Goal: Information Seeking & Learning: Learn about a topic

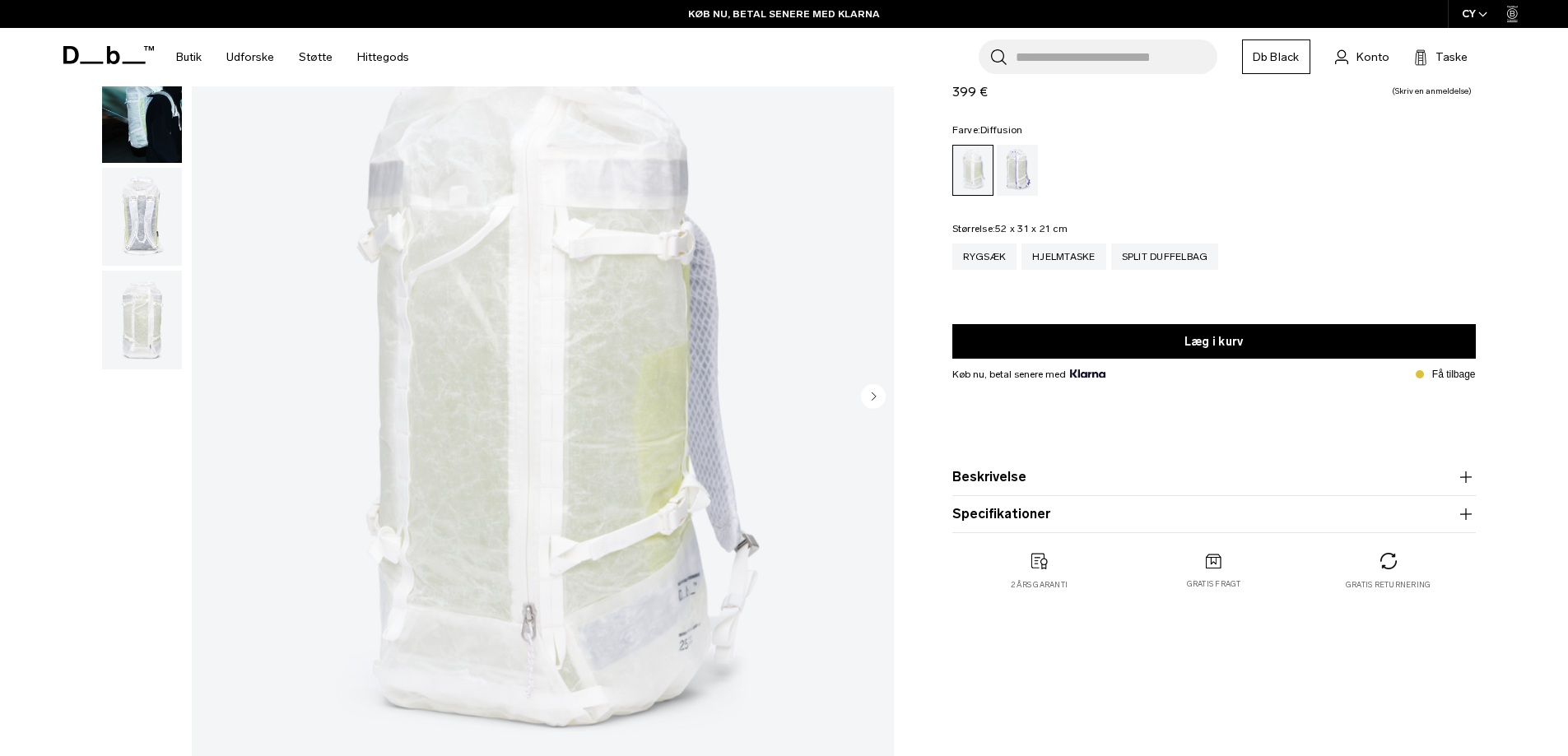
scroll to position [165, 0]
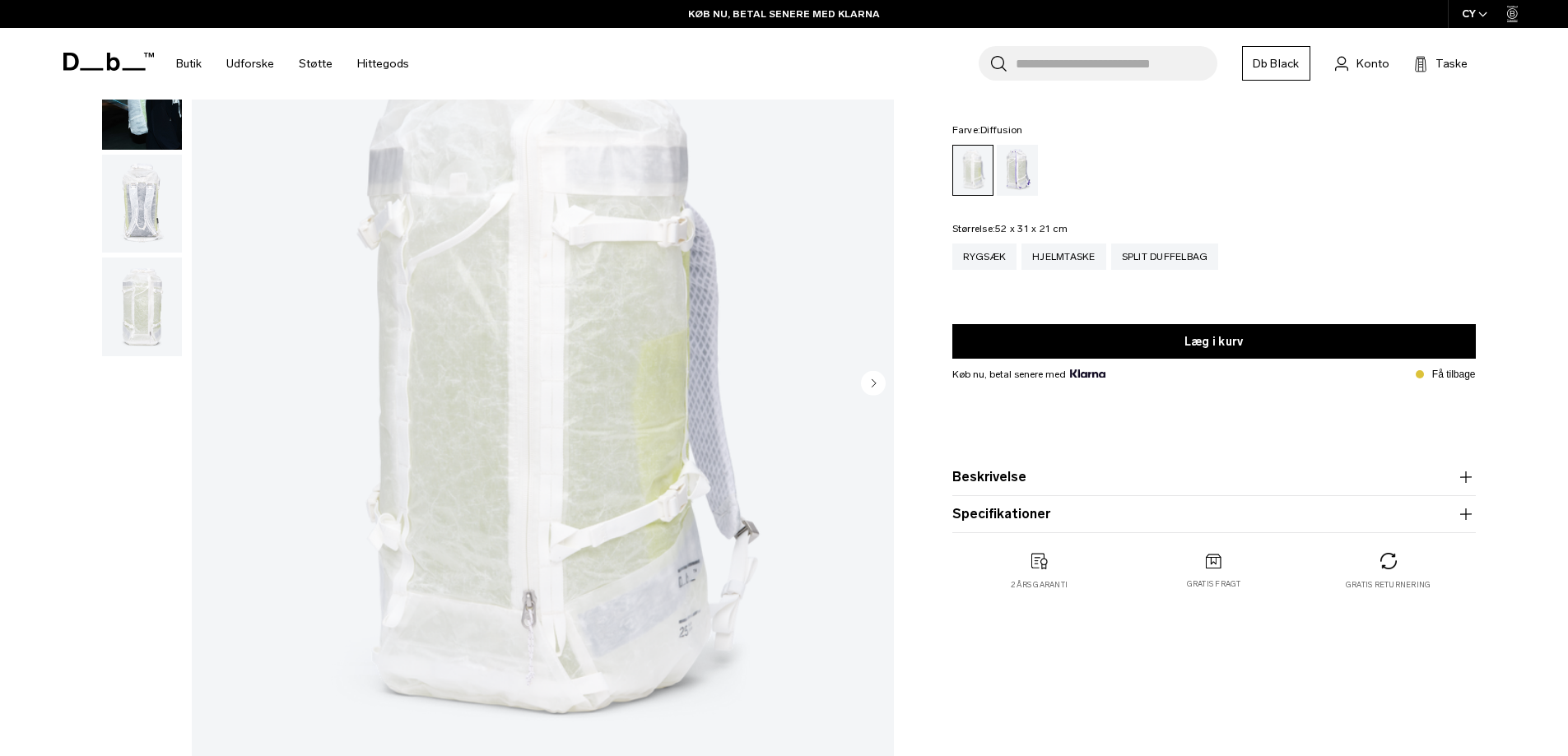
click at [1026, 483] on button "Beskrivelse" at bounding box center [1214, 477] width 523 height 20
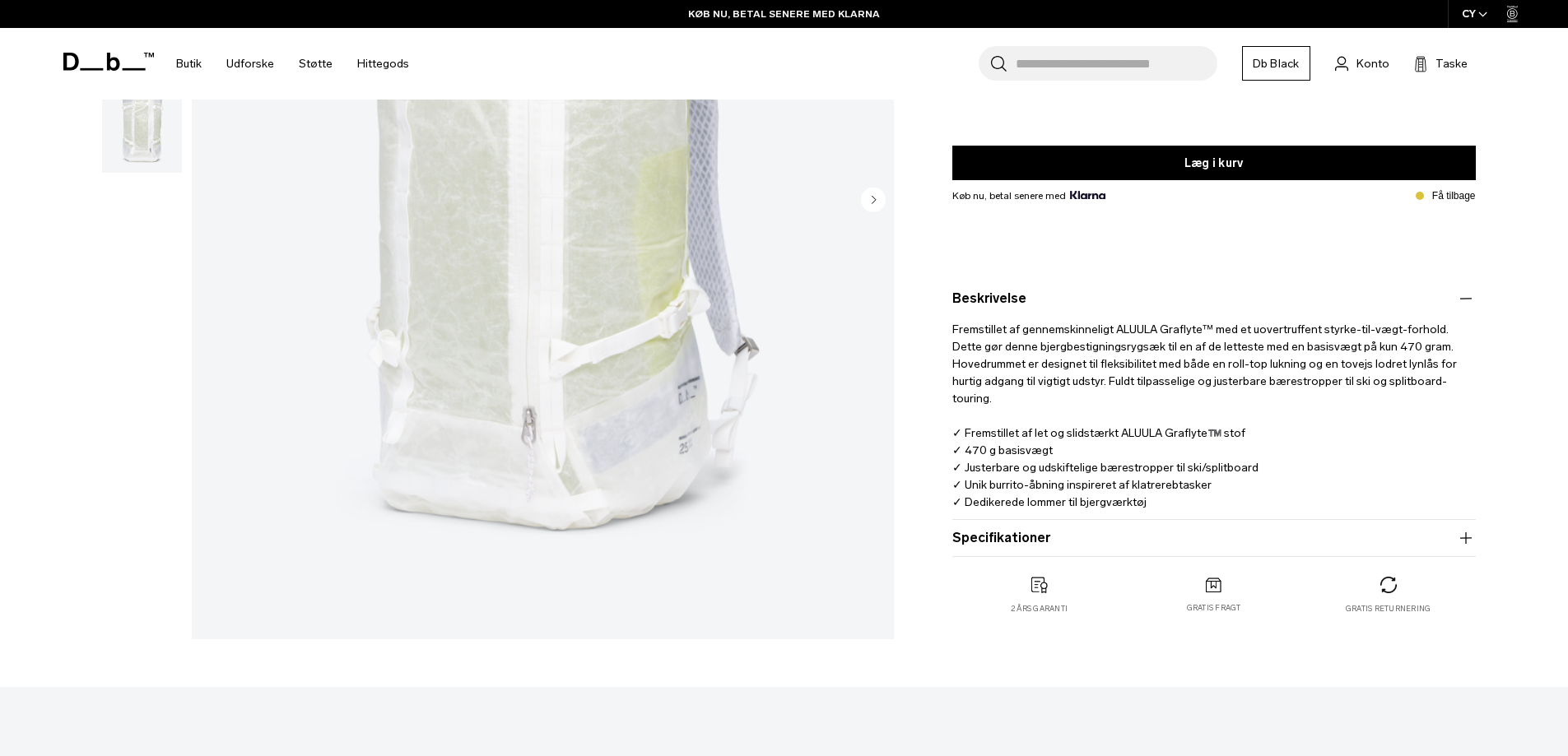
scroll to position [412, 0]
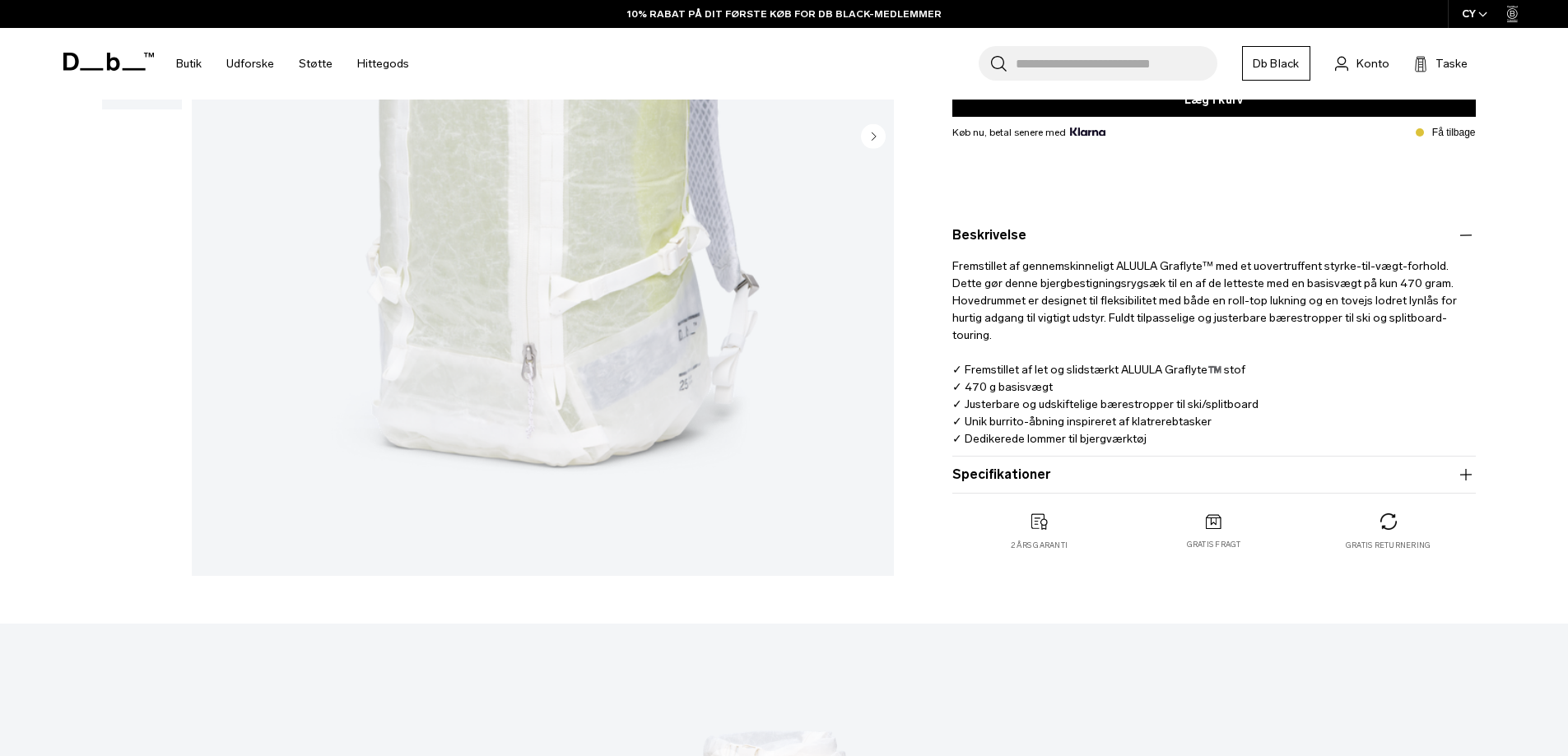
click at [1017, 473] on font "Specifikationer" at bounding box center [1001, 474] width 98 height 16
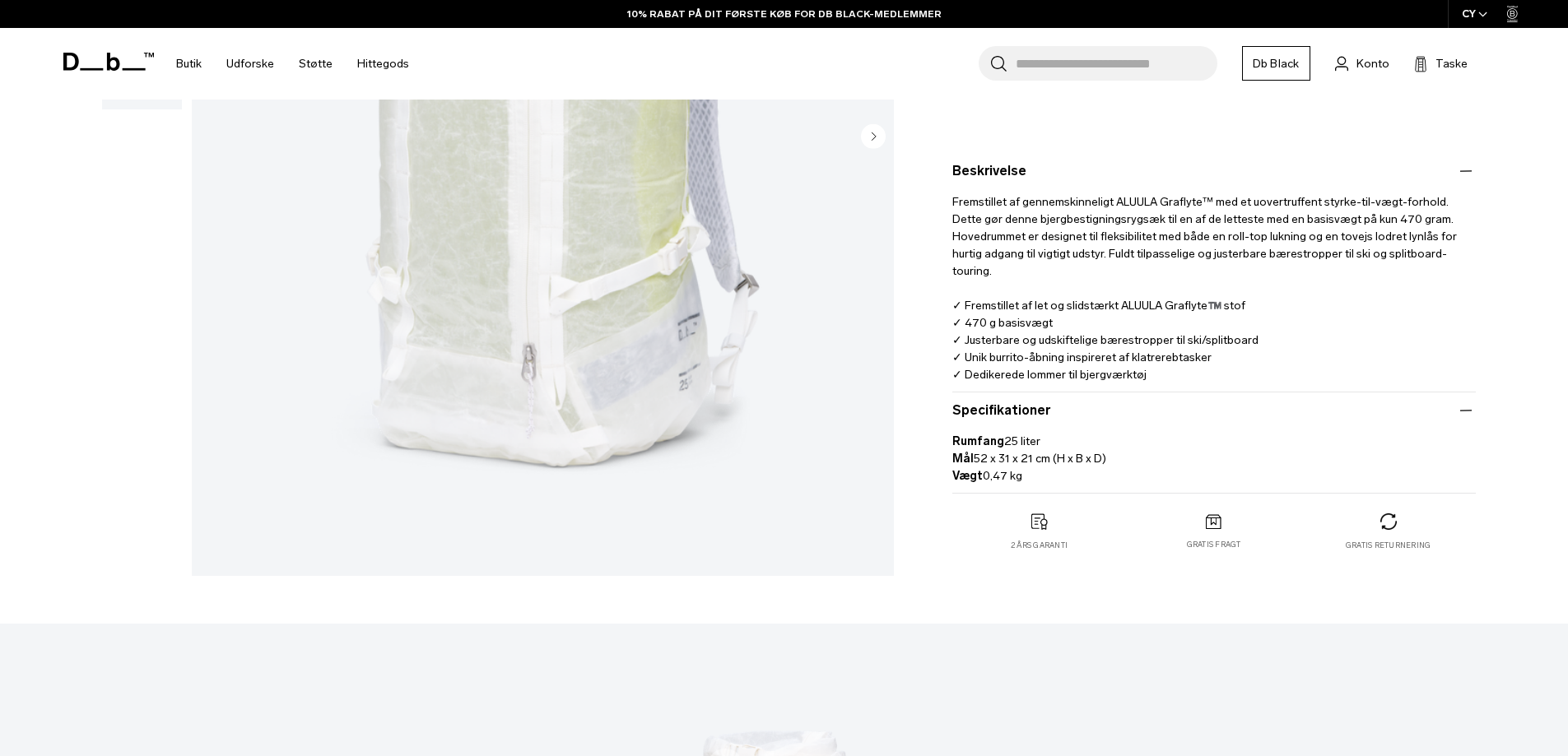
drag, startPoint x: 953, startPoint y: 439, endPoint x: 1059, endPoint y: 437, distance: 106.0
click at [1059, 437] on p "Rumfang 25 liter Mål 52 x 31 x 21 cm (H x B x D) Vægt 0,47 kg" at bounding box center [1214, 452] width 523 height 64
copy p "Rumfang 25 liter"
drag, startPoint x: 977, startPoint y: 455, endPoint x: 1235, endPoint y: 461, distance: 258.1
click at [1235, 461] on p "Rumfang 25 liter Mål 52 x 31 x 21 cm (H x B x D) Vægt 0,47 kg" at bounding box center [1214, 452] width 523 height 64
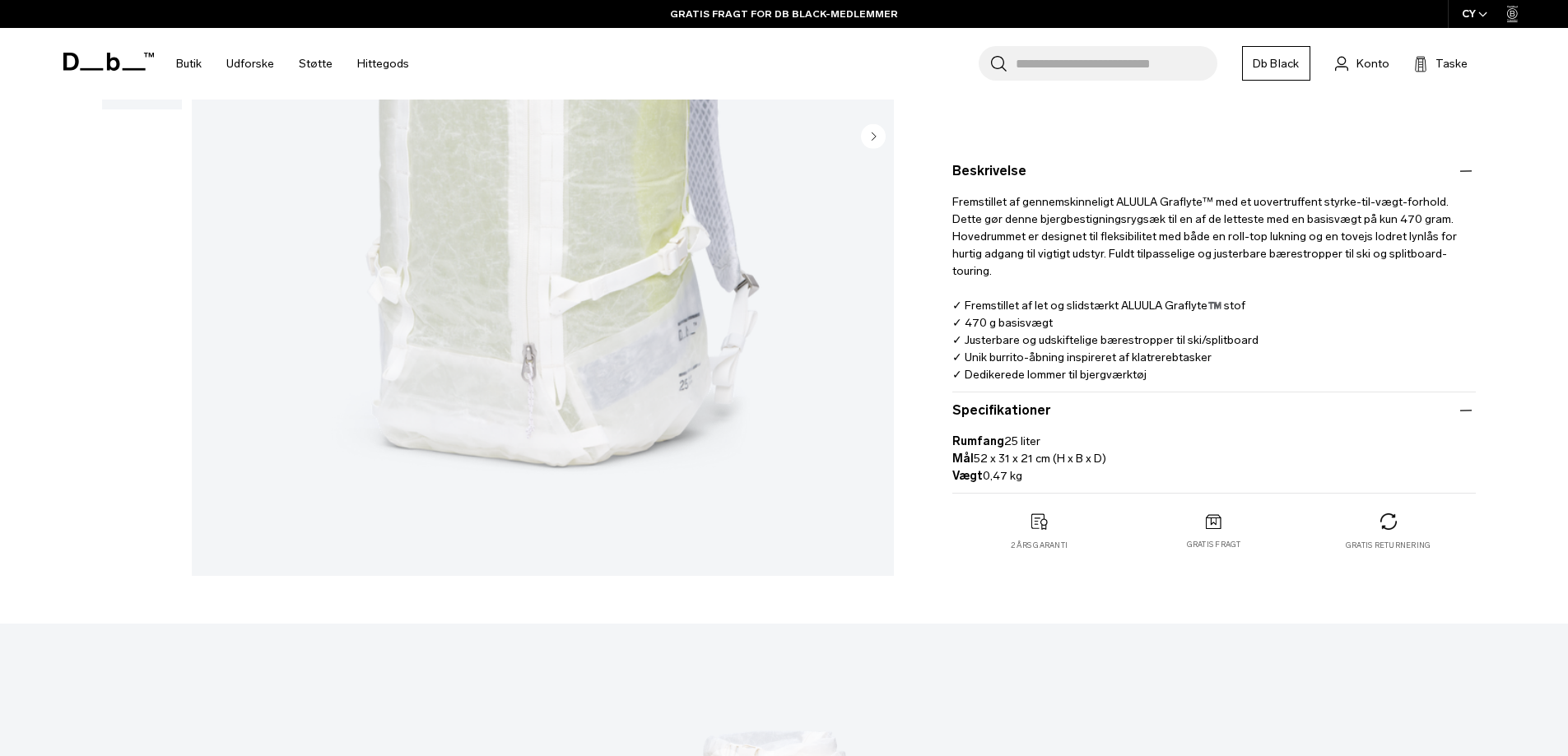
click at [1224, 465] on p "Rumfang 25 liter Mål 52 x 31 x 21 cm (H x B x D) Vægt 0,47 kg" at bounding box center [1214, 452] width 523 height 64
drag, startPoint x: 1139, startPoint y: 460, endPoint x: 819, endPoint y: 458, distance: 320.0
click at [819, 458] on div "Gallery 3D Details Dimensions 01 / 04 470 gram Close 01 / 04" at bounding box center [784, 142] width 1481 height 884
click at [923, 454] on div "Veje Lighter Rygsæk 25L 399 € 0,0 stjernebedømmelse Skriv en anmeldelse Farve: …" at bounding box center [1214, 166] width 622 height 838
click at [960, 464] on font "Mål" at bounding box center [963, 458] width 21 height 14
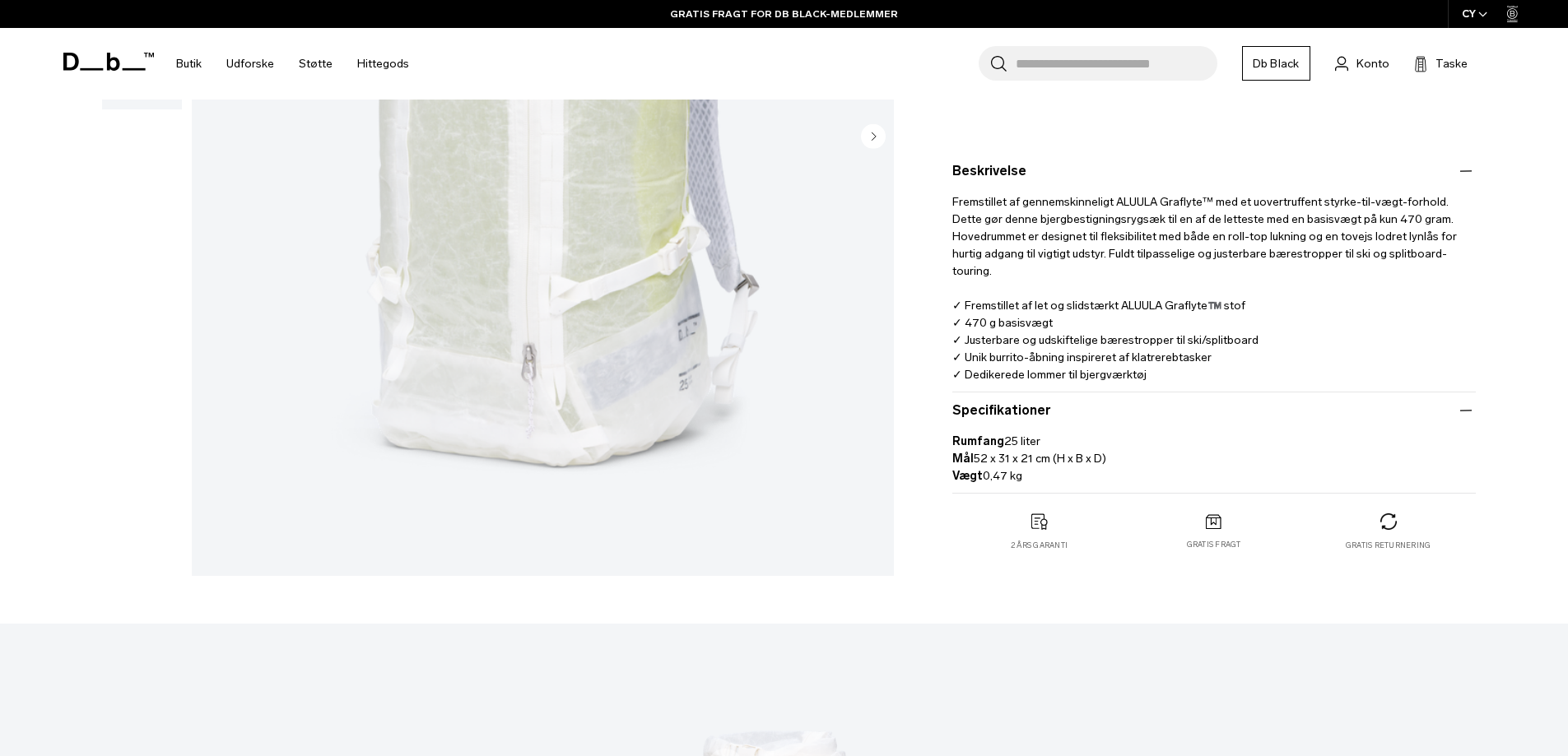
click at [952, 466] on div "Veje Lighter Rygsæk 25L 399 € 0,0 stjernebedømmelse Skriv en anmeldelse Farve: …" at bounding box center [1214, 166] width 622 height 838
click at [960, 462] on font "Mål" at bounding box center [963, 458] width 21 height 14
click at [985, 436] on font "Rumfang" at bounding box center [979, 441] width 52 height 14
click at [1148, 425] on p "Rumfang 25 liter Mål 52 x 31 x 21 cm (H x B x D) Vægt 0,47 kg" at bounding box center [1214, 452] width 523 height 64
click at [1149, 425] on p "Rumfang 25 liter Mål 52 x 31 x 21 cm (H x B x D) Vægt 0,47 kg" at bounding box center [1214, 452] width 523 height 64
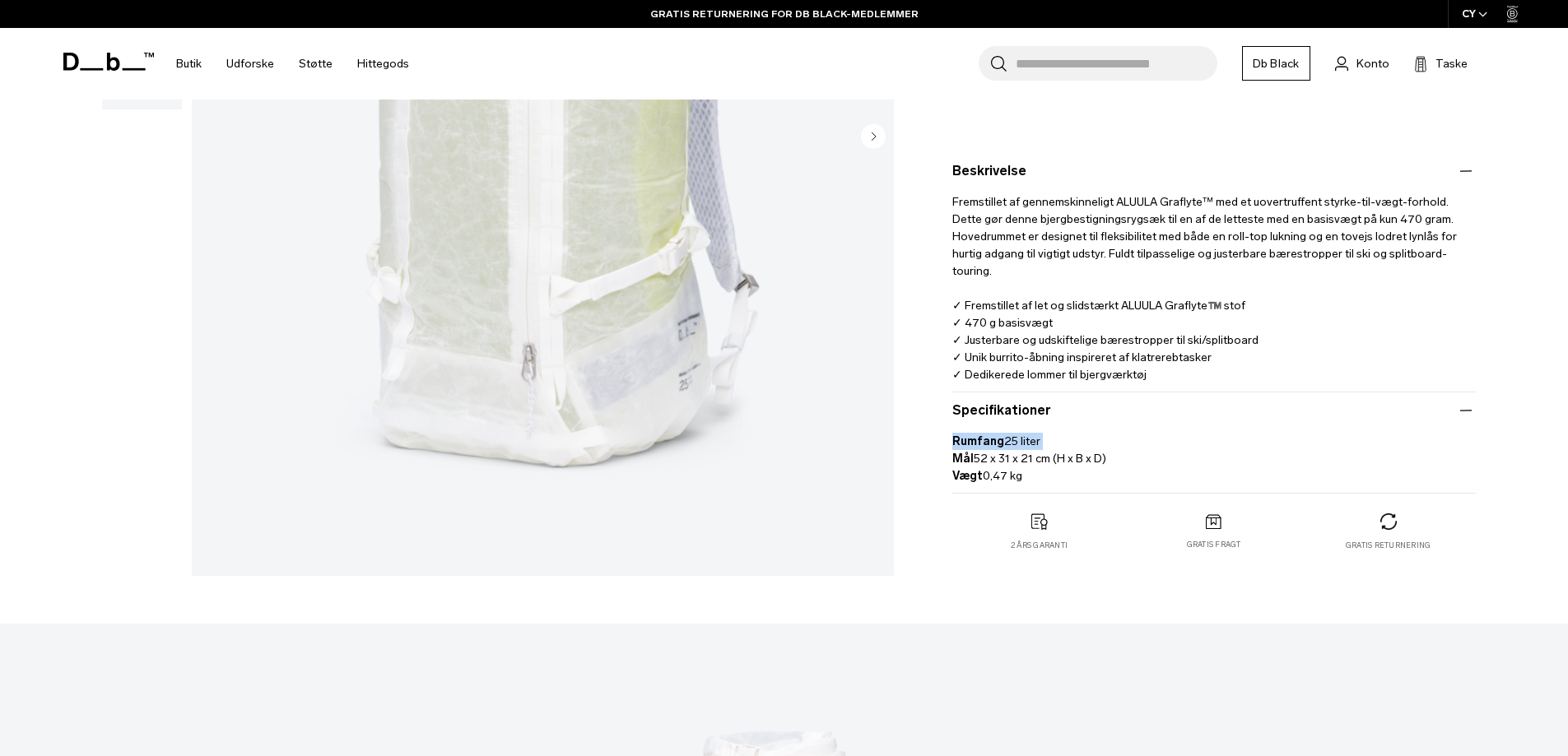
drag, startPoint x: 1149, startPoint y: 425, endPoint x: 1100, endPoint y: 454, distance: 56.9
click at [1148, 427] on p "Rumfang 25 liter Mål 52 x 31 x 21 cm (H x B x D) Vægt 0,47 kg" at bounding box center [1214, 452] width 523 height 64
click at [1082, 460] on font "52 x 31 x 21 cm (H x B x D)" at bounding box center [1040, 458] width 132 height 14
drag, startPoint x: 1082, startPoint y: 459, endPoint x: 903, endPoint y: 463, distance: 179.0
click at [903, 463] on div "Veje Lighter Rygsæk 25L 399 € 0,0 stjernebedømmelse Skriv en anmeldelse Farve: …" at bounding box center [1214, 166] width 622 height 838
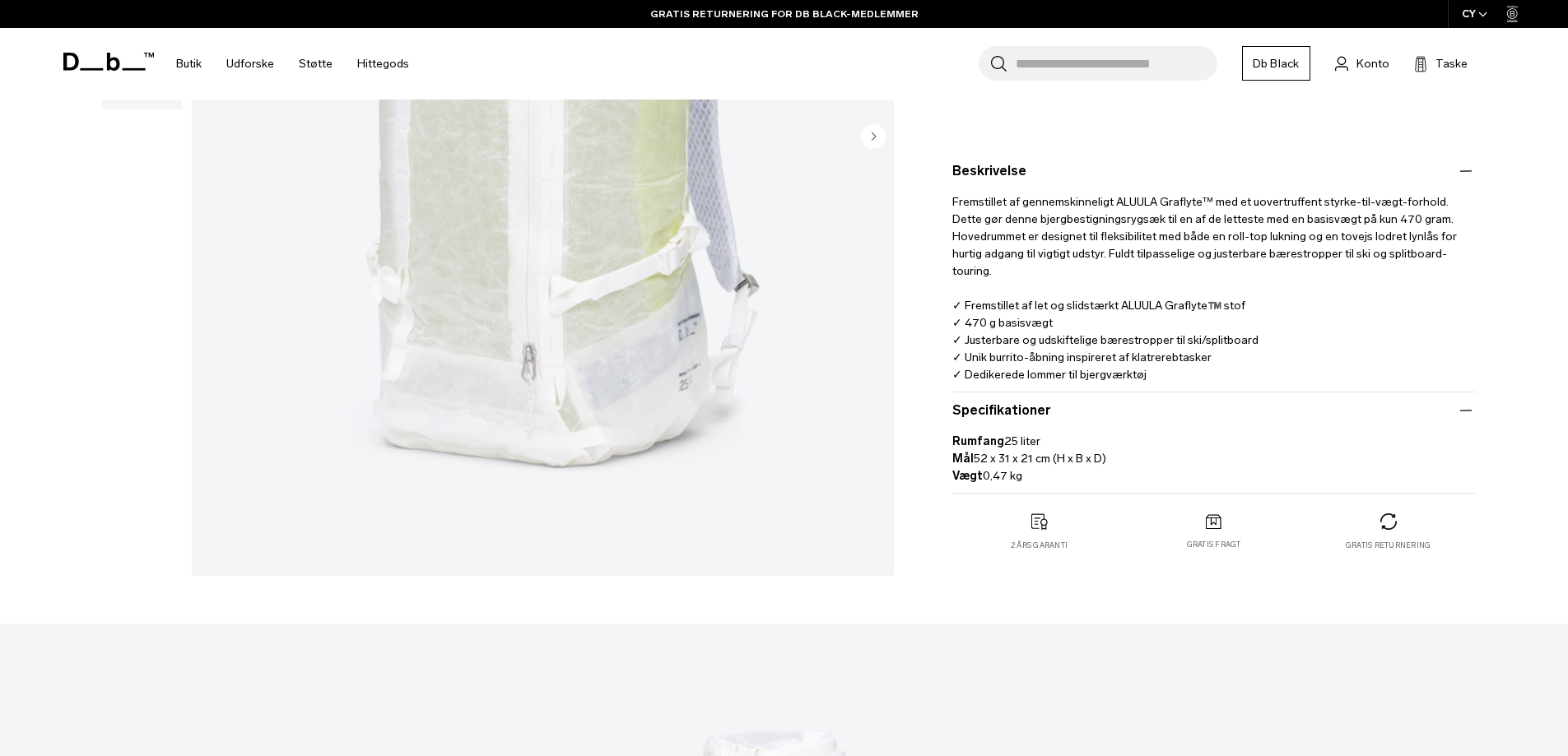
copy p "Mål 52 x 31 x 21 cm (H x B x D)"
drag, startPoint x: 999, startPoint y: 475, endPoint x: 1088, endPoint y: 476, distance: 89.0
click at [1088, 476] on p "Rumfang 25 liter Mål 52 x 31 x 21 cm (H x B x D) Vægt 0,47 kg" at bounding box center [1214, 452] width 523 height 64
copy p "Vægt 0,47 kg"
drag, startPoint x: 961, startPoint y: 302, endPoint x: 1279, endPoint y: 302, distance: 318.0
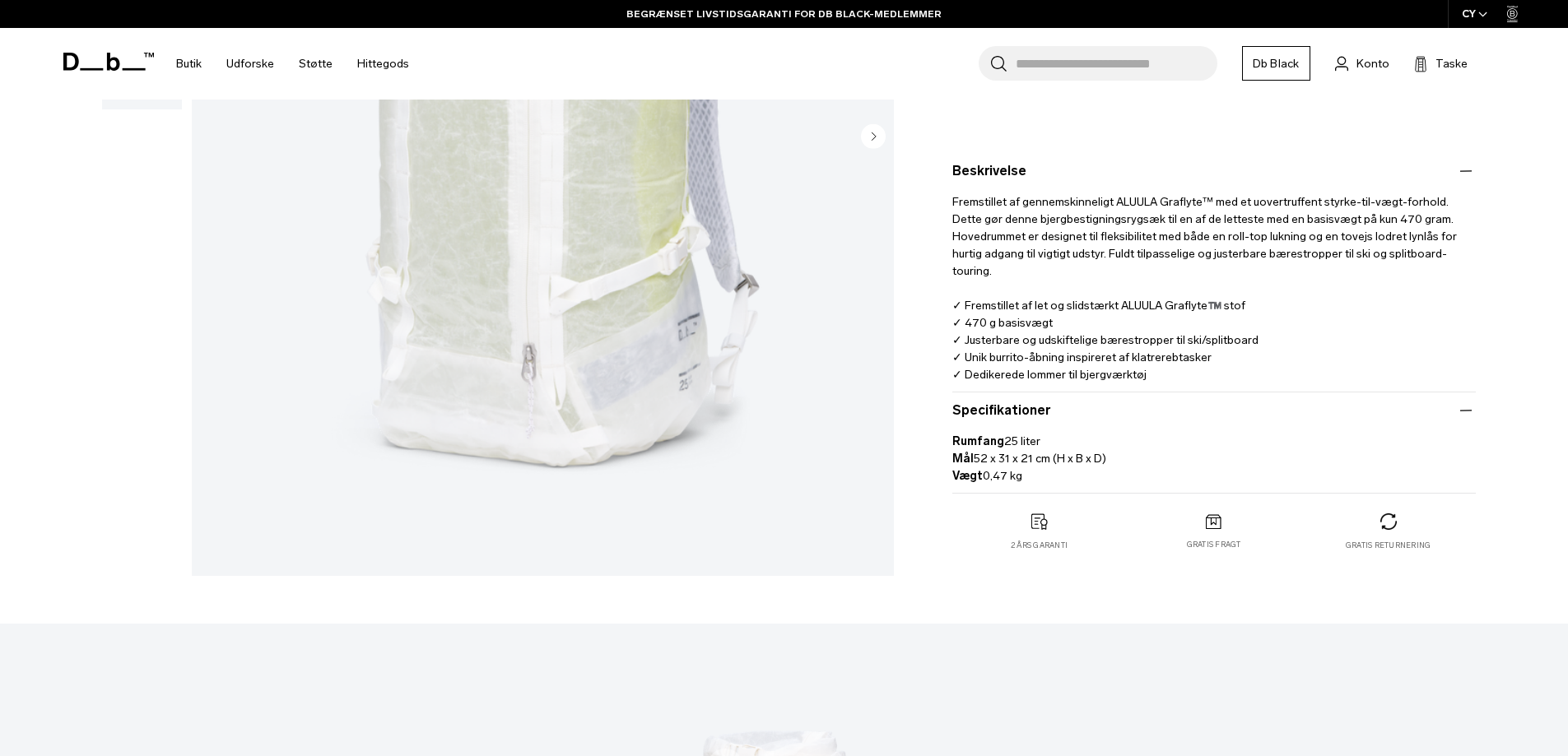
click at [1279, 302] on p "Fremstillet af gennemskinneligt ALUULA Graflyte™ med et uovertruffent styrke-ti…" at bounding box center [1214, 290] width 523 height 220
copy font "Fremstillet af let og slidstærkt ALUULA Graflyte™️ stof"
drag, startPoint x: 964, startPoint y: 338, endPoint x: 1450, endPoint y: 335, distance: 486.0
click at [1450, 335] on p "Fremstillet af gennemskinneligt ALUULA Graflyte™ med et uovertruffent styrke-ti…" at bounding box center [1214, 290] width 523 height 220
copy font "Justerbare og udskiftelige bærestropper til ski/splitboard"
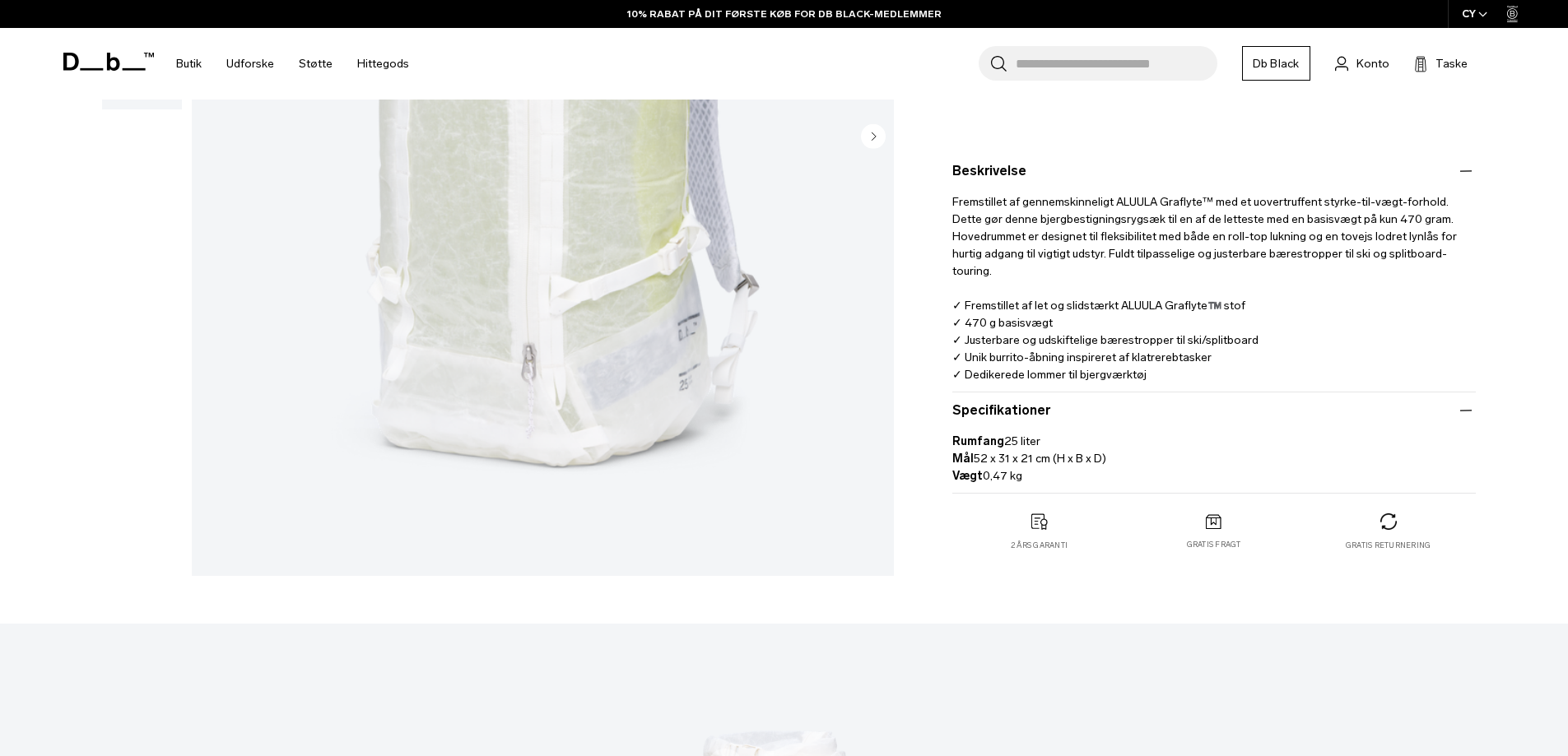
drag, startPoint x: 965, startPoint y: 358, endPoint x: 1313, endPoint y: 361, distance: 348.0
click at [1313, 361] on p "Fremstillet af gennemskinneligt ALUULA Graflyte™ med et uovertruffent styrke-ti…" at bounding box center [1214, 290] width 523 height 220
copy font "Unik burrito-åbning inspireret af klatrerebtasker"
drag, startPoint x: 964, startPoint y: 376, endPoint x: 1183, endPoint y: 370, distance: 219.1
click at [1183, 370] on p "Fremstillet af gennemskinneligt ALUULA Graflyte™ med et uovertruffent styrke-ti…" at bounding box center [1214, 290] width 523 height 220
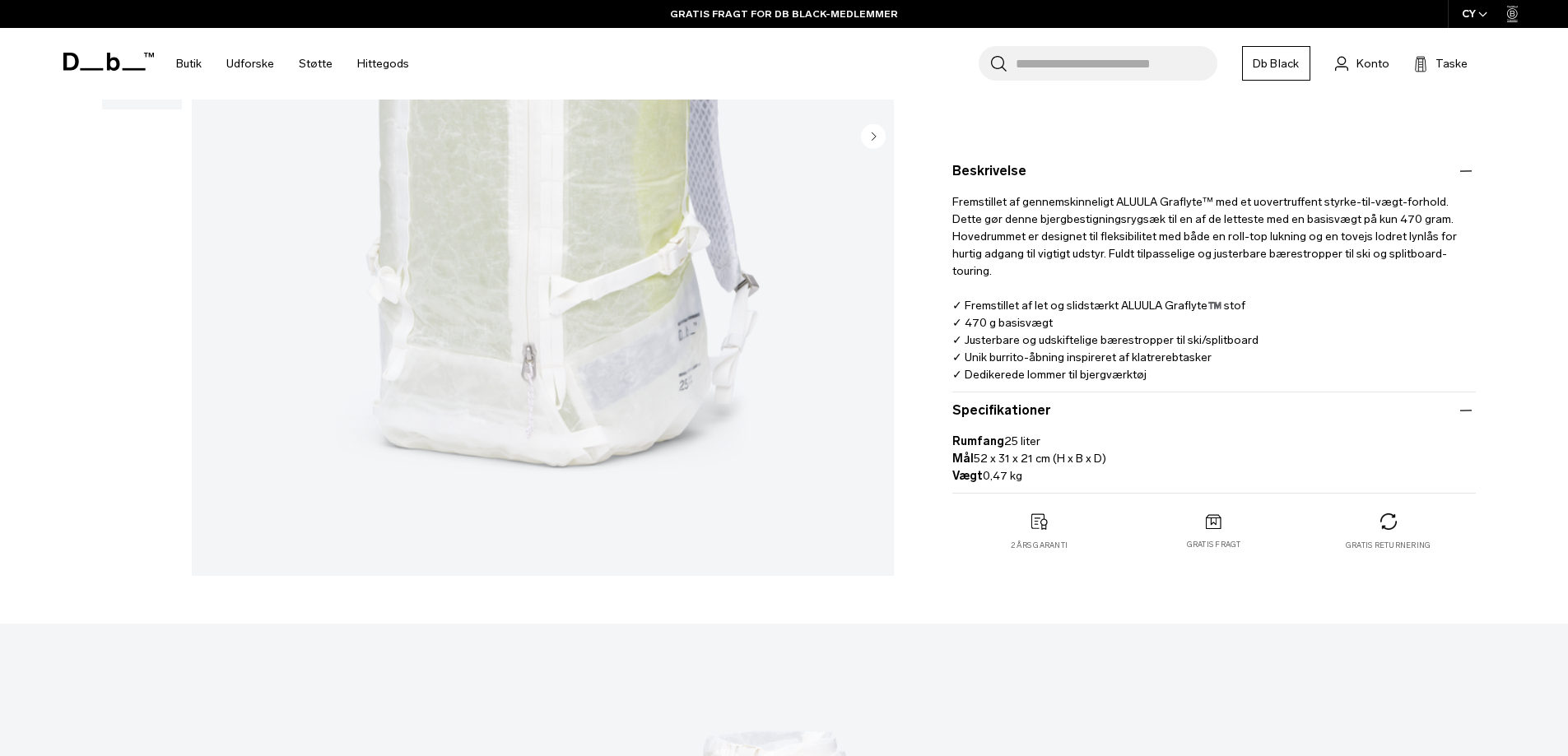
copy font "Dedikerede lommer til bjergværktøj"
drag, startPoint x: 962, startPoint y: 305, endPoint x: 1419, endPoint y: 305, distance: 457.0
click at [1419, 305] on p "Fremstillet af gennemskinneligt ALUULA Graflyte™ med et uovertruffent styrke-ti…" at bounding box center [1214, 290] width 523 height 220
copy font "Fremstillet af let og slidstærkt ALUULA Graflyte™️ stof"
drag, startPoint x: 1113, startPoint y: 202, endPoint x: 1210, endPoint y: 200, distance: 97.0
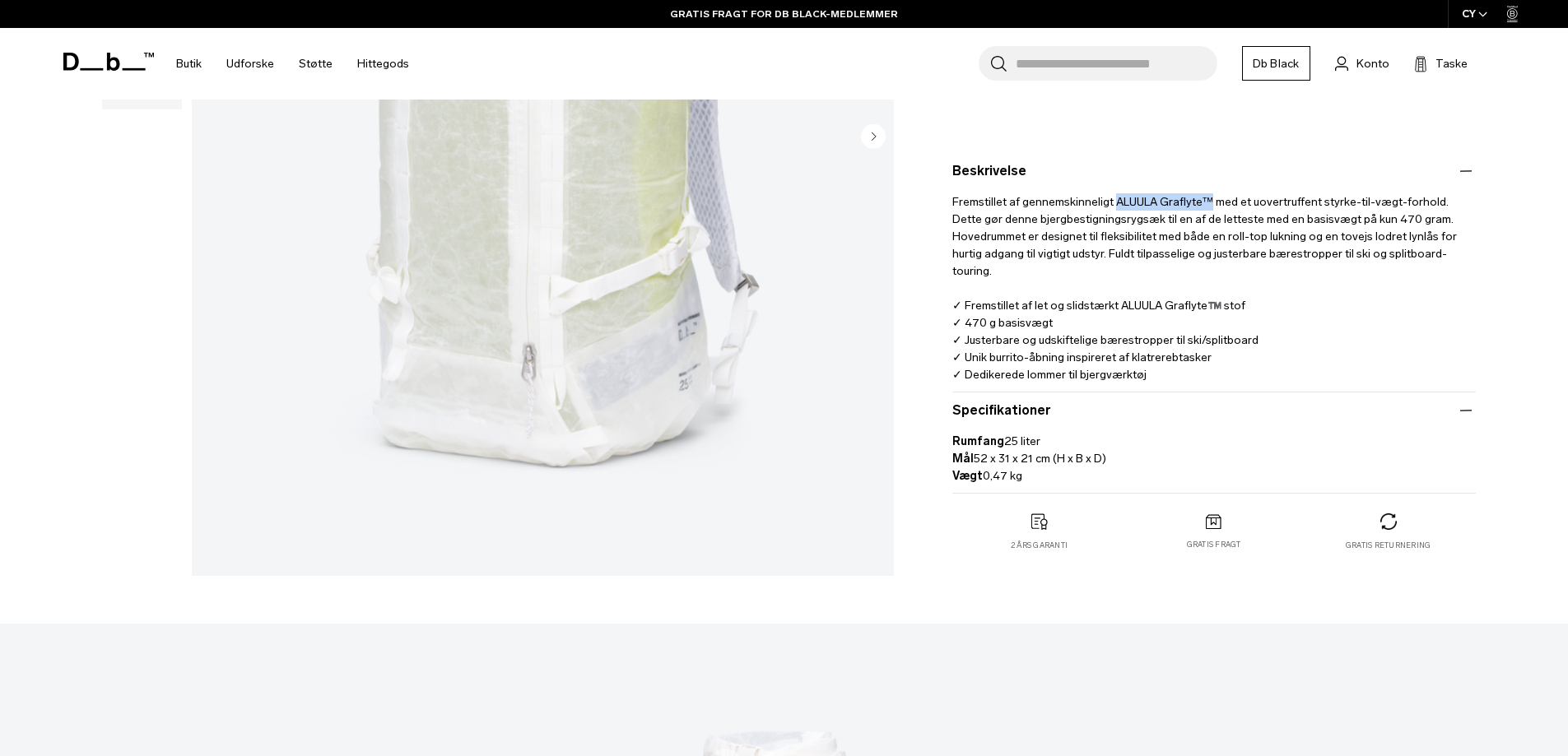
click at [1210, 200] on font "Fremstillet af gennemskinneligt ALUULA Graflyte™ med et uovertruffent styrke-ti…" at bounding box center [1205, 236] width 505 height 83
copy font "ALUULA Graflyte™"
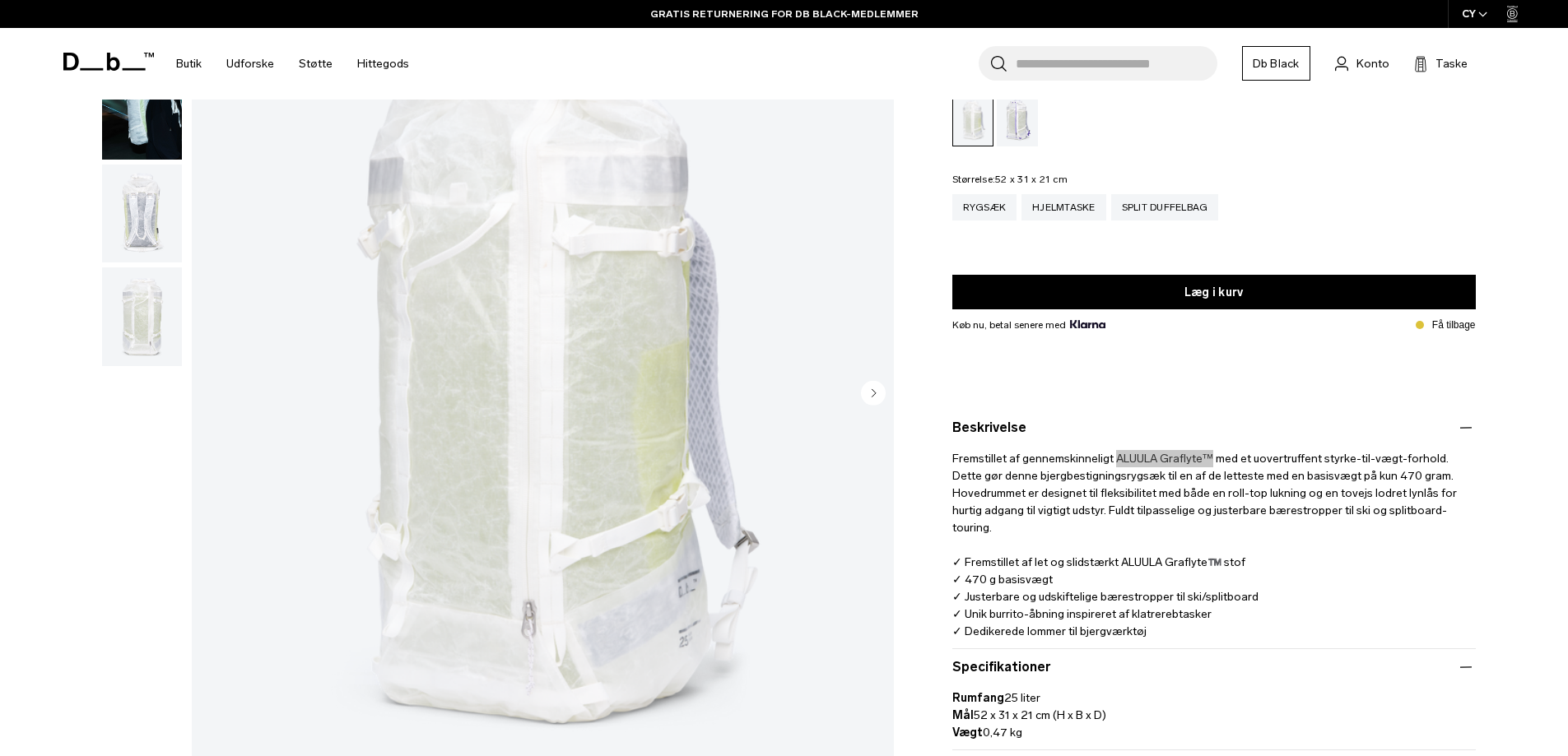
scroll to position [0, 0]
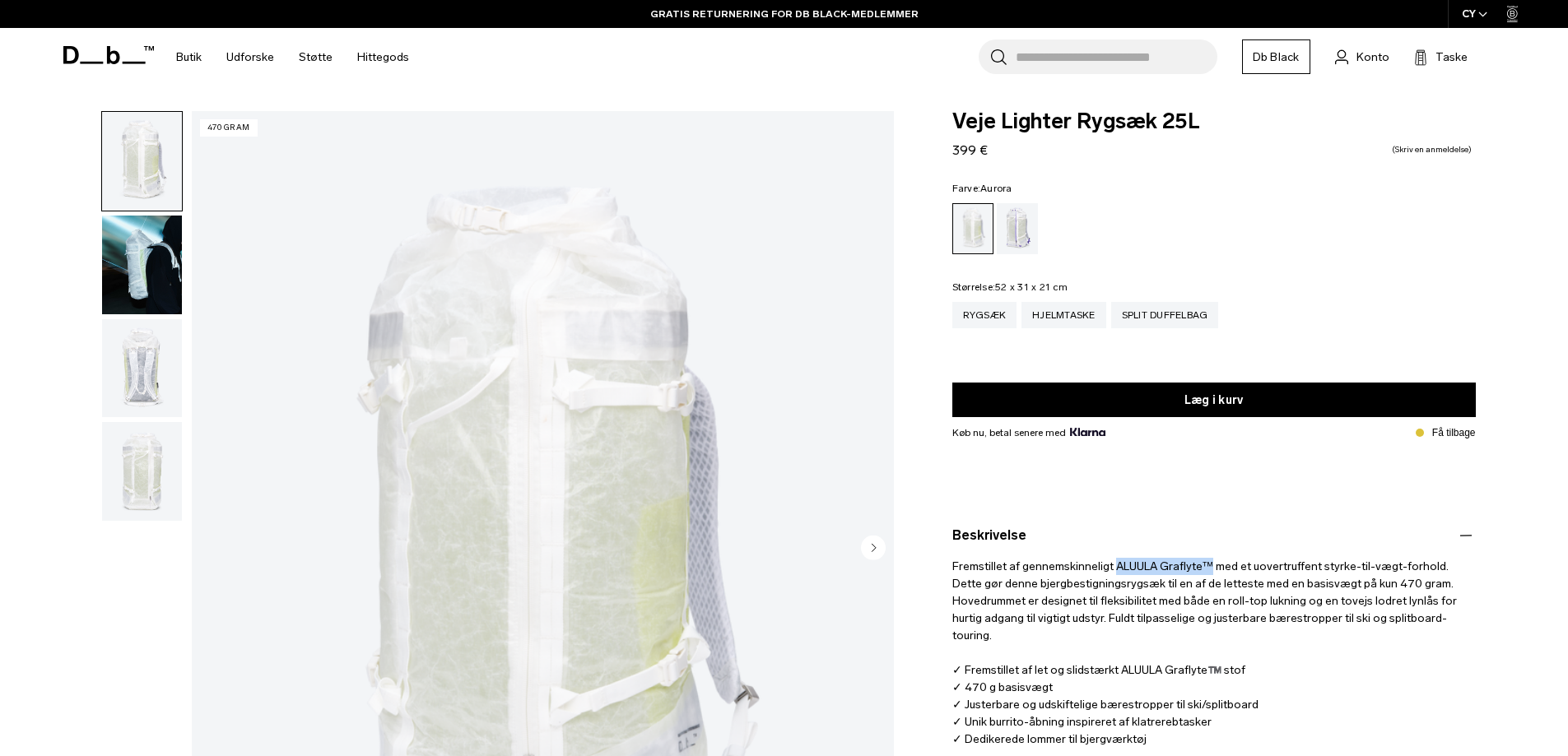
click at [1026, 236] on div "Aurora" at bounding box center [1018, 228] width 42 height 51
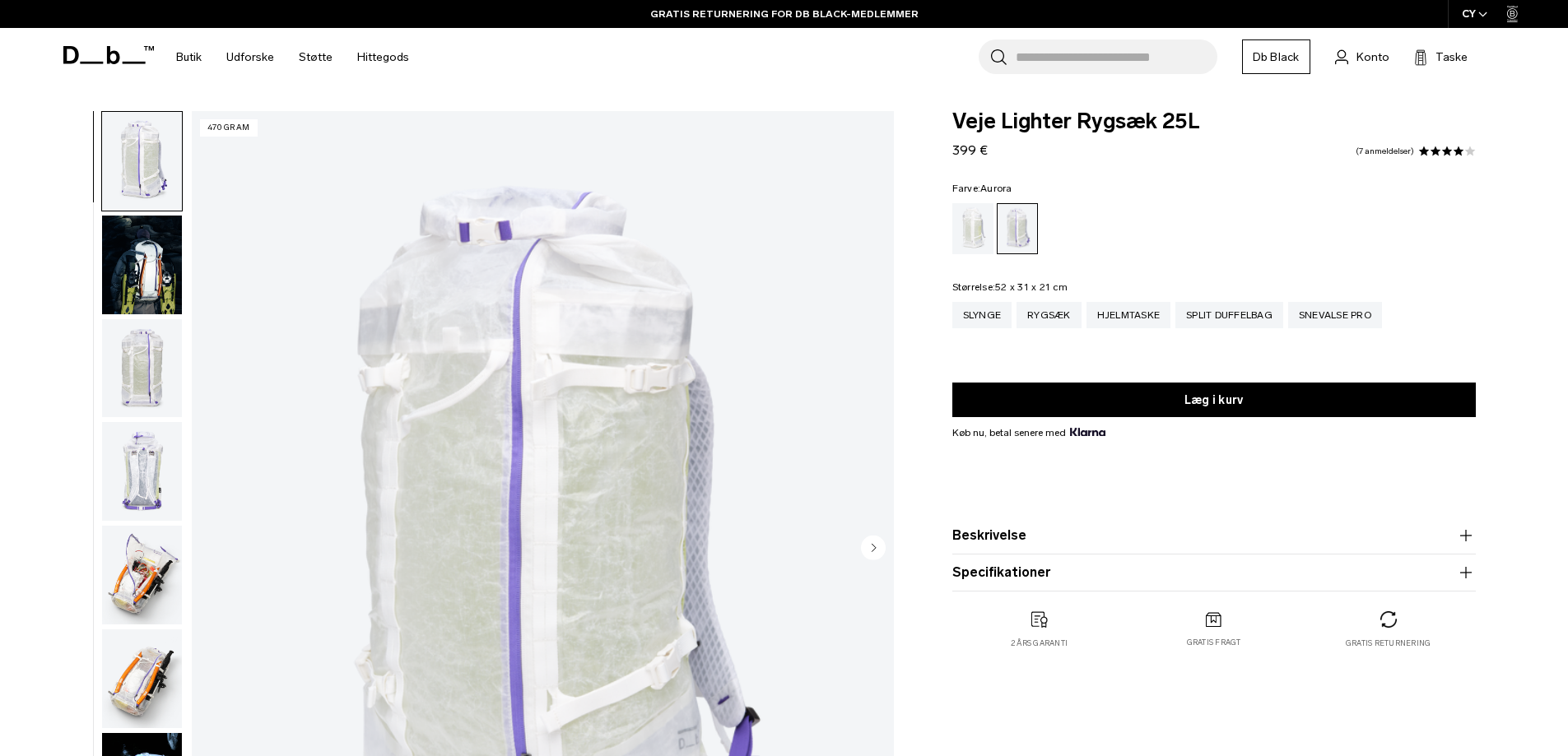
click at [626, 412] on img "1 / 18" at bounding box center [543, 549] width 702 height 877
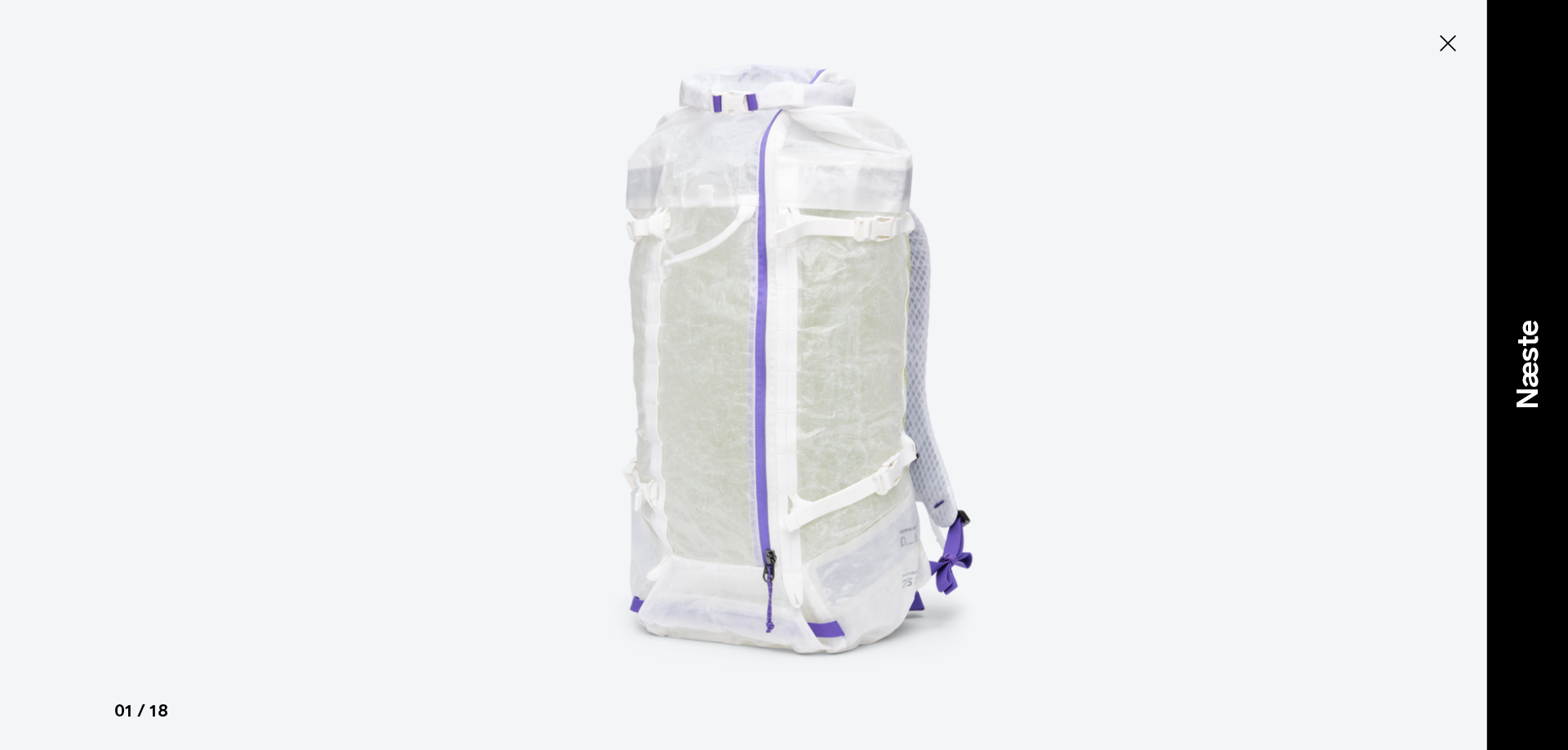
click at [1549, 514] on div "Næste" at bounding box center [1527, 375] width 81 height 750
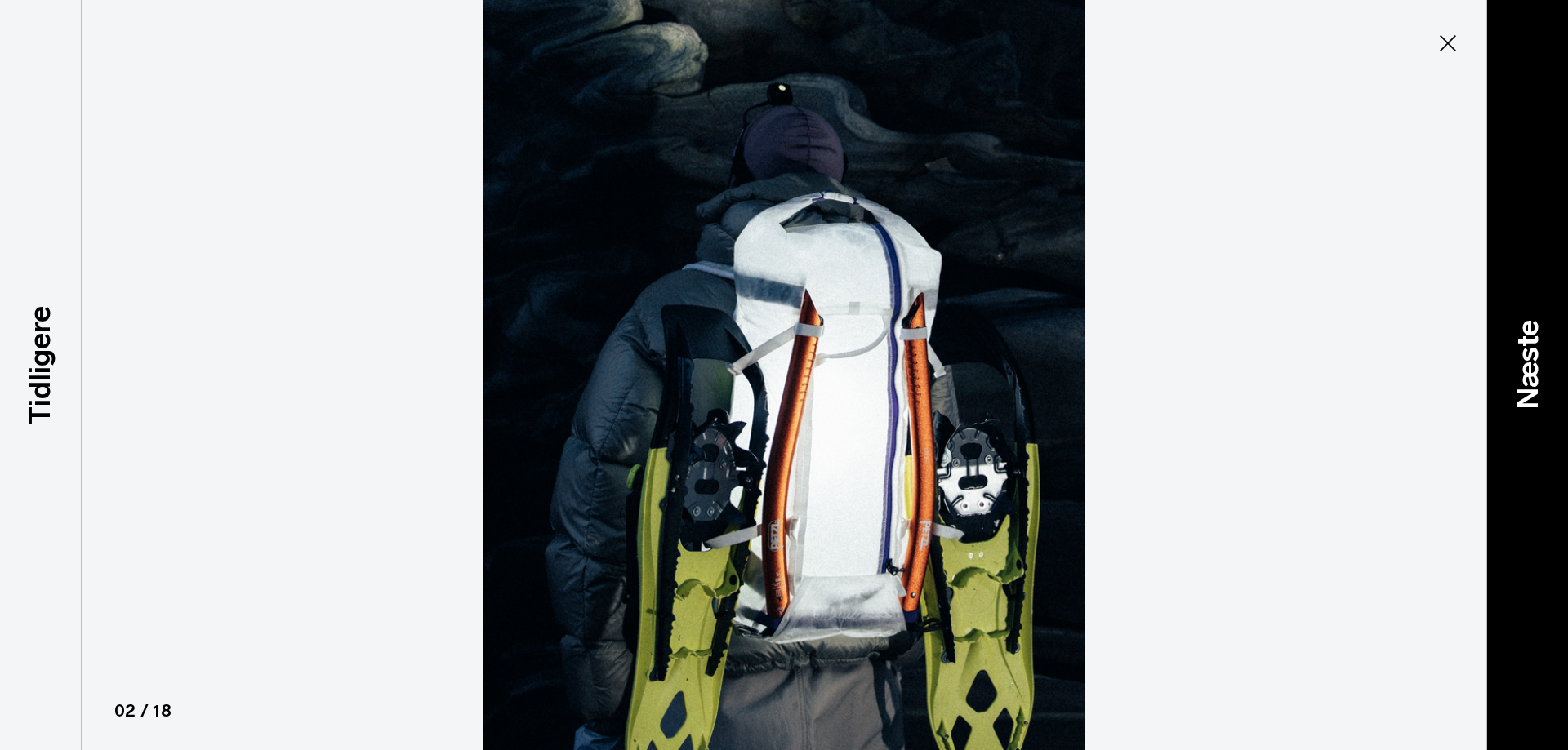
click at [1547, 416] on div "Næste" at bounding box center [1527, 375] width 81 height 750
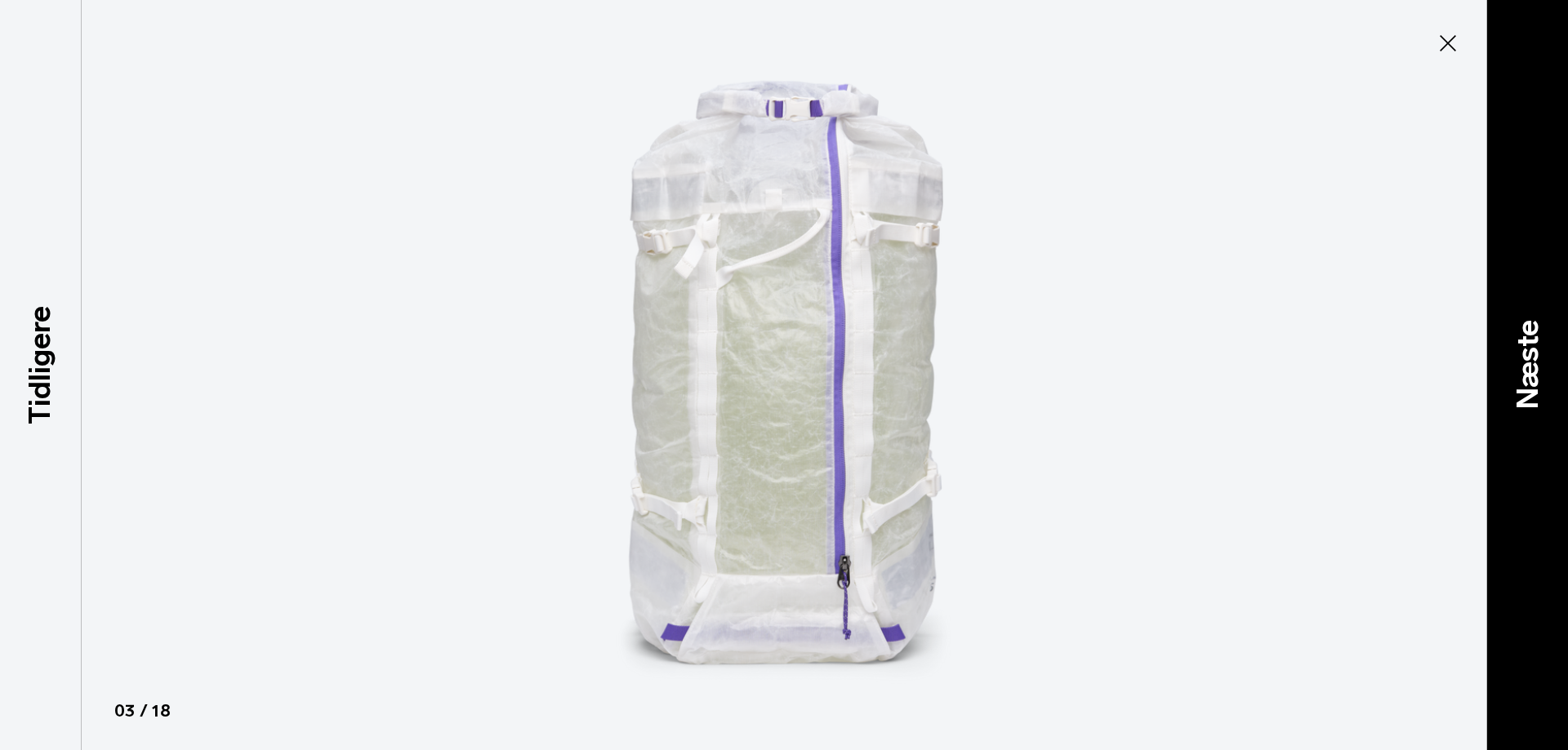
click at [1555, 498] on div "Næste" at bounding box center [1527, 375] width 81 height 750
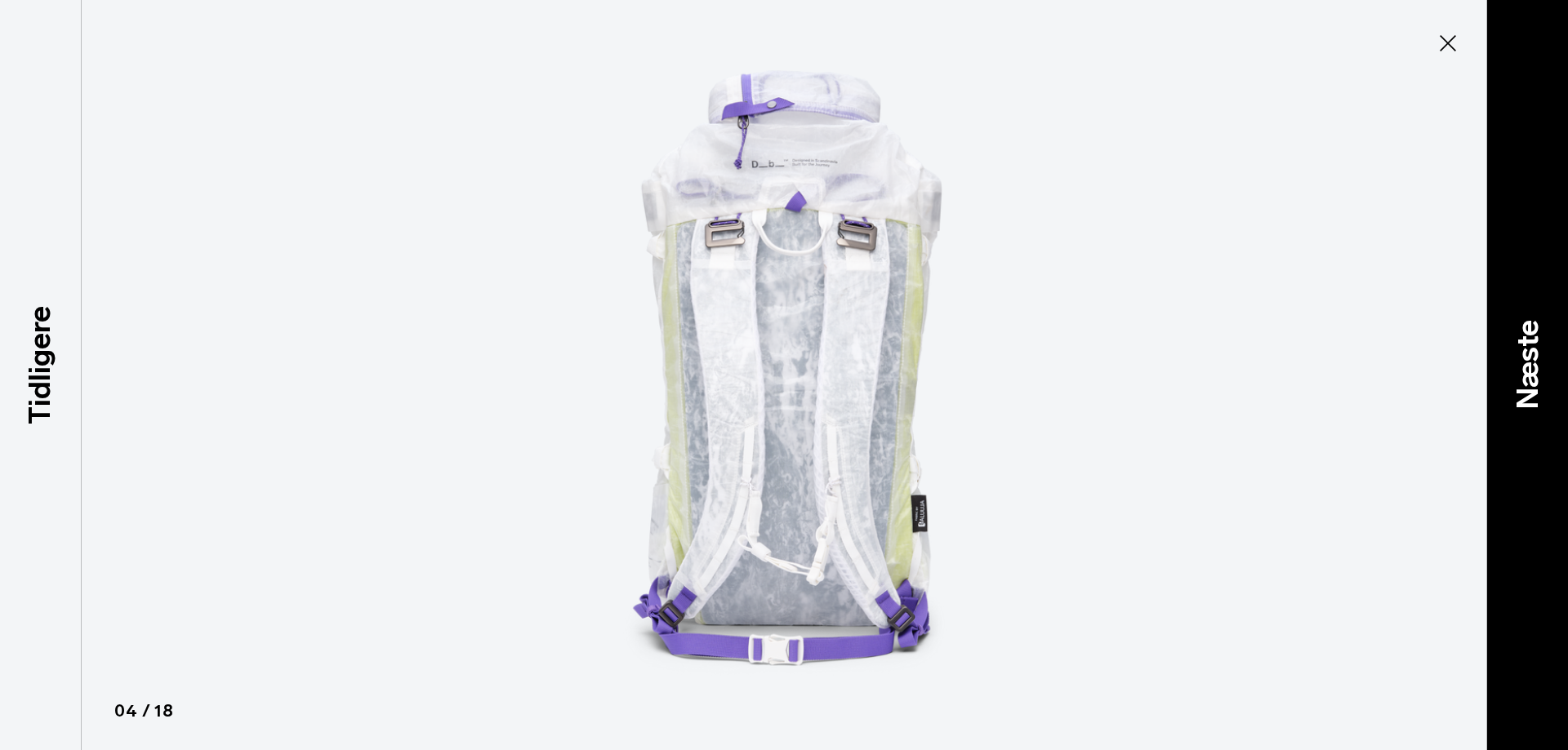
click at [1555, 371] on div "Næste" at bounding box center [1527, 375] width 81 height 750
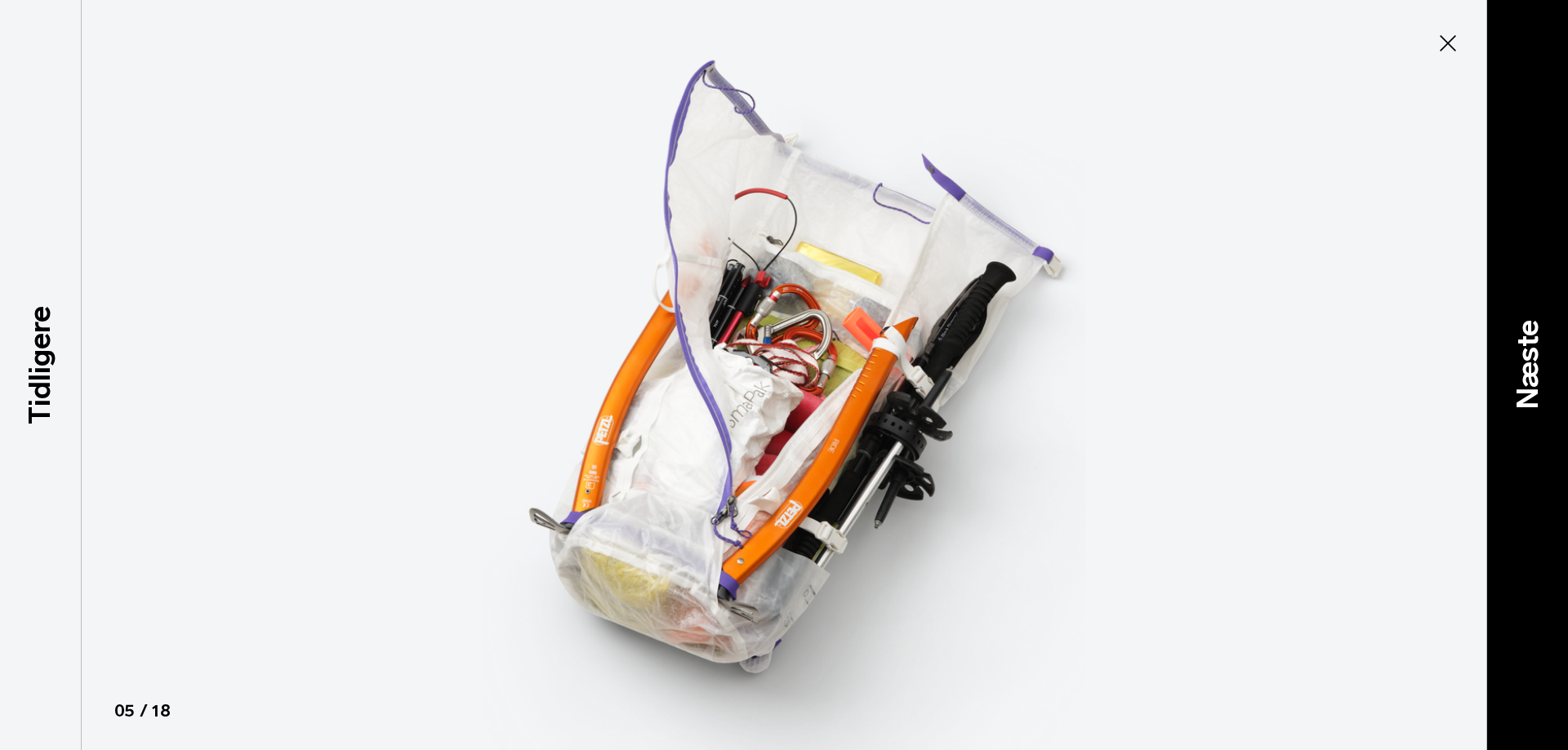
click at [1555, 448] on div "Næste" at bounding box center [1527, 375] width 81 height 750
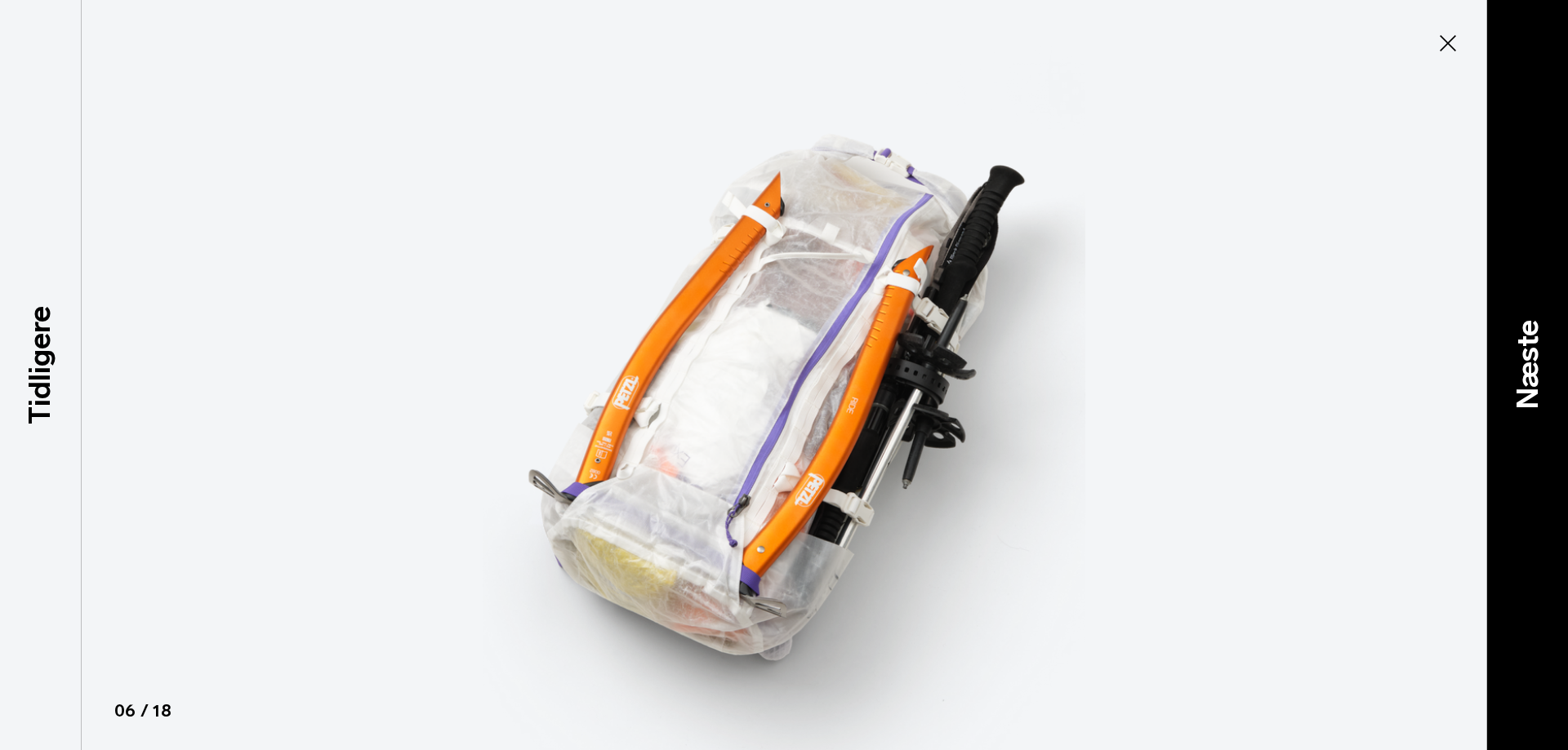
click at [1555, 448] on div "Næste" at bounding box center [1527, 375] width 81 height 750
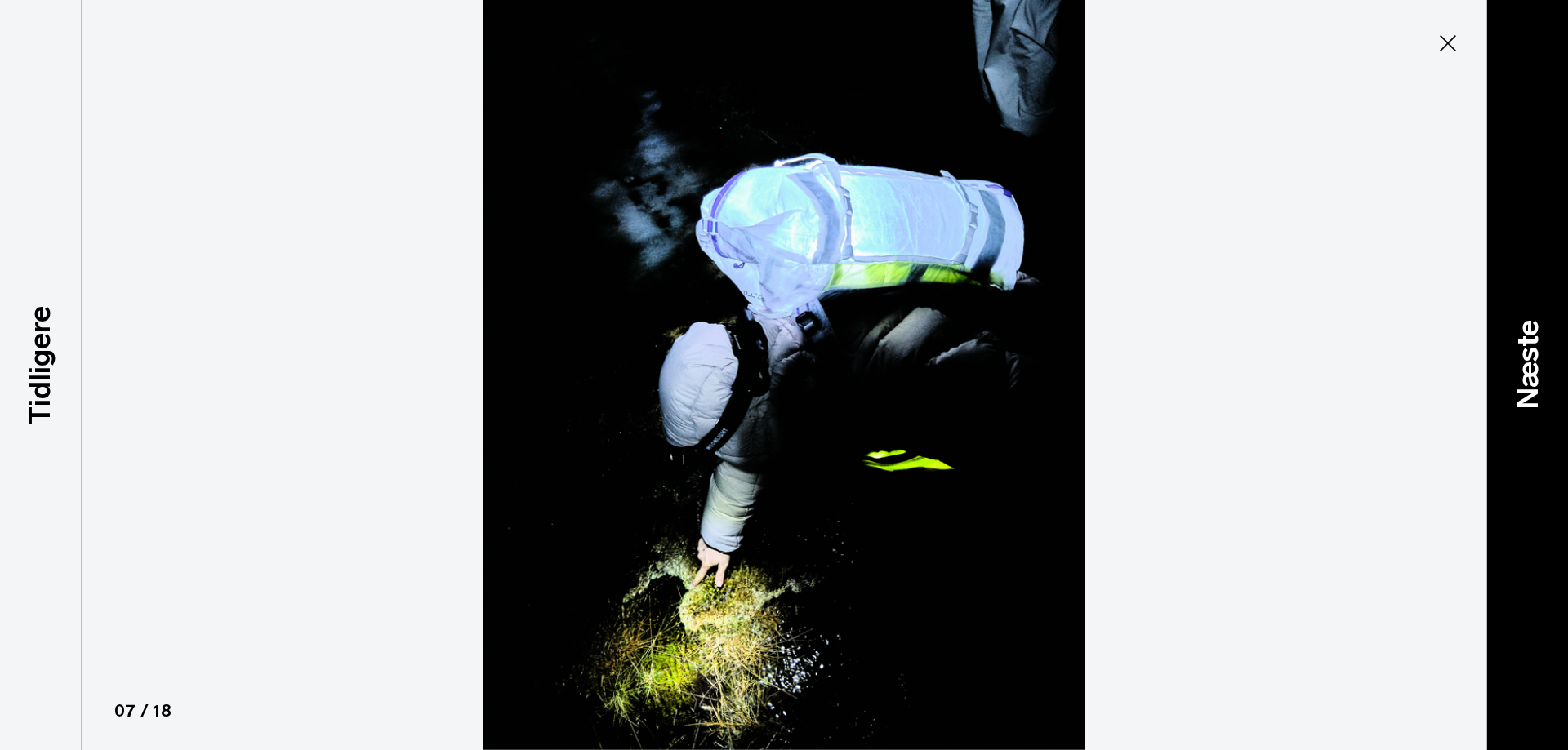
click at [1555, 448] on div "Næste" at bounding box center [1527, 375] width 81 height 750
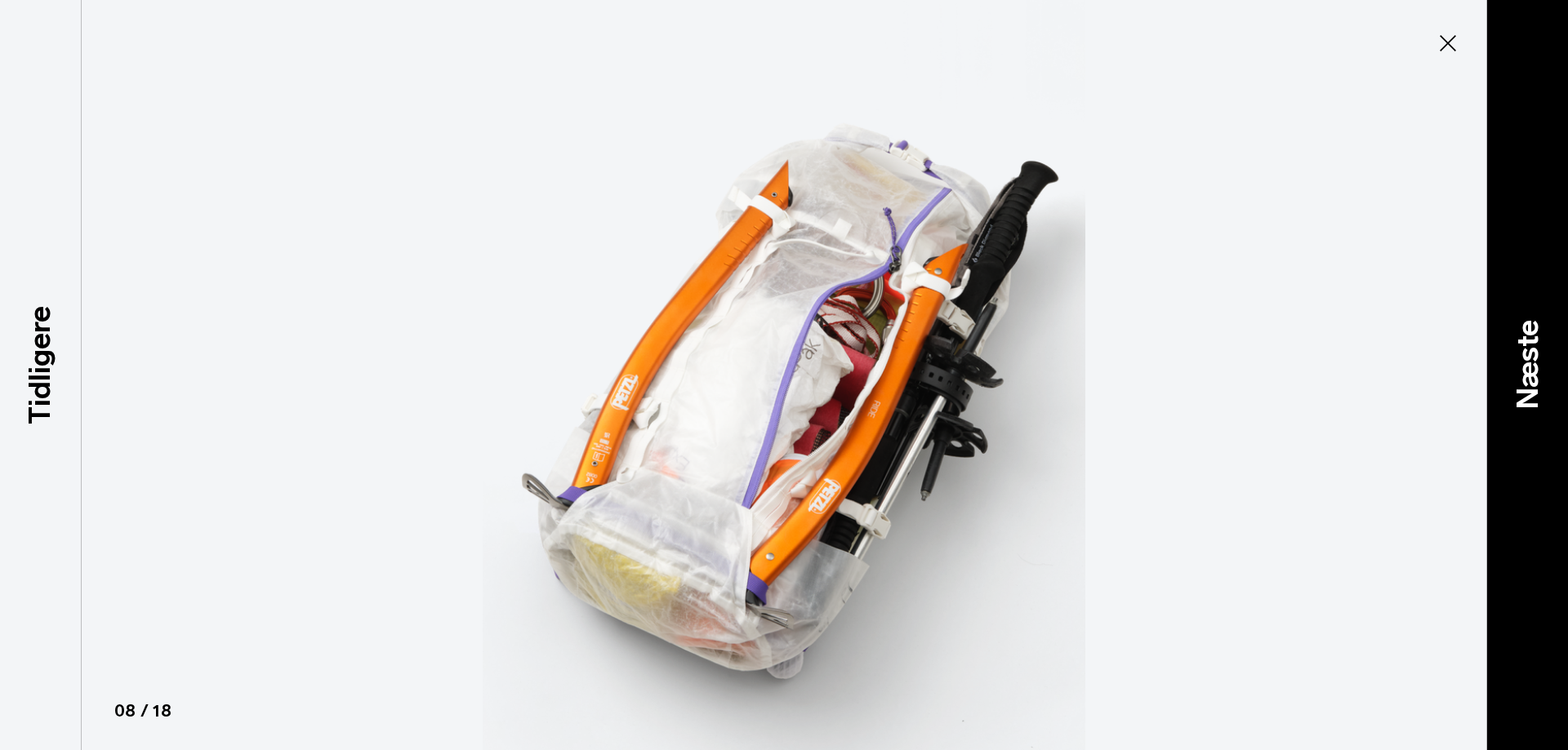
click at [1544, 424] on div "Næste" at bounding box center [1527, 375] width 81 height 750
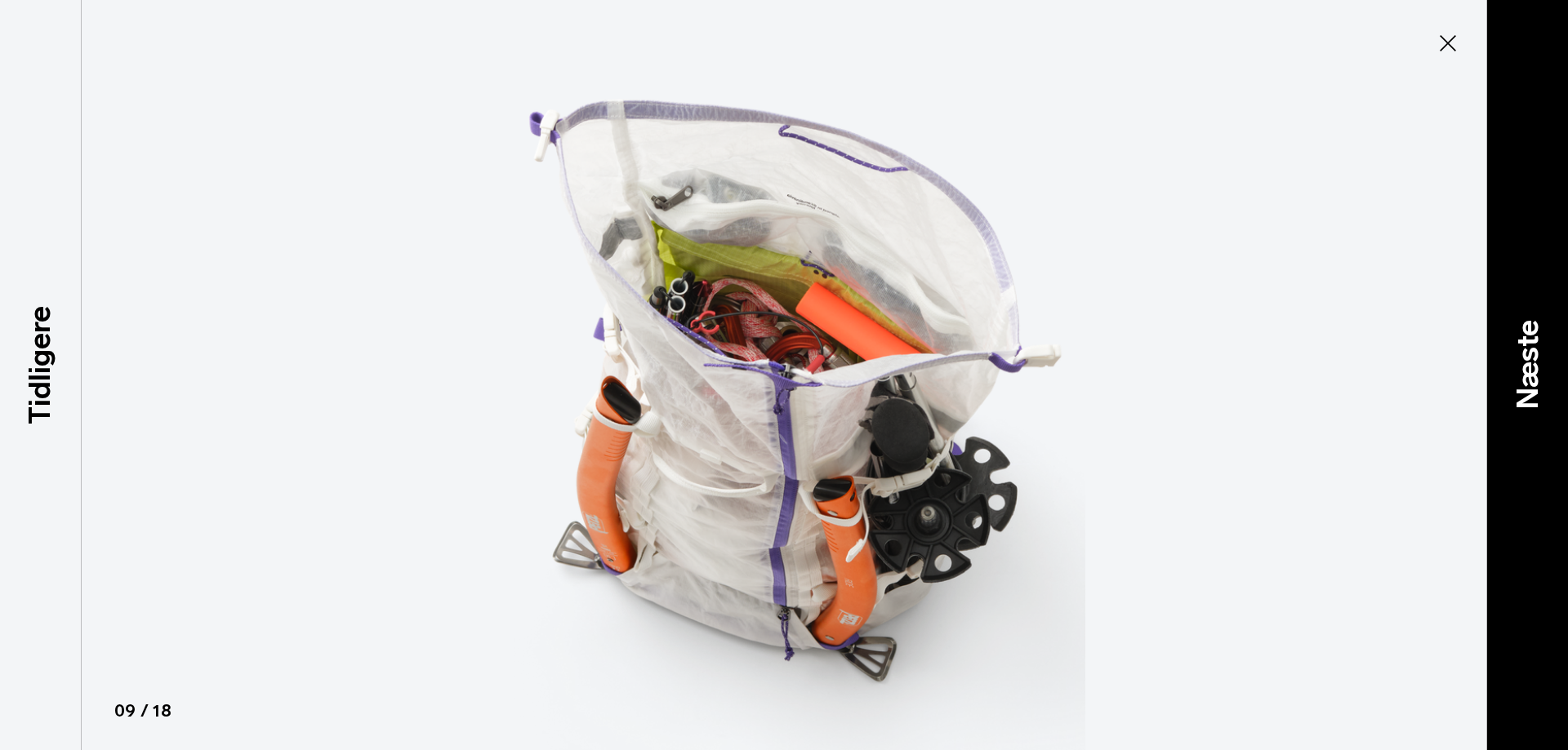
click at [1538, 426] on div "Næste" at bounding box center [1527, 375] width 81 height 750
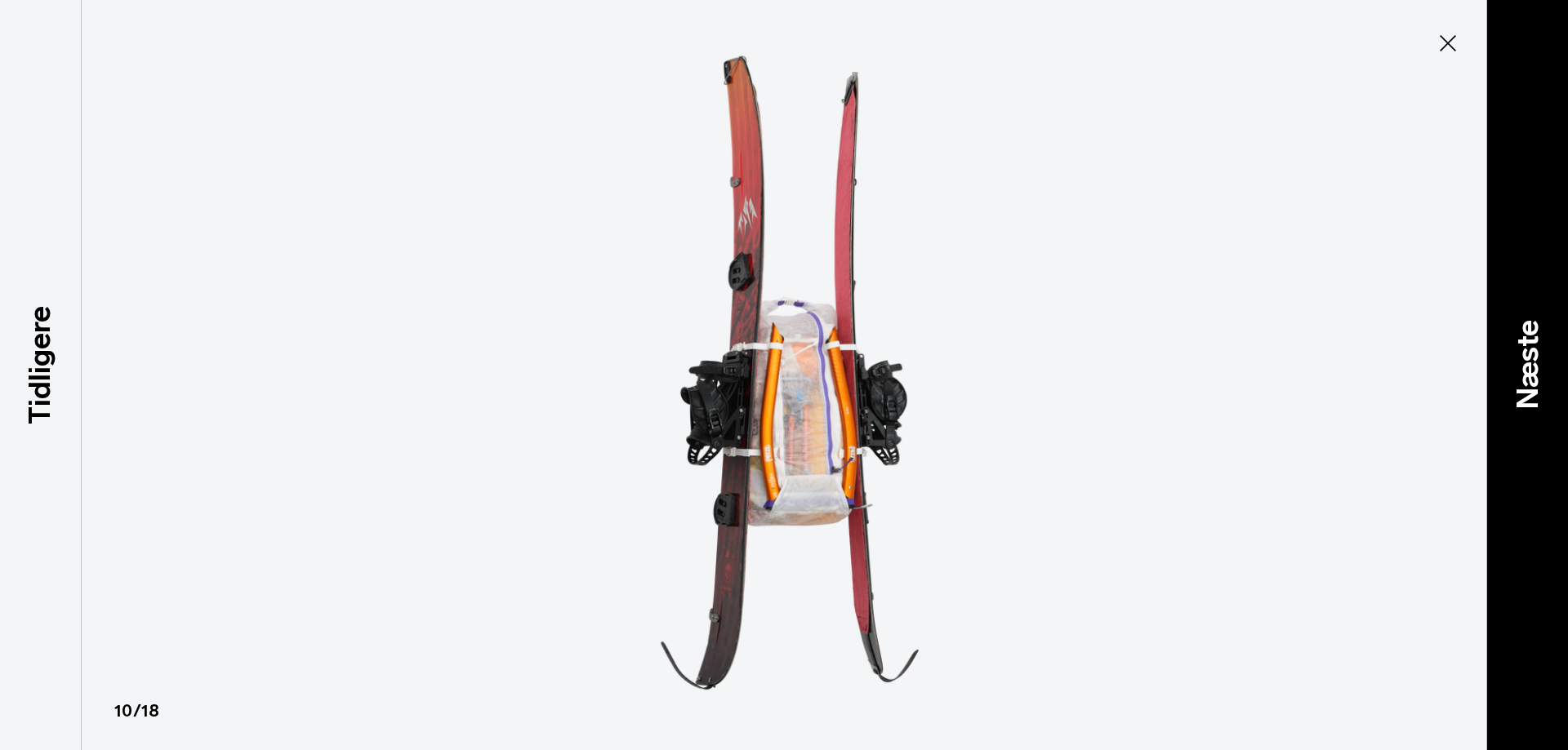
click at [1538, 426] on div "Næste" at bounding box center [1527, 375] width 81 height 750
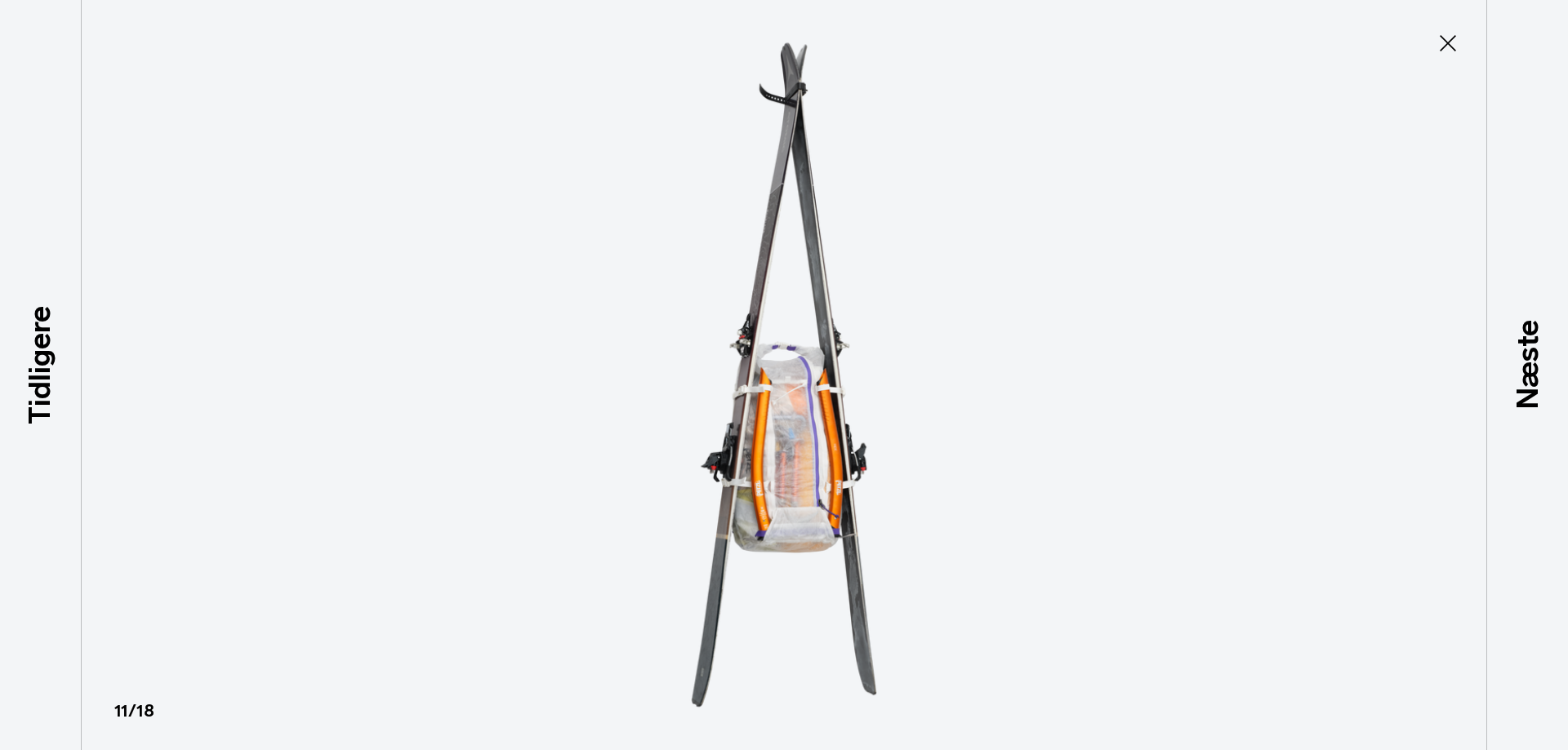
drag, startPoint x: 1457, startPoint y: 51, endPoint x: 1437, endPoint y: 54, distance: 20.2
click at [1456, 50] on icon at bounding box center [1448, 43] width 26 height 26
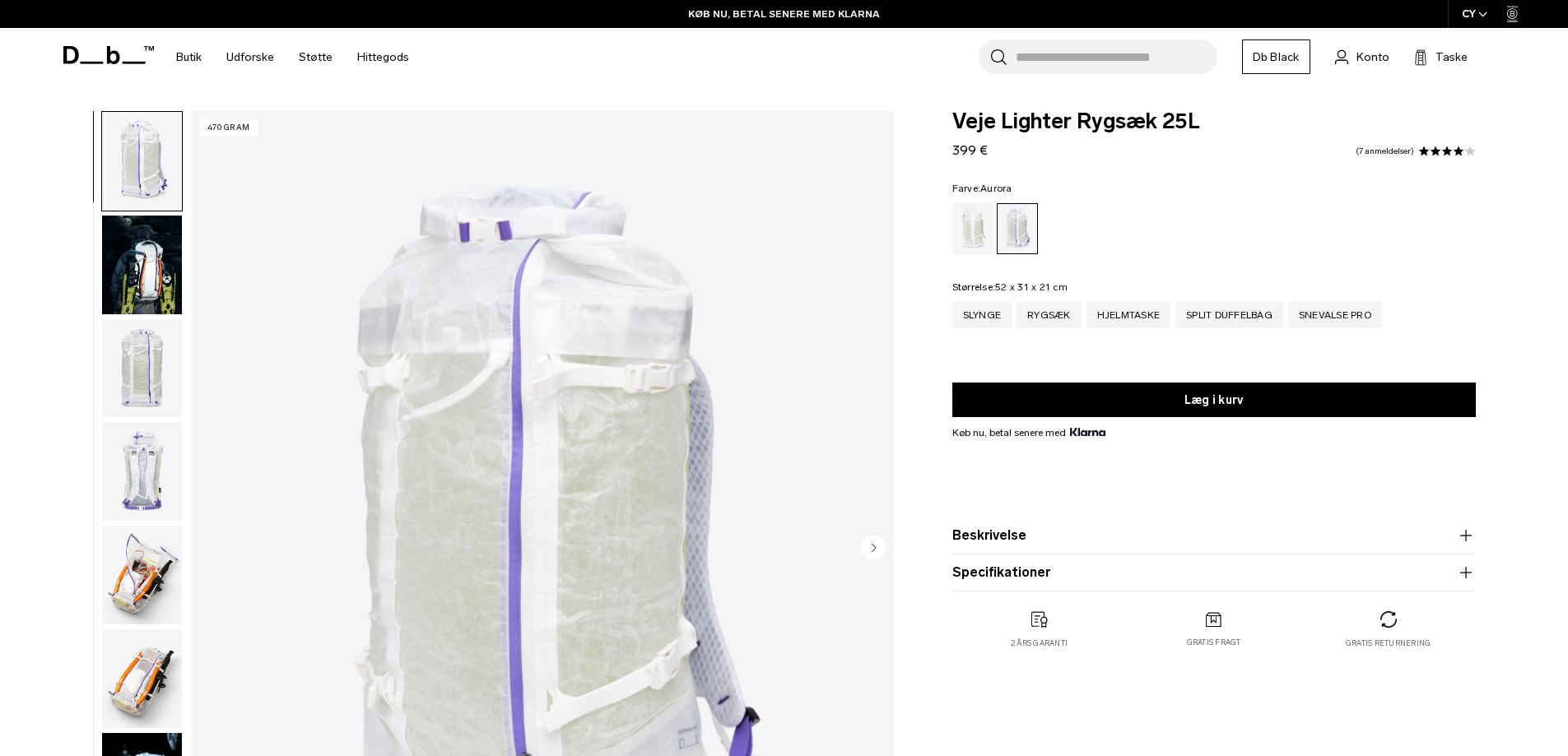
click at [1118, 52] on input "Søg efter tasker, bagage..." at bounding box center [1116, 56] width 202 height 34
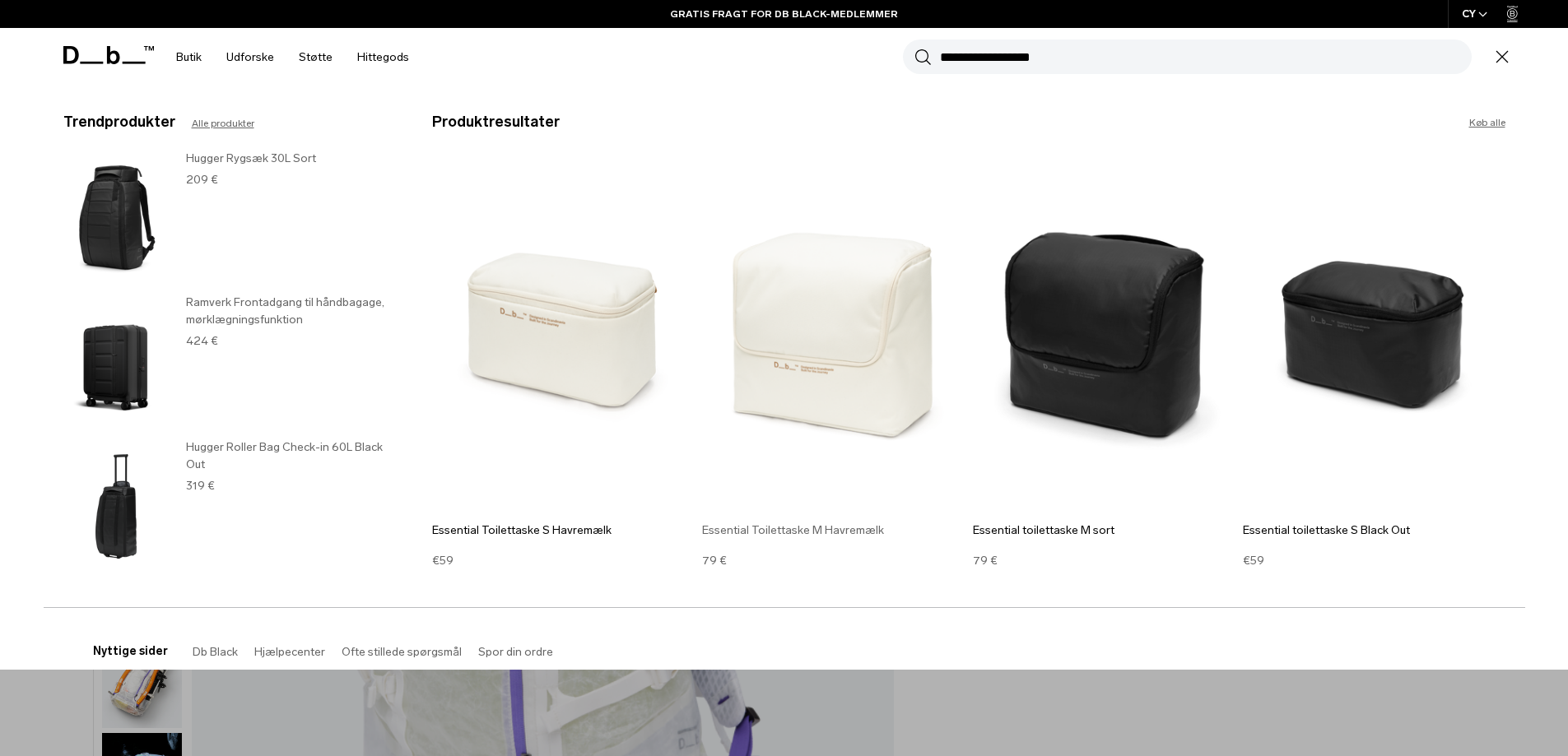
type input "**********"
click at [761, 397] on img at bounding box center [833, 335] width 263 height 353
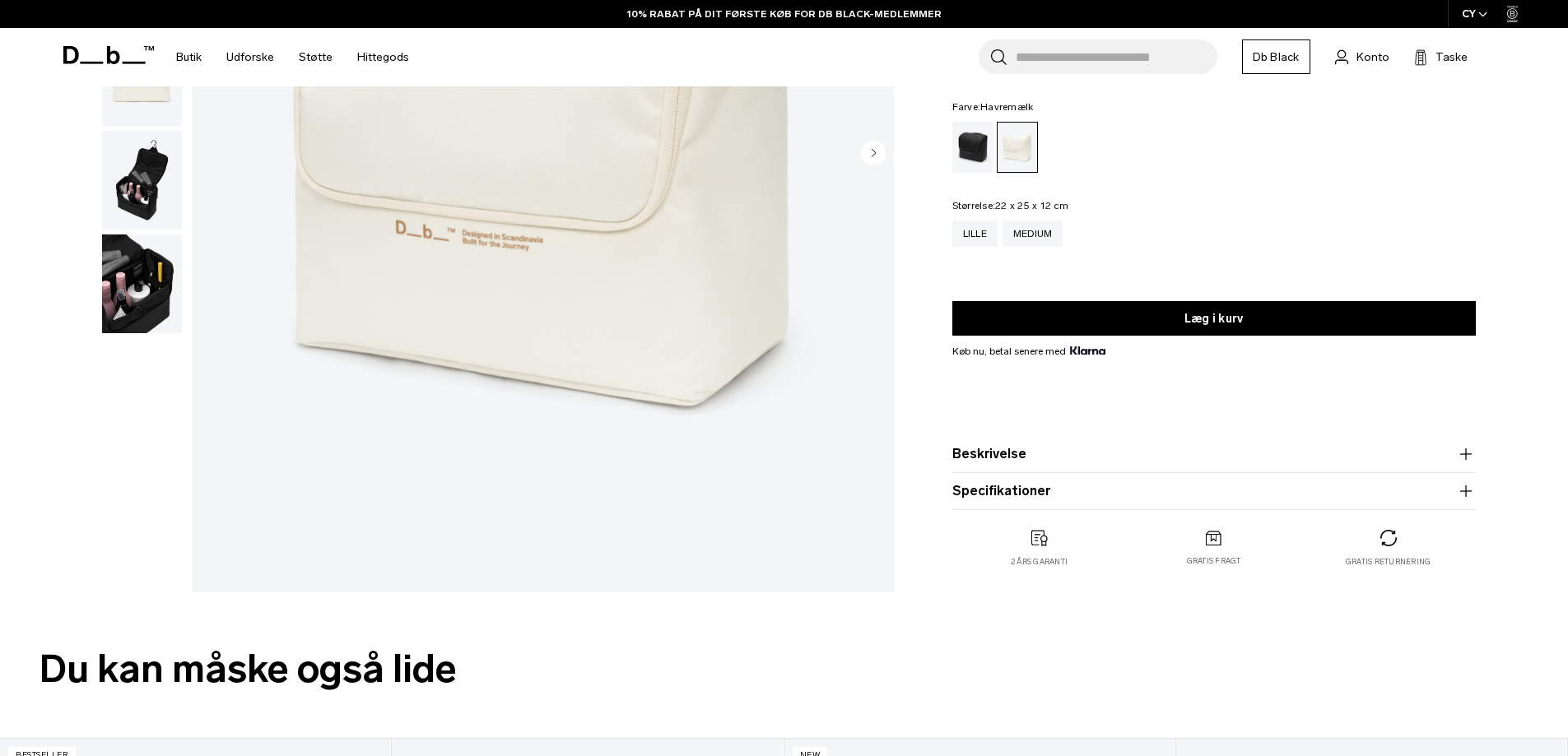
scroll to position [330, 0]
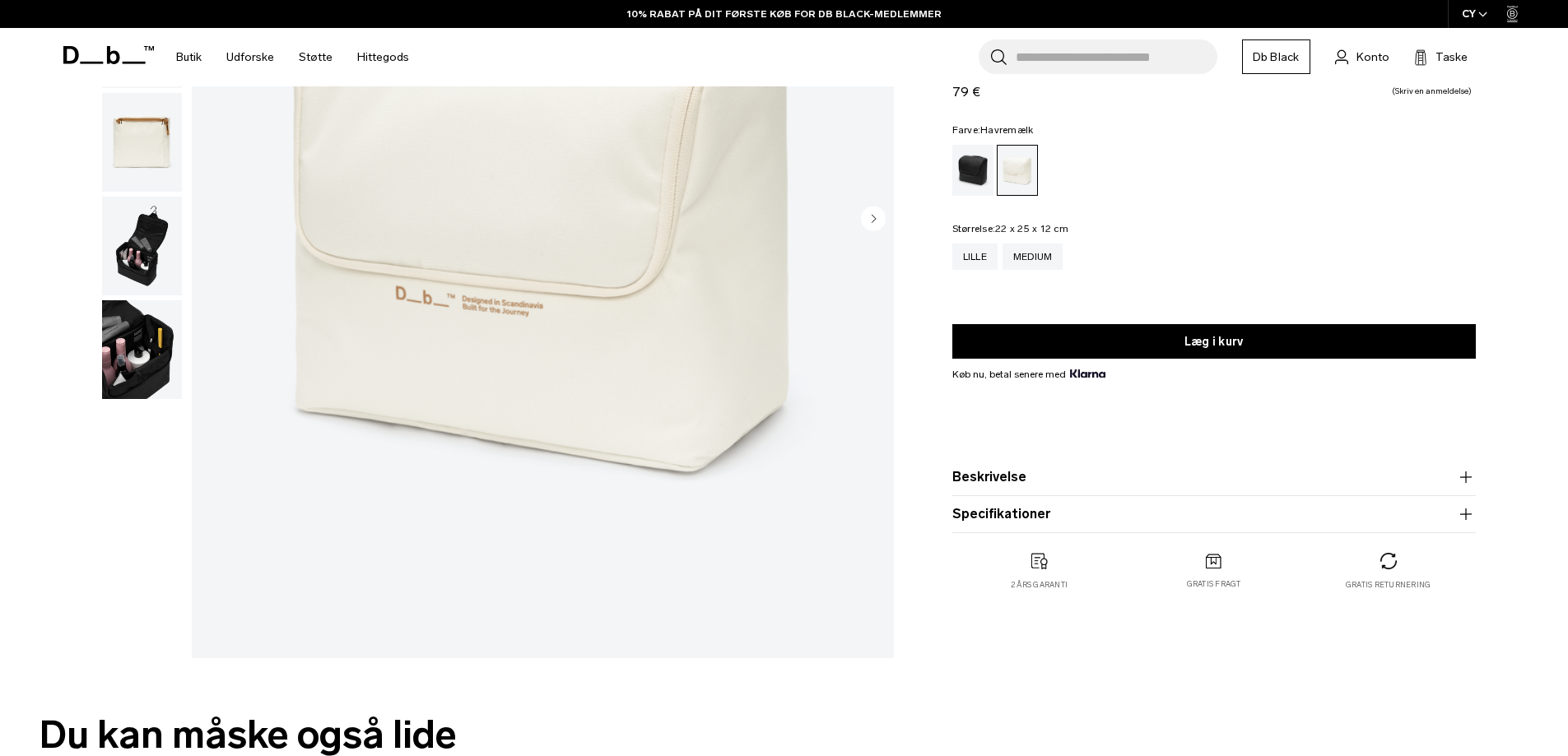
click at [1070, 490] on product-accordion "Beskrivelse Hudpleje. Hårpleje. Tandpleje. Det hele har en plads i Essential Wa…" at bounding box center [1214, 478] width 523 height 37
click at [1016, 477] on font "Beskrivelse" at bounding box center [990, 477] width 74 height 16
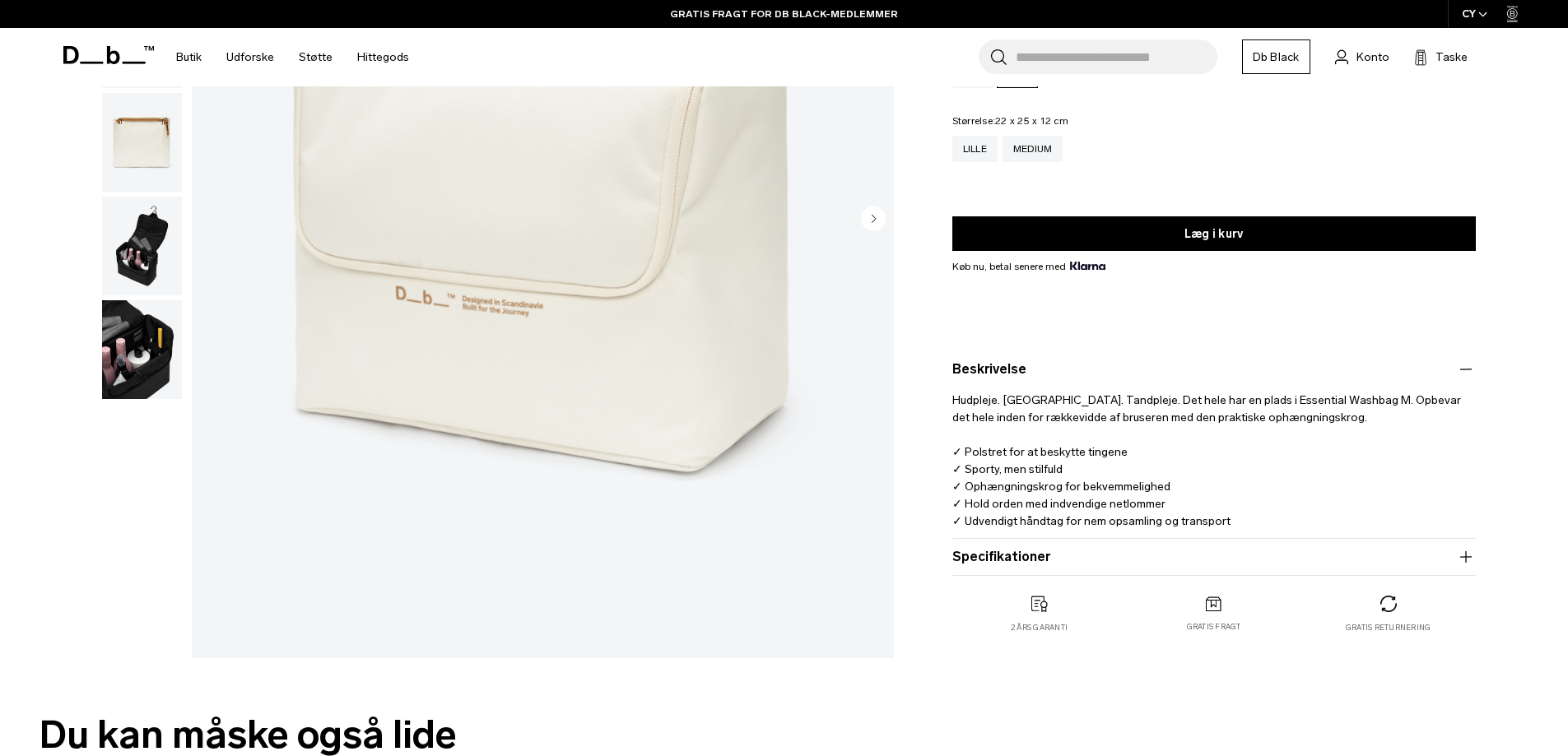
click at [1007, 556] on font "Specifikationer" at bounding box center [1001, 557] width 98 height 16
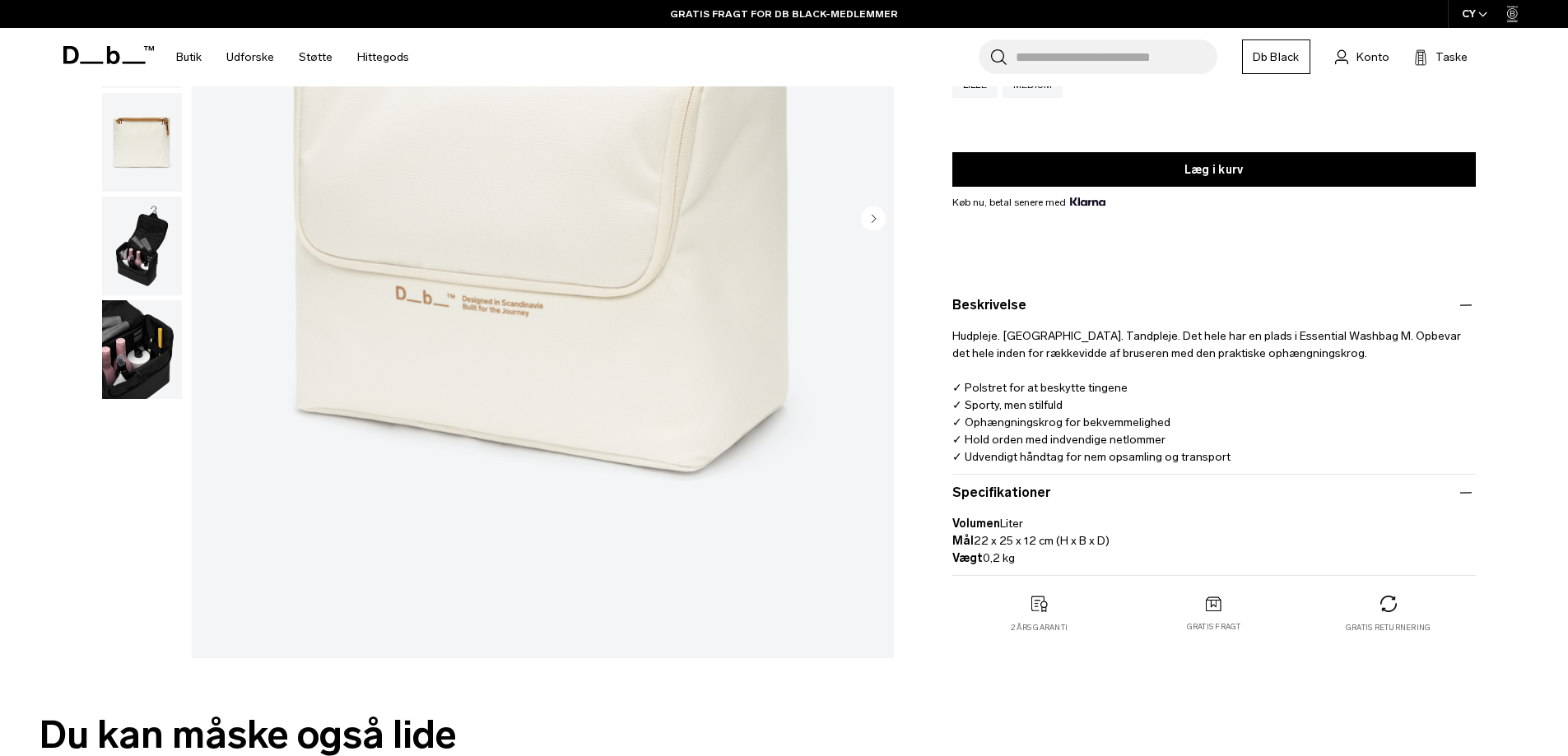
drag, startPoint x: 953, startPoint y: 542, endPoint x: 1135, endPoint y: 536, distance: 182.1
click at [1135, 536] on p "Volumen Liter Mål 22 x 25 x 12 cm (H x B x D) Vægt 0,2 kg" at bounding box center [1214, 534] width 523 height 64
copy p "Mål 22 x 25 x 12 cm (H x B x D)"
drag, startPoint x: 954, startPoint y: 558, endPoint x: 1037, endPoint y: 560, distance: 83.0
click at [1037, 560] on p "Volumen Liter Mål 22 x 25 x 12 cm (H x B x D) Vægt 0,2 kg" at bounding box center [1214, 534] width 523 height 64
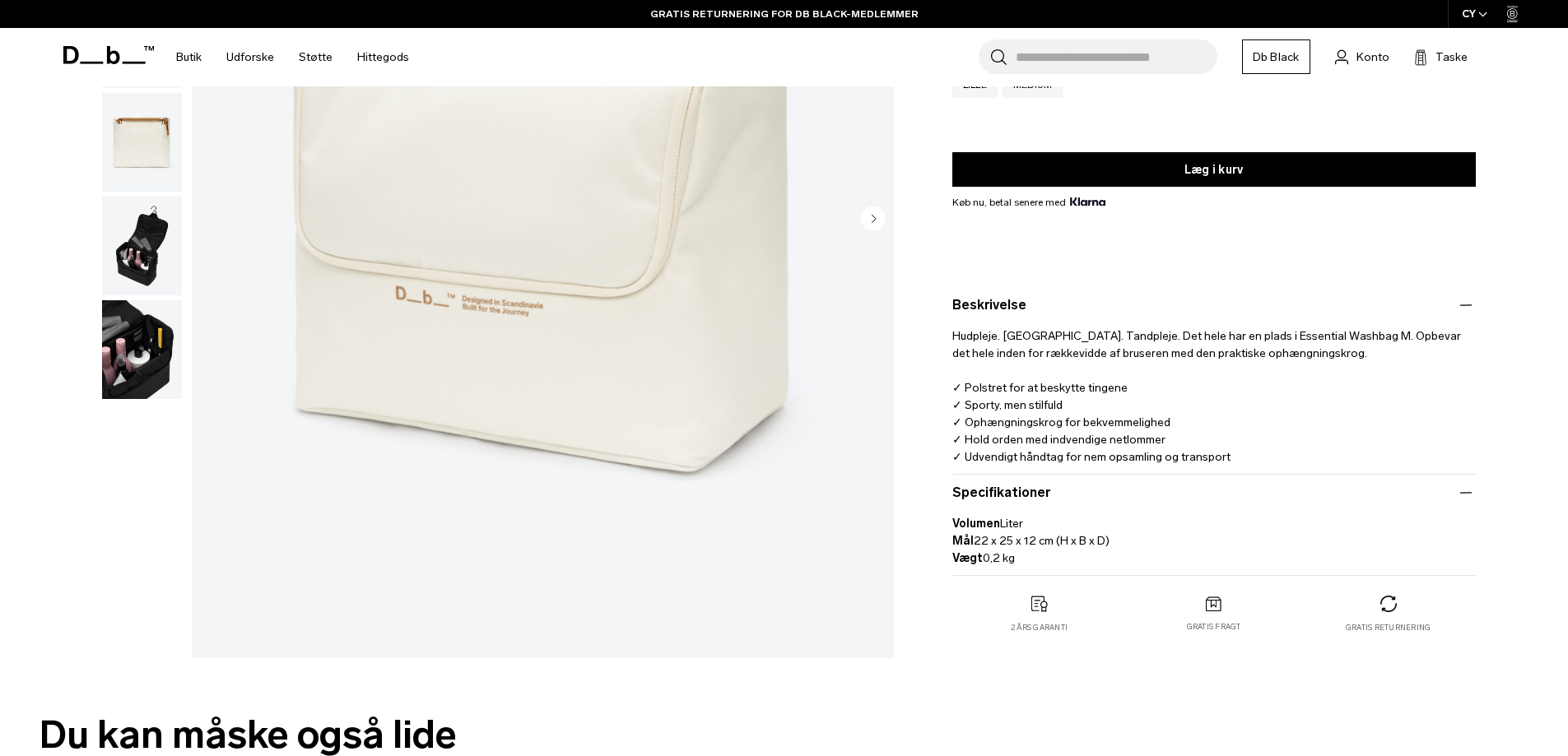
copy p "Vægt 0,2 kg"
drag, startPoint x: 967, startPoint y: 385, endPoint x: 979, endPoint y: 387, distance: 12.2
click at [982, 387] on font "✓ Polstret for at beskytte tingene" at bounding box center [1040, 387] width 175 height 14
drag, startPoint x: 962, startPoint y: 390, endPoint x: 1139, endPoint y: 394, distance: 177.0
click at [1139, 394] on p "Hudpleje. Hårpleje. Tandpleje. Det hele har en plads i Essential Washbag M. Opb…" at bounding box center [1214, 391] width 523 height 151
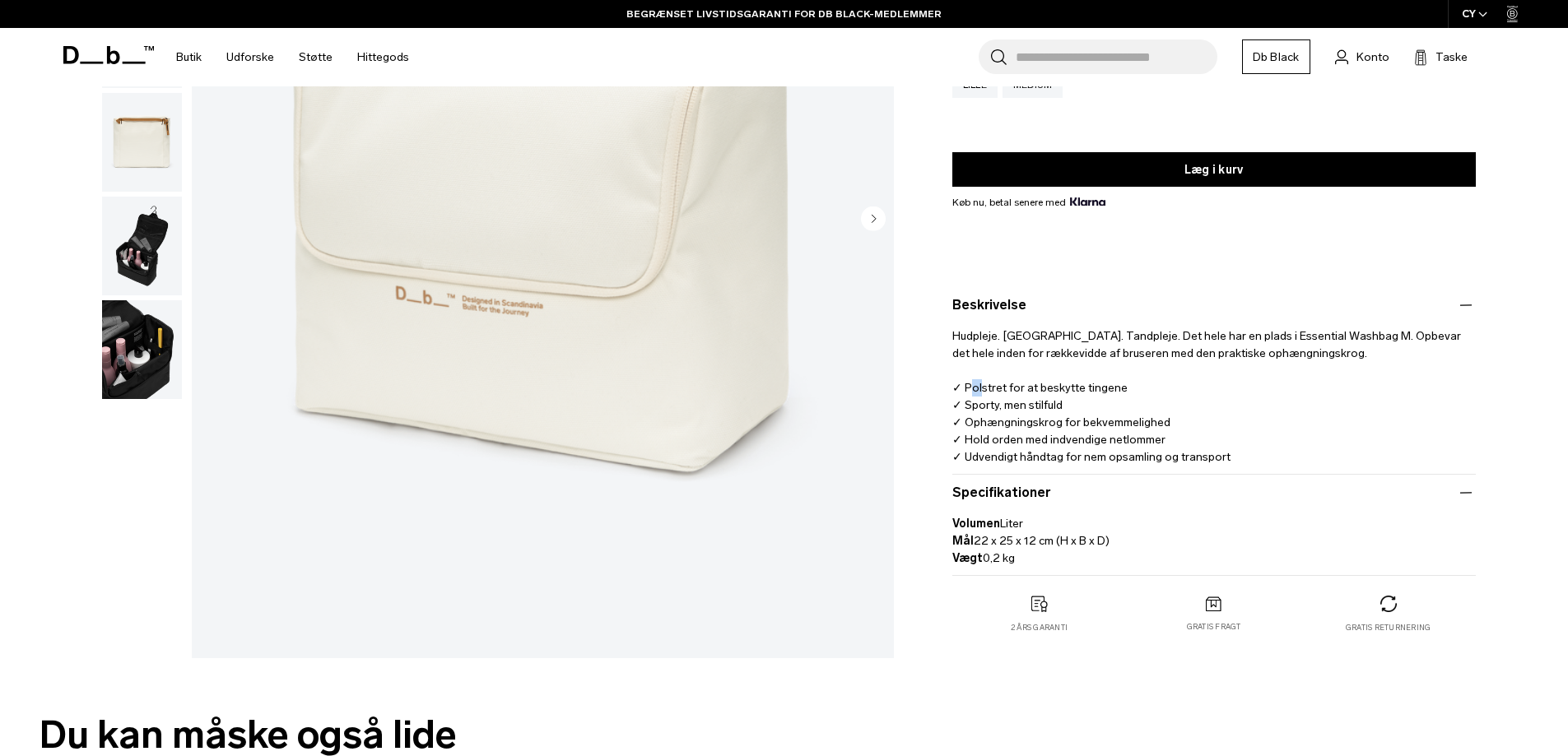
copy font "Polstret for at beskytte tingene"
drag, startPoint x: 964, startPoint y: 404, endPoint x: 1121, endPoint y: 412, distance: 157.2
click at [1121, 412] on p "Hudpleje. Hårpleje. Tandpleje. Det hele har en plads i Essential Washbag M. Opb…" at bounding box center [1214, 391] width 523 height 151
copy font "Sporty, men stilfuld"
drag, startPoint x: 963, startPoint y: 420, endPoint x: 1268, endPoint y: 422, distance: 305.0
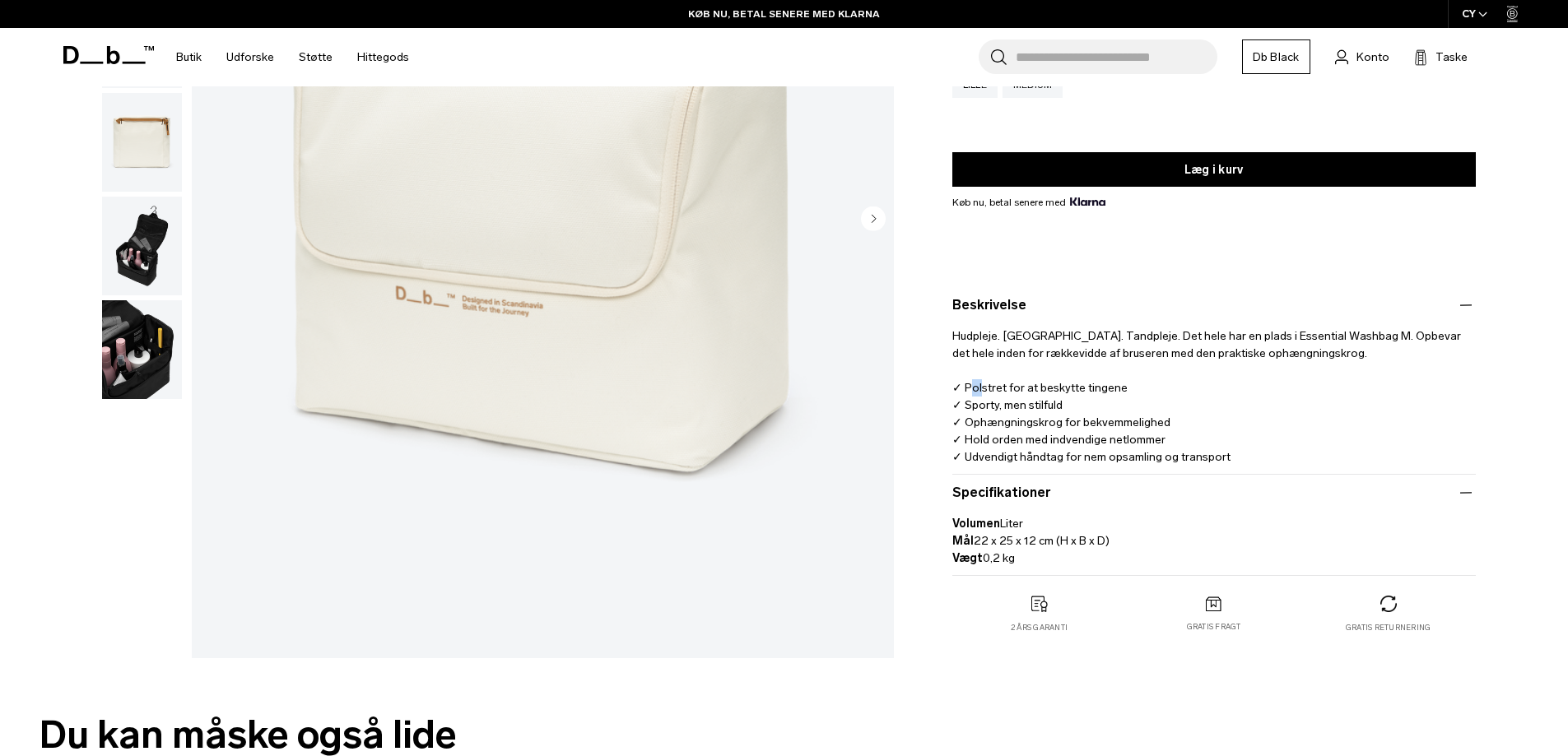
click at [1268, 422] on p "Hudpleje. Hårpleje. Tandpleje. Det hele har en plads i Essential Washbag M. Opb…" at bounding box center [1214, 391] width 523 height 151
copy font "Ophængningskrog for bekvemmelighed"
drag, startPoint x: 963, startPoint y: 441, endPoint x: 1226, endPoint y: 439, distance: 263.0
click at [1226, 439] on p "Hudpleje. Hårpleje. Tandpleje. Det hele har en plads i Essential Washbag M. Opb…" at bounding box center [1214, 391] width 523 height 151
copy font "Hold orden med indvendige netlommer"
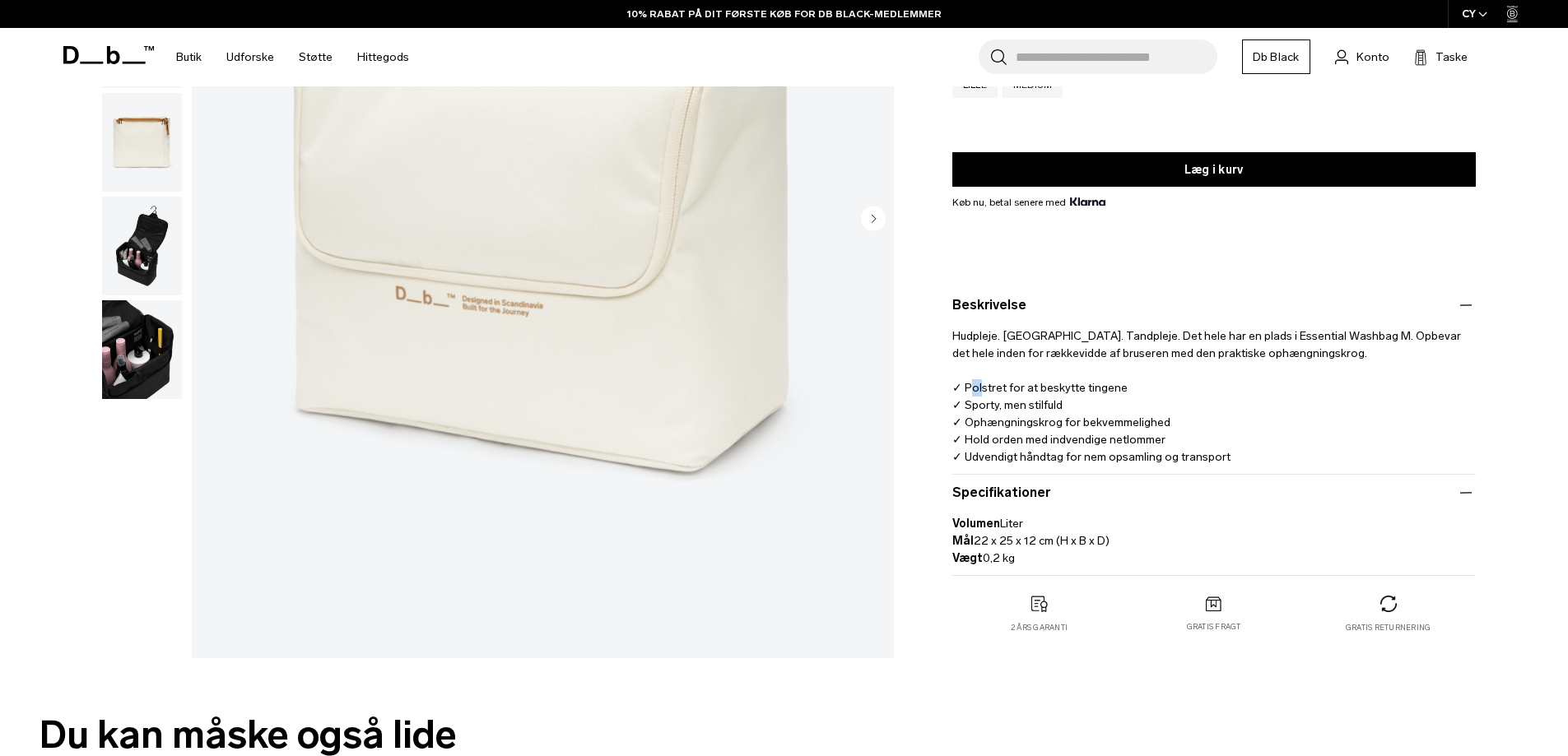
drag, startPoint x: 965, startPoint y: 458, endPoint x: 1318, endPoint y: 458, distance: 353.0
click at [1318, 458] on p "Hudpleje. Hårpleje. Tandpleje. Det hele har en plads i Essential Washbag M. Opb…" at bounding box center [1214, 391] width 523 height 151
copy font "Udvendigt håndtag for nem opsamling og transport"
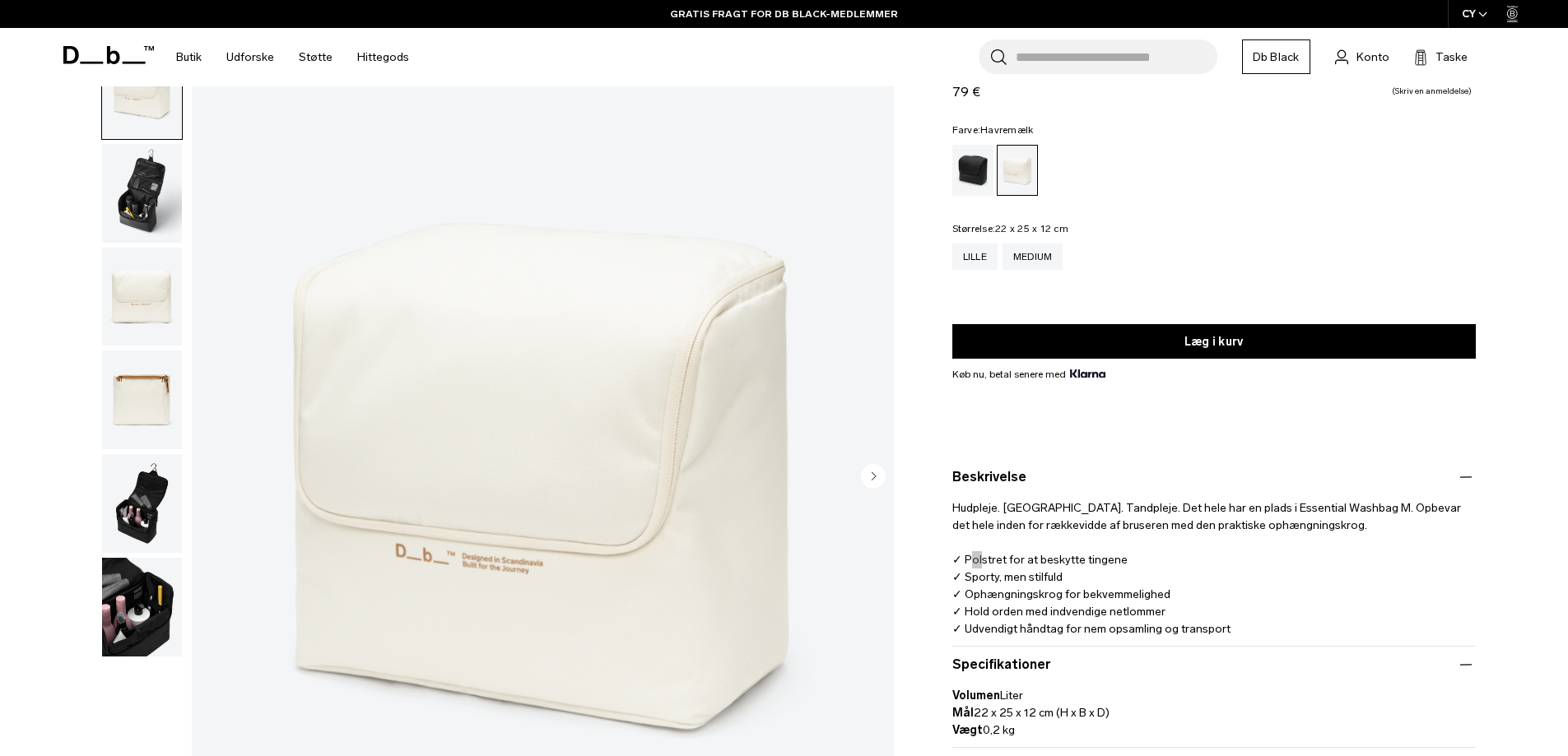
scroll to position [0, 0]
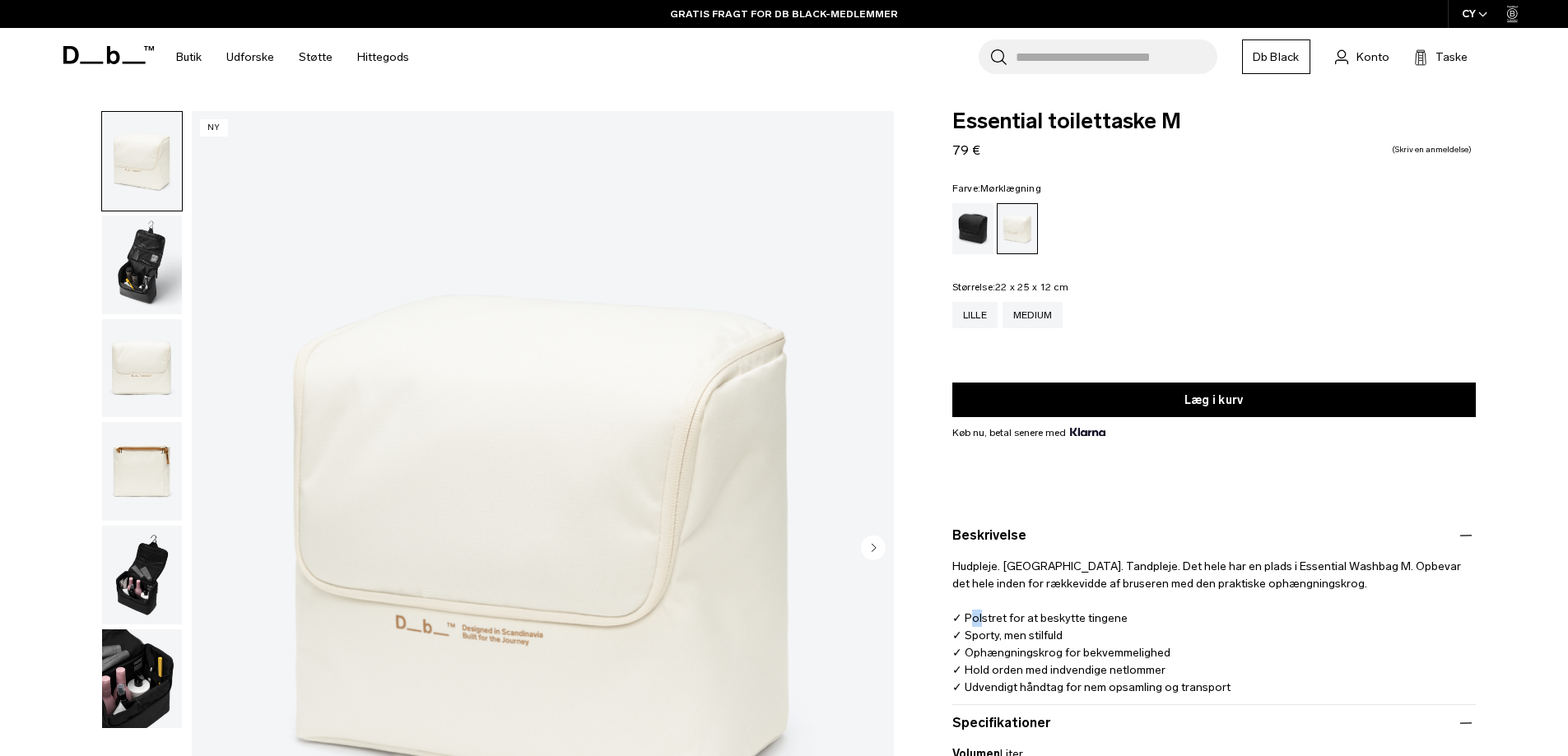
drag, startPoint x: 976, startPoint y: 231, endPoint x: 956, endPoint y: 236, distance: 20.6
click at [976, 231] on div "Mørklægning" at bounding box center [973, 228] width 42 height 51
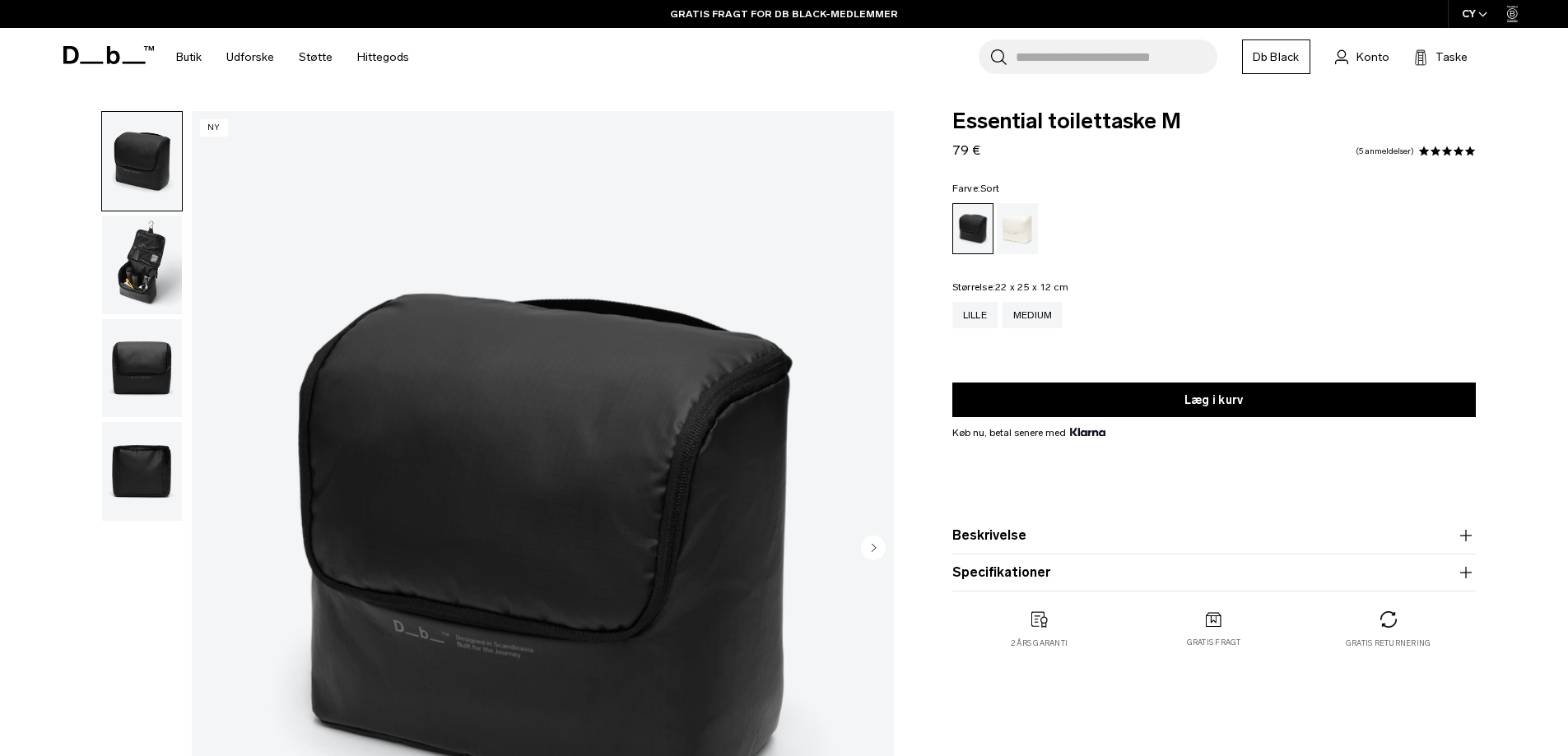
click at [583, 366] on img "1 / 4" at bounding box center [543, 549] width 702 height 877
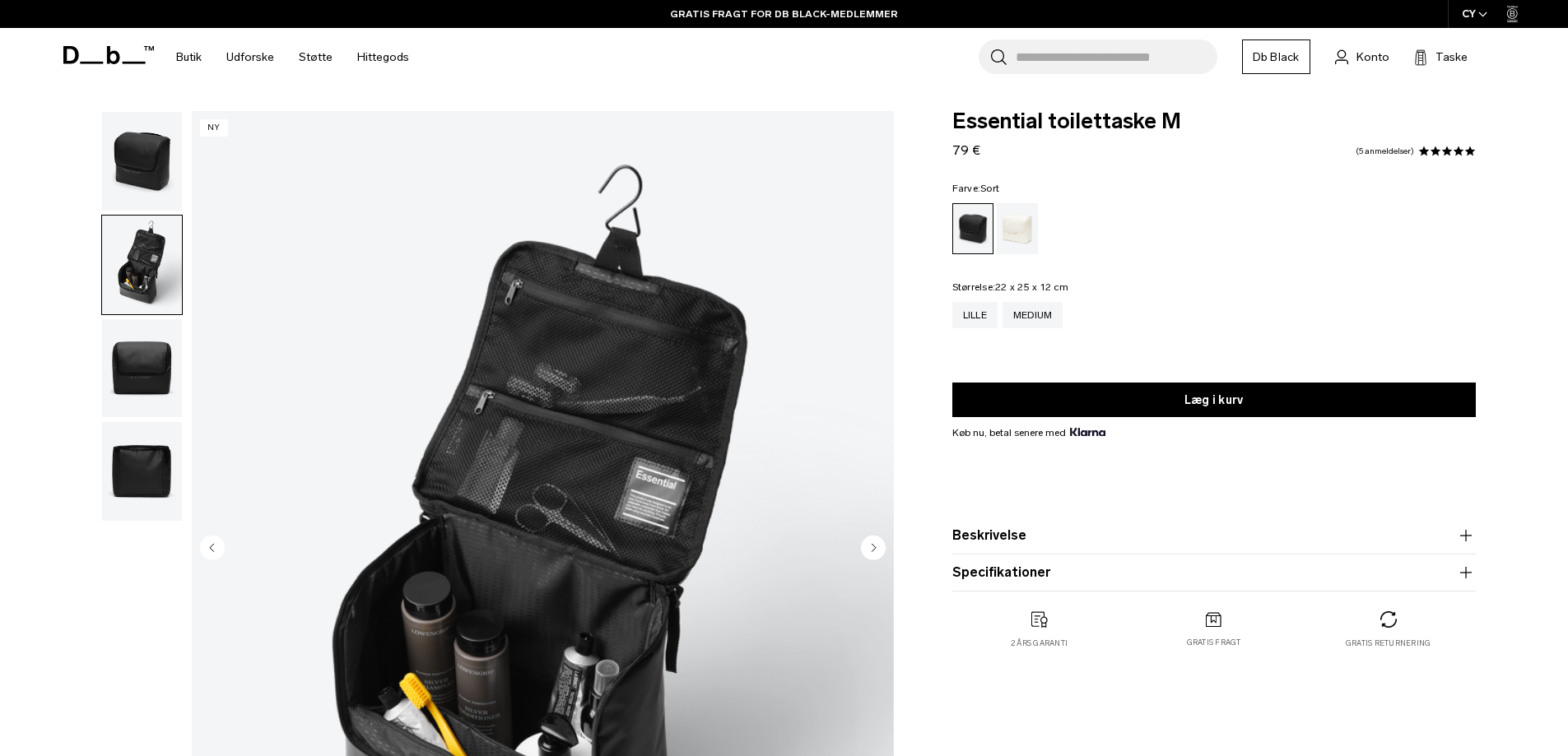
click at [488, 462] on img "2 / 4" at bounding box center [543, 549] width 702 height 877
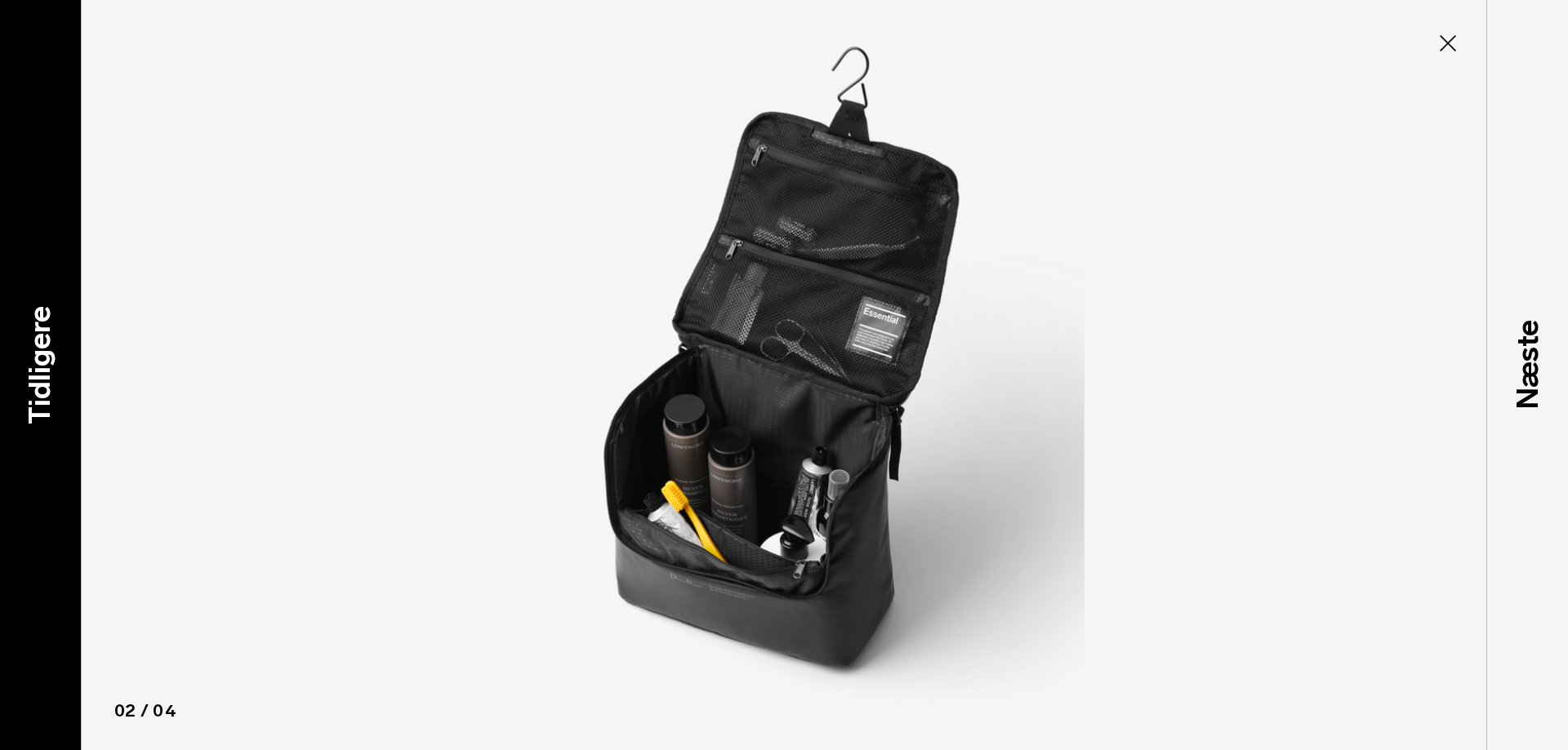
click at [41, 368] on font "Tidligere" at bounding box center [40, 366] width 35 height 118
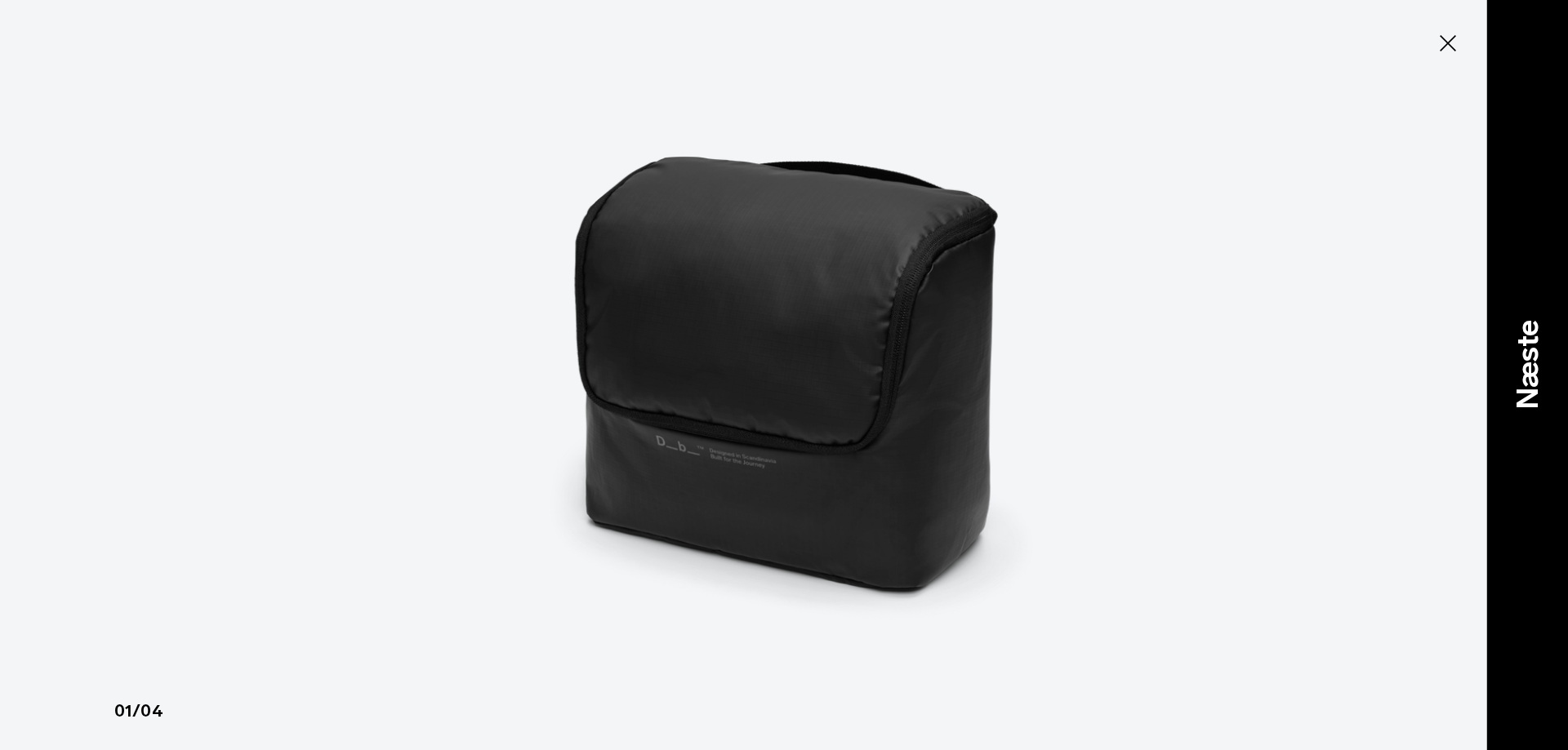
click at [1555, 392] on div "Næste" at bounding box center [1527, 375] width 81 height 750
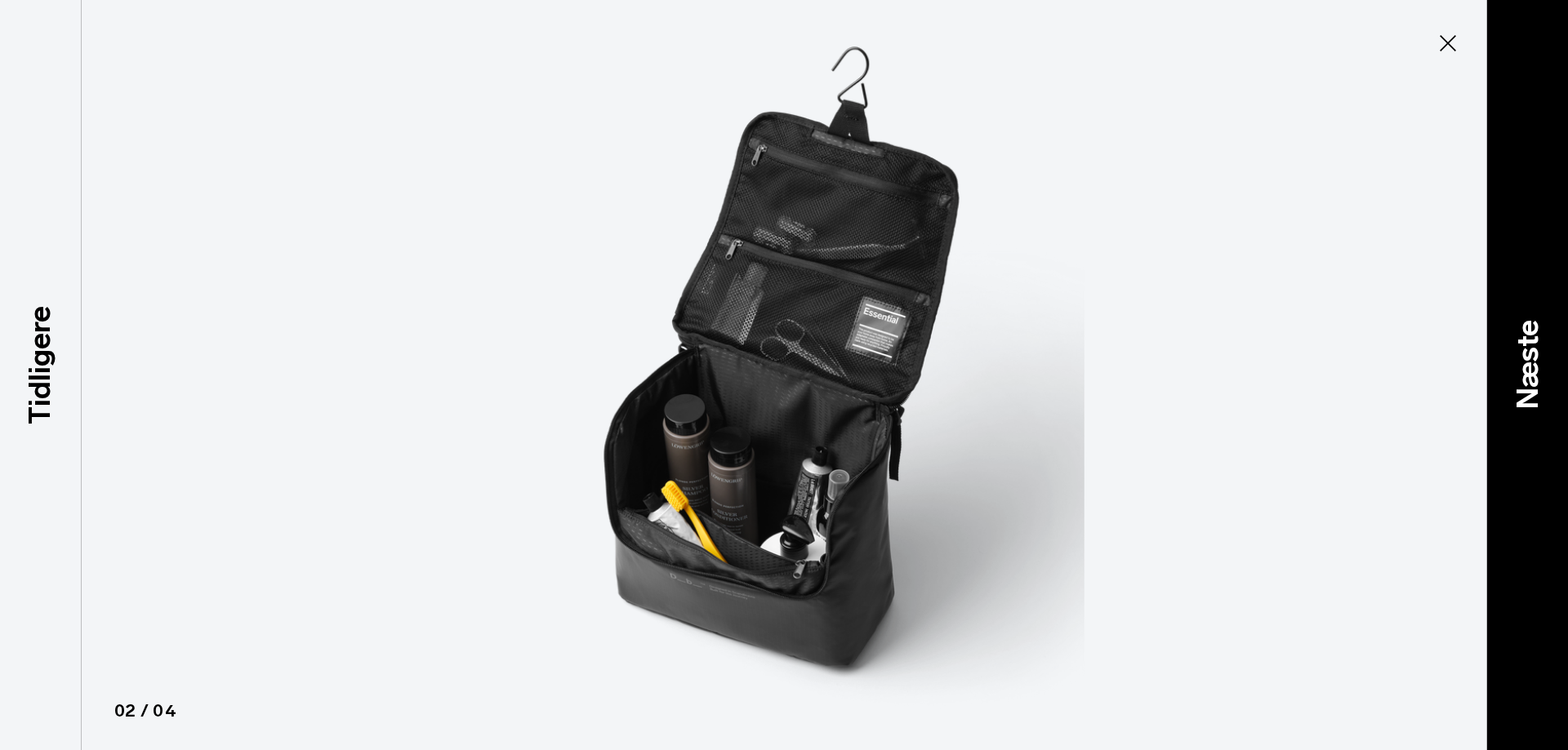
click at [1554, 433] on div "Næste" at bounding box center [1527, 375] width 81 height 750
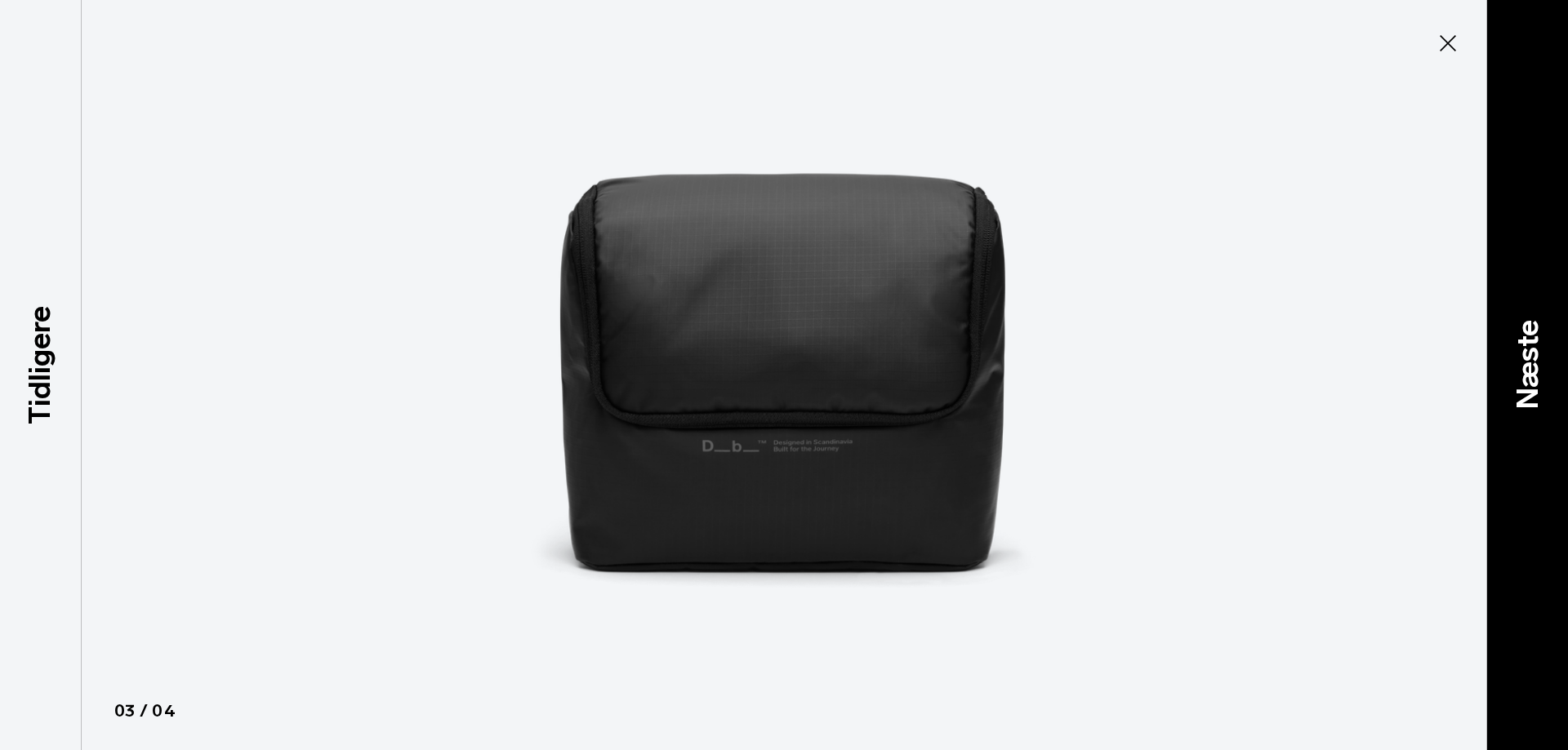
click at [1555, 514] on div "Næste" at bounding box center [1527, 375] width 81 height 750
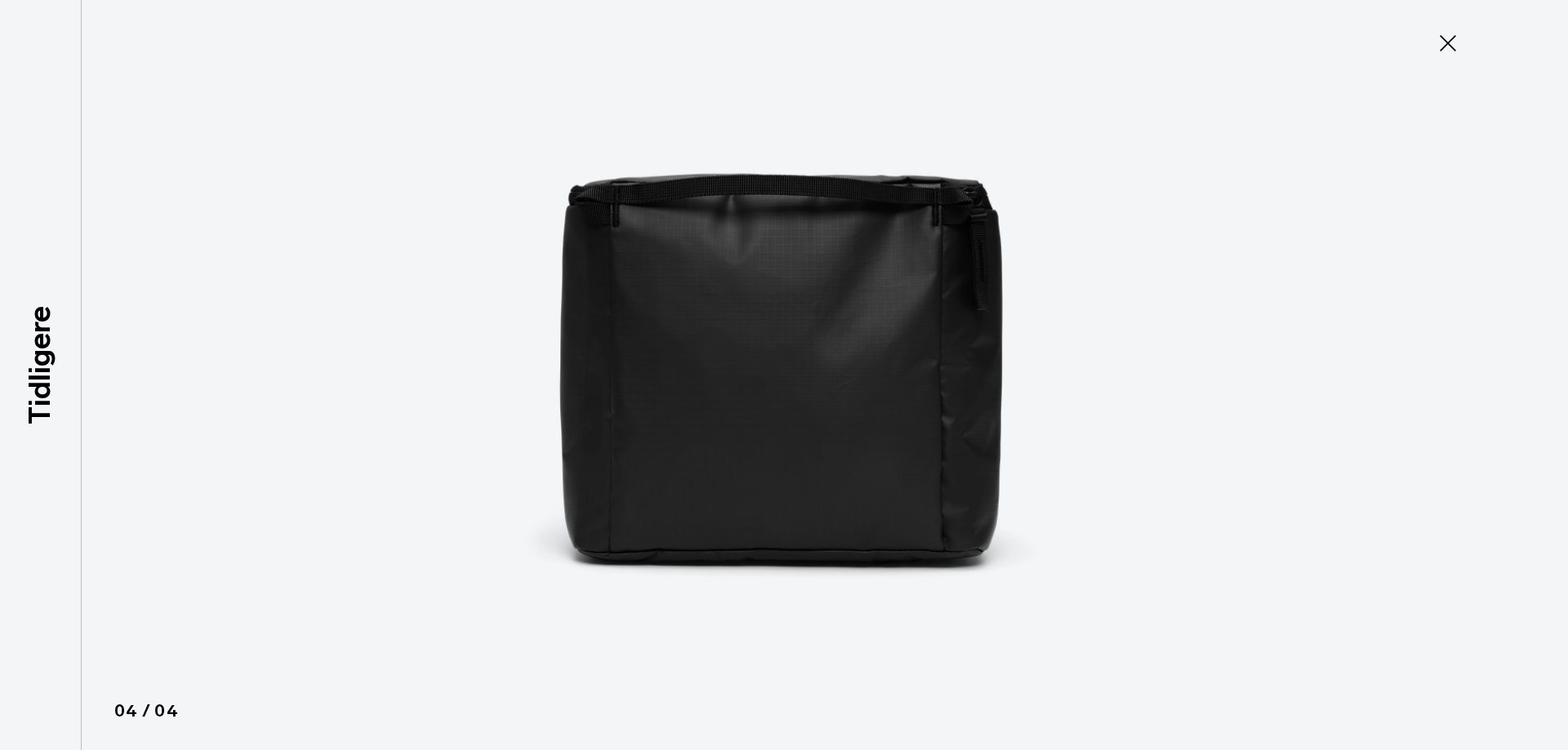
click at [1452, 49] on icon at bounding box center [1448, 43] width 26 height 26
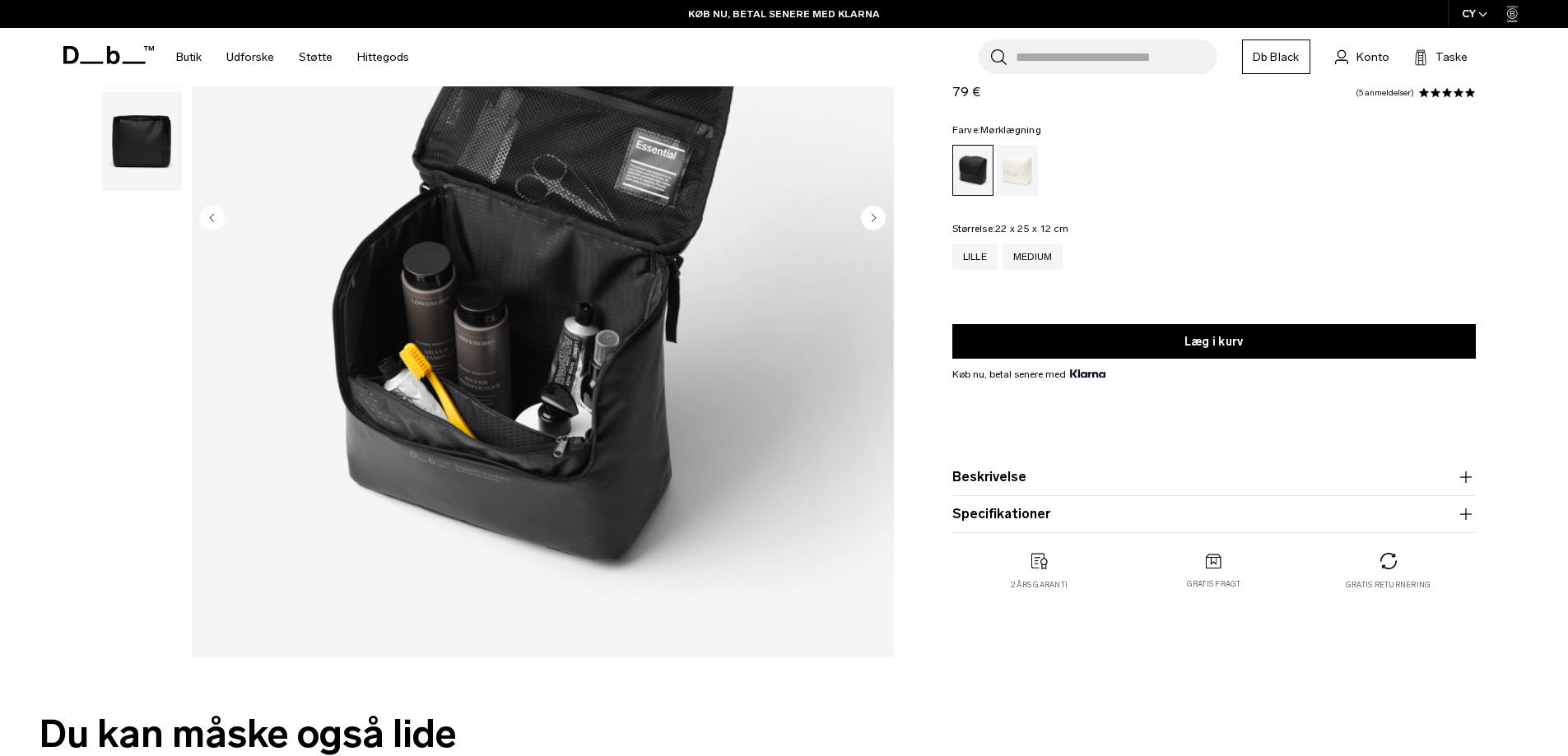
scroll to position [412, 0]
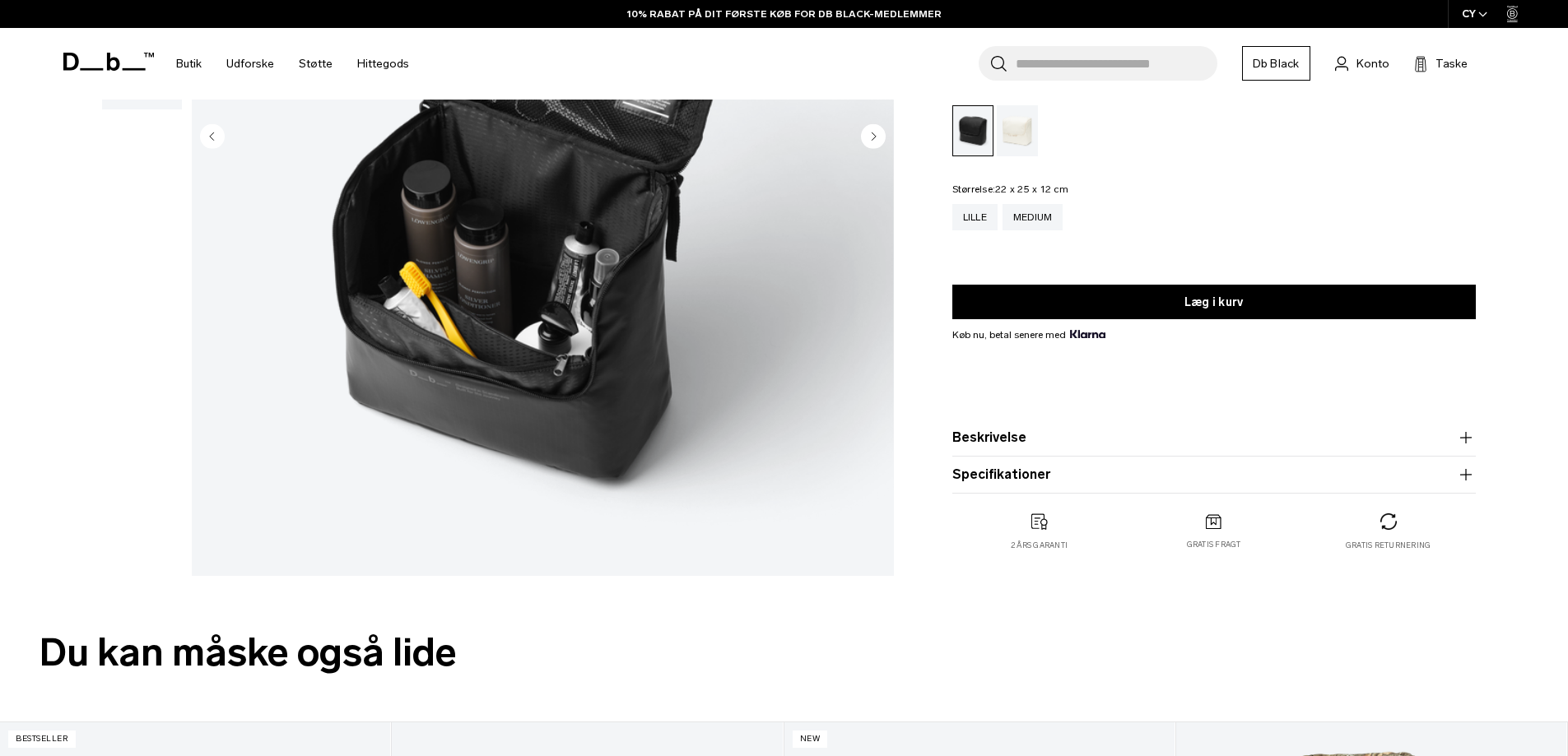
click at [1134, 64] on input "Søg efter tasker, bagage..." at bounding box center [1116, 63] width 202 height 34
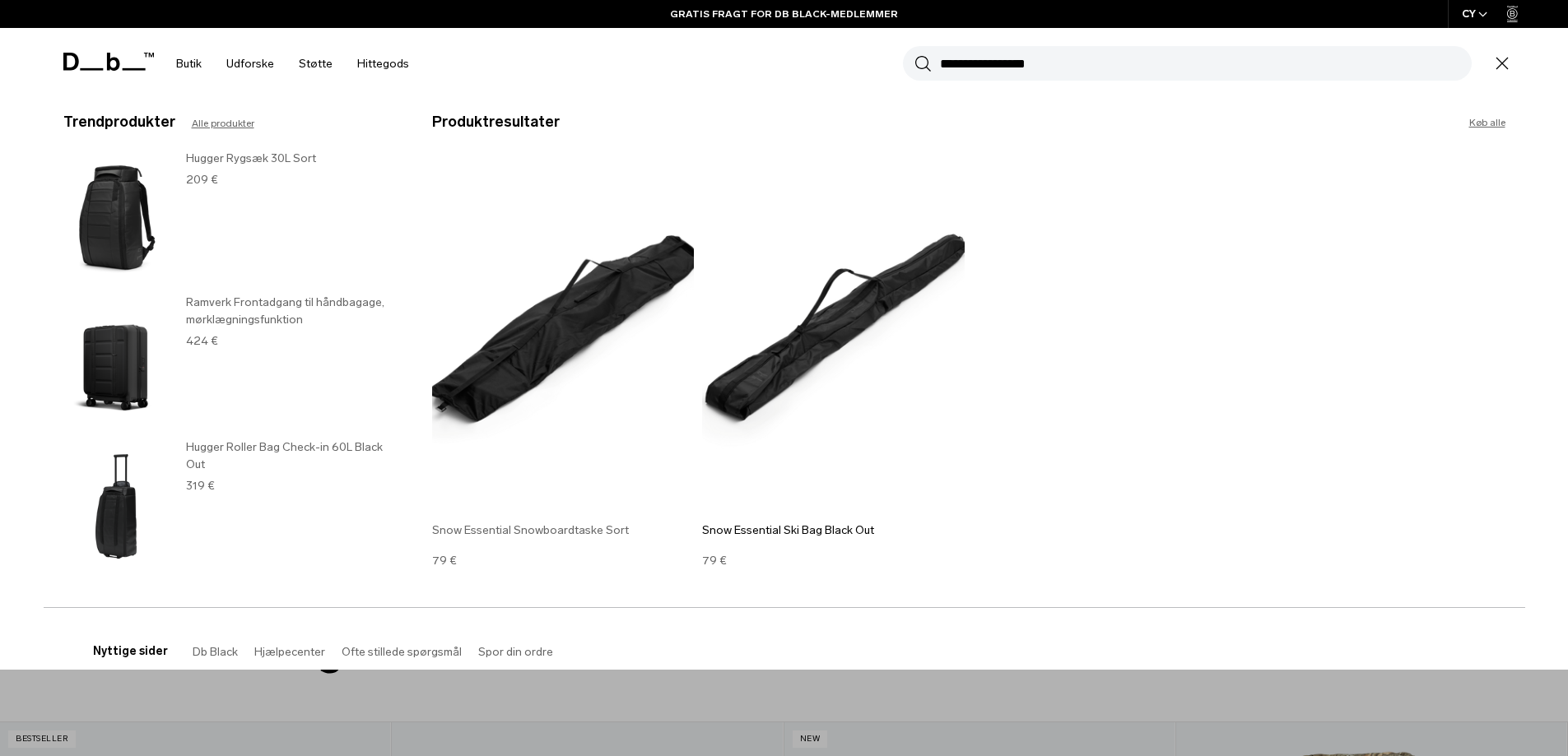
type input "**********"
click at [502, 308] on img at bounding box center [563, 335] width 263 height 353
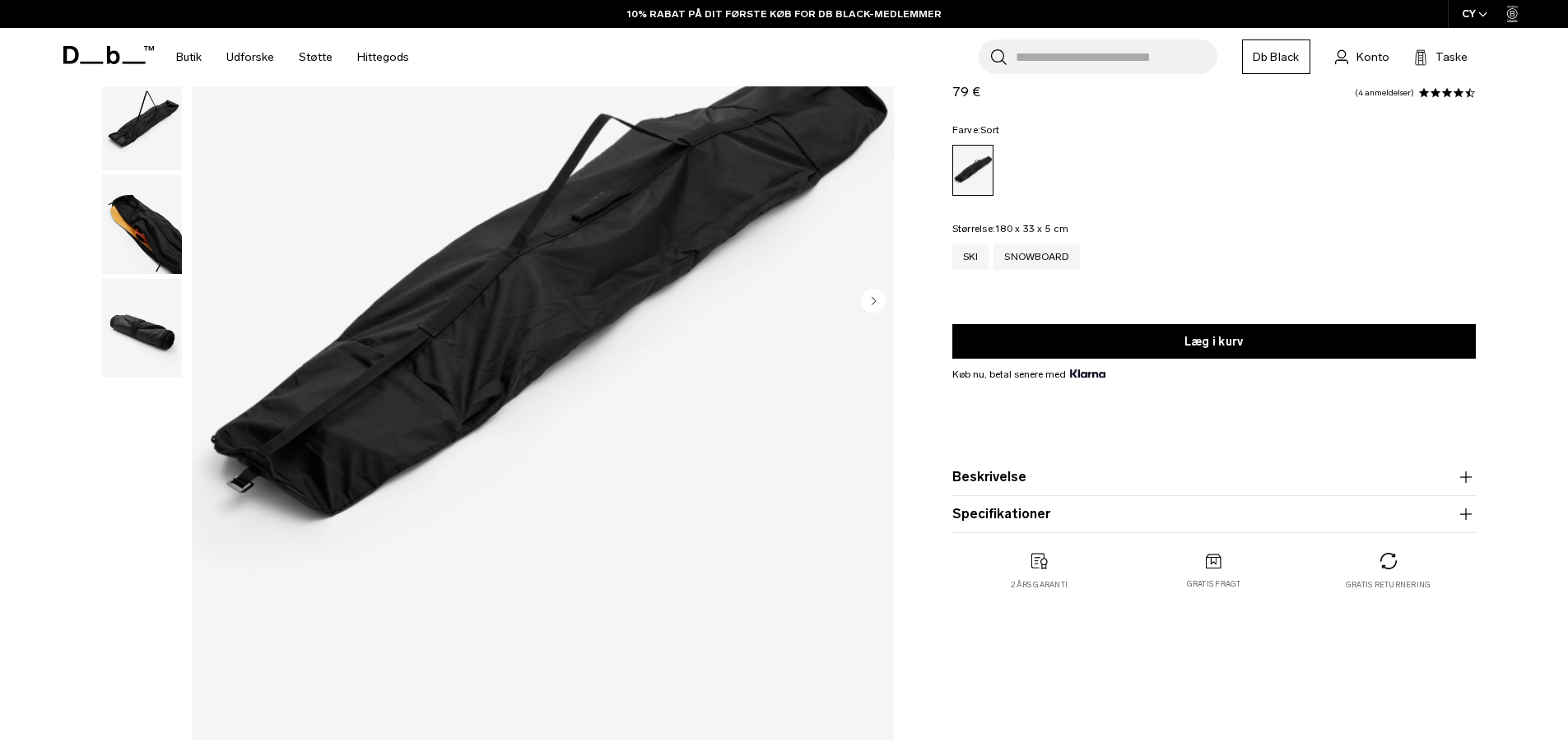
click at [1026, 470] on button "Beskrivelse" at bounding box center [1214, 477] width 523 height 20
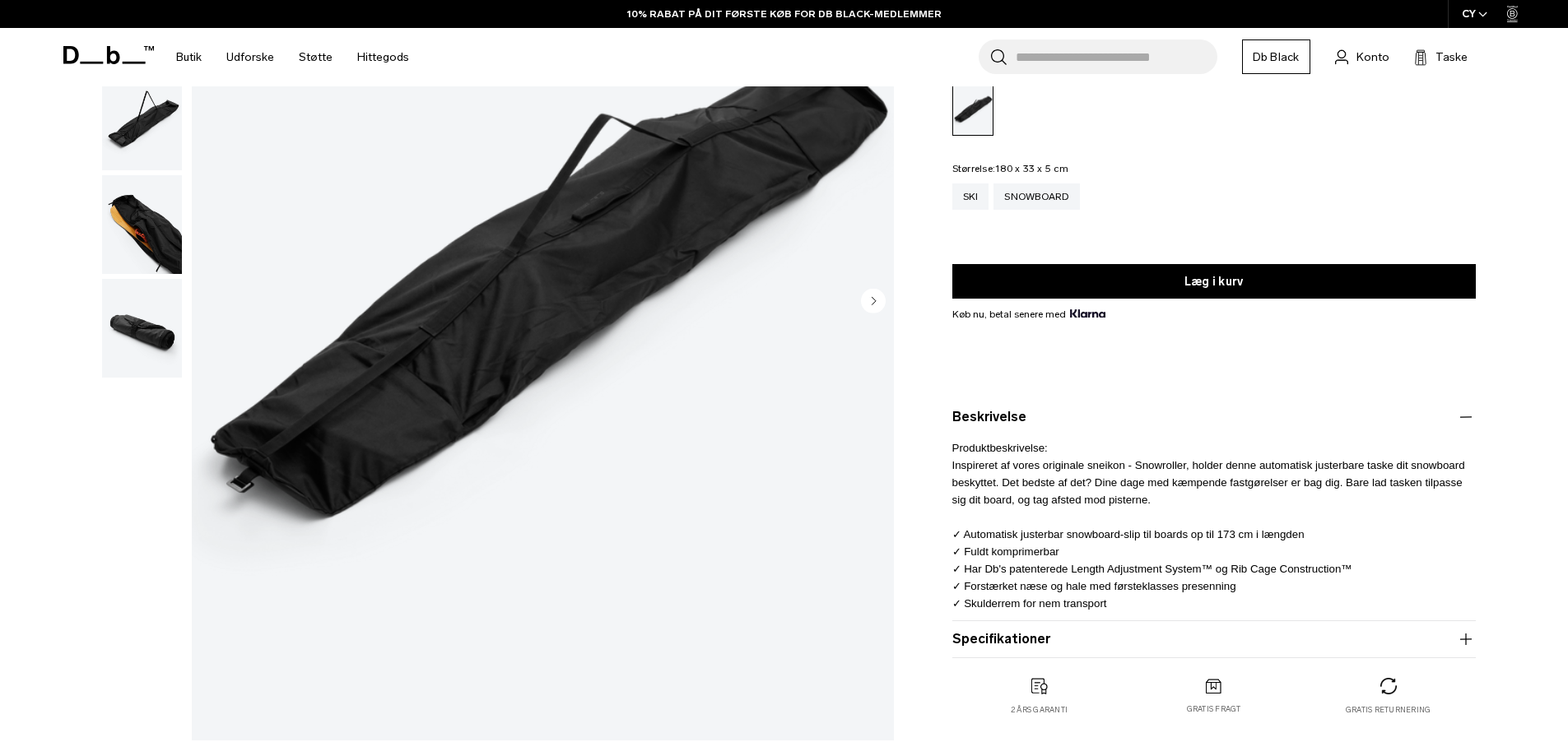
click at [996, 641] on font "Specifikationer" at bounding box center [1001, 639] width 98 height 16
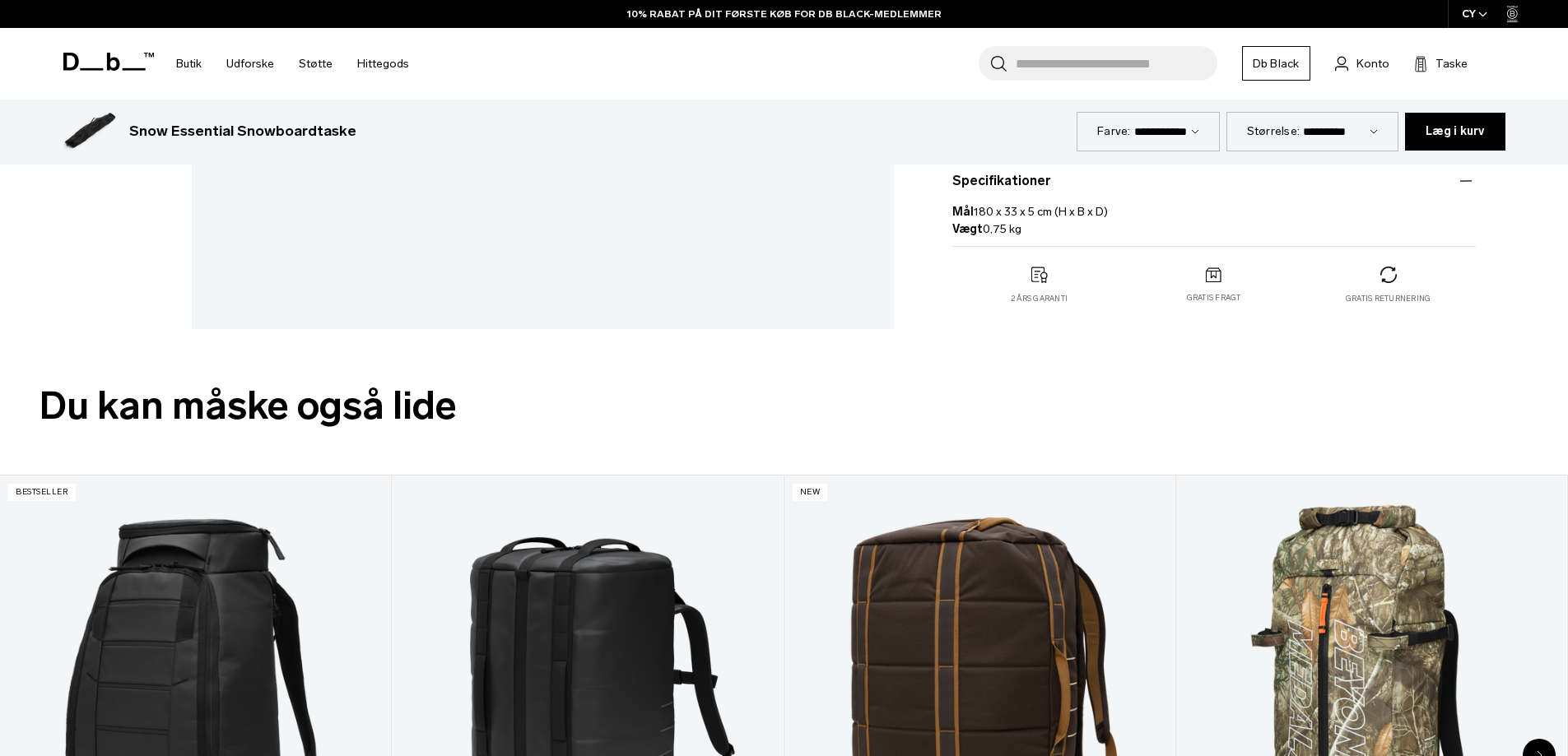
scroll to position [576, 0]
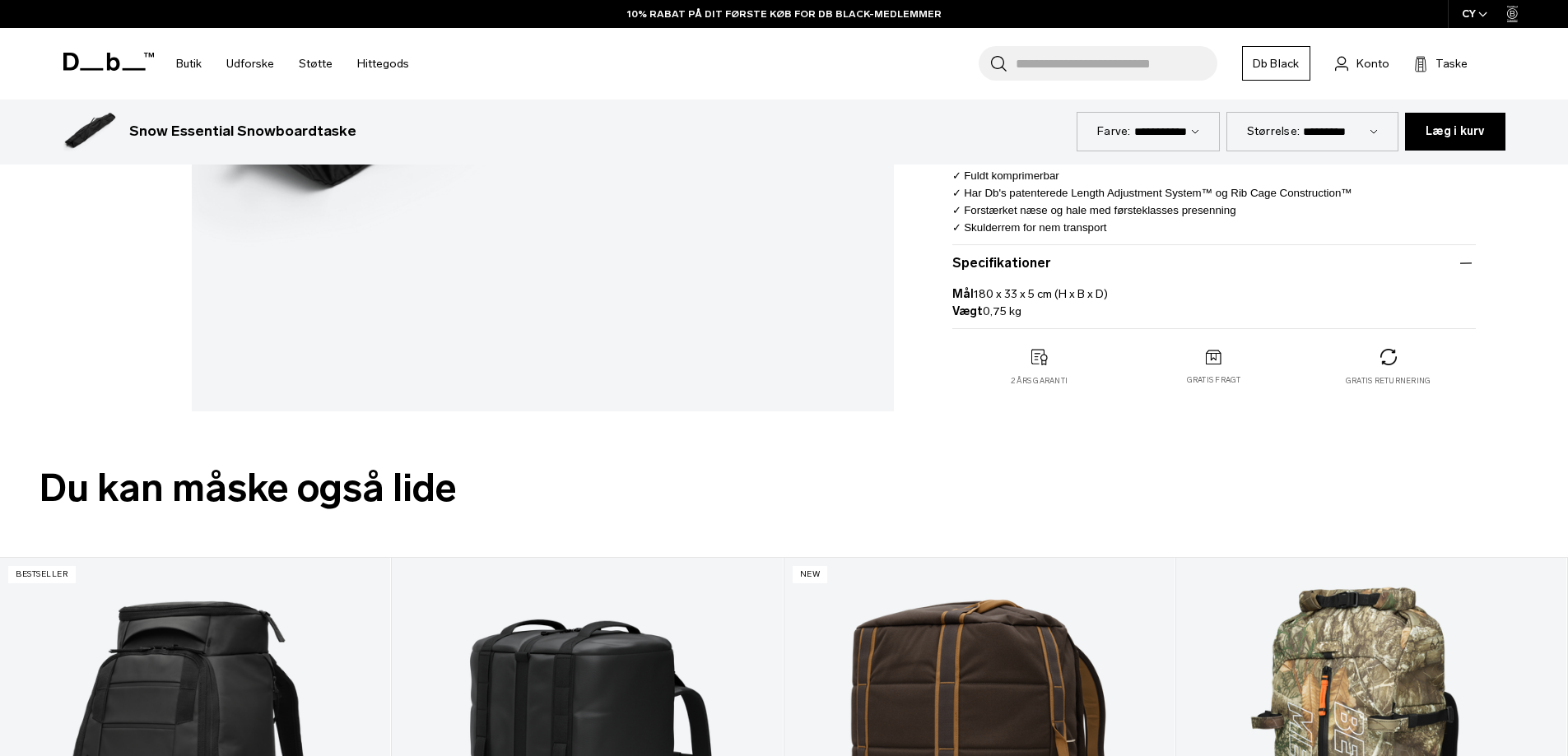
drag, startPoint x: 975, startPoint y: 290, endPoint x: 1121, endPoint y: 288, distance: 146.0
click at [1121, 288] on p "Mål 180 x 33 x 5 cm (H x B x D) Vægt 0,75 kg" at bounding box center [1214, 297] width 523 height 47
copy font "180 x 33 x 5 cm (H x B x D)"
drag, startPoint x: 984, startPoint y: 312, endPoint x: 1048, endPoint y: 304, distance: 64.5
click at [1048, 304] on p "Mål 180 x 33 x 5 cm (H x B x D) Vægt 0,75 kg" at bounding box center [1214, 297] width 523 height 47
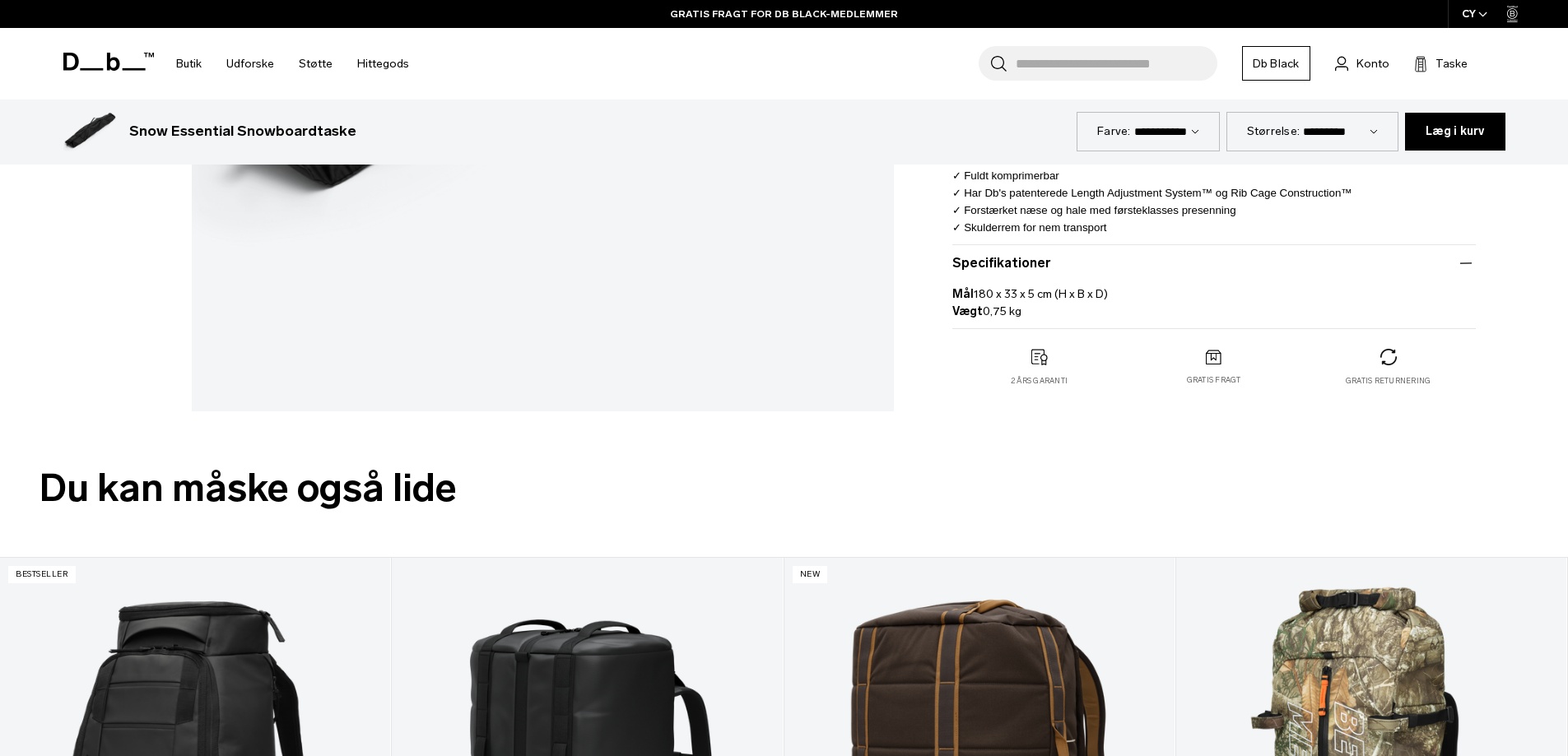
copy font "0,75 kg"
drag, startPoint x: 936, startPoint y: 288, endPoint x: 1267, endPoint y: 296, distance: 331.1
click at [1267, 296] on div "Snow Essential Snowboardtaske 79 € 4.5 star rating 4 Reviews Farve: Sort Udsolg…" at bounding box center [1214, 18] width 622 height 803
copy p "Mål 180 x 33 x 5 cm (H x B x D)"
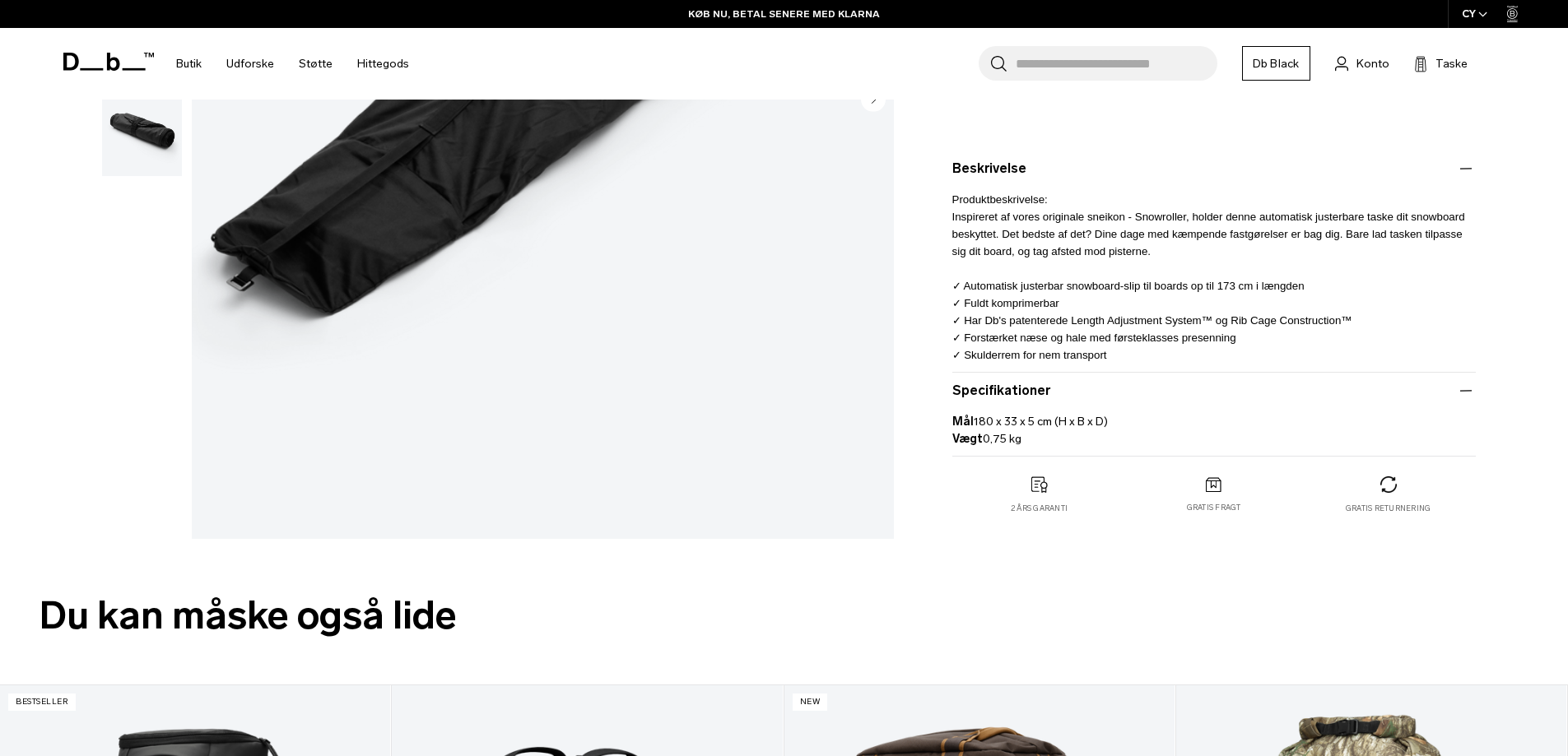
scroll to position [330, 0]
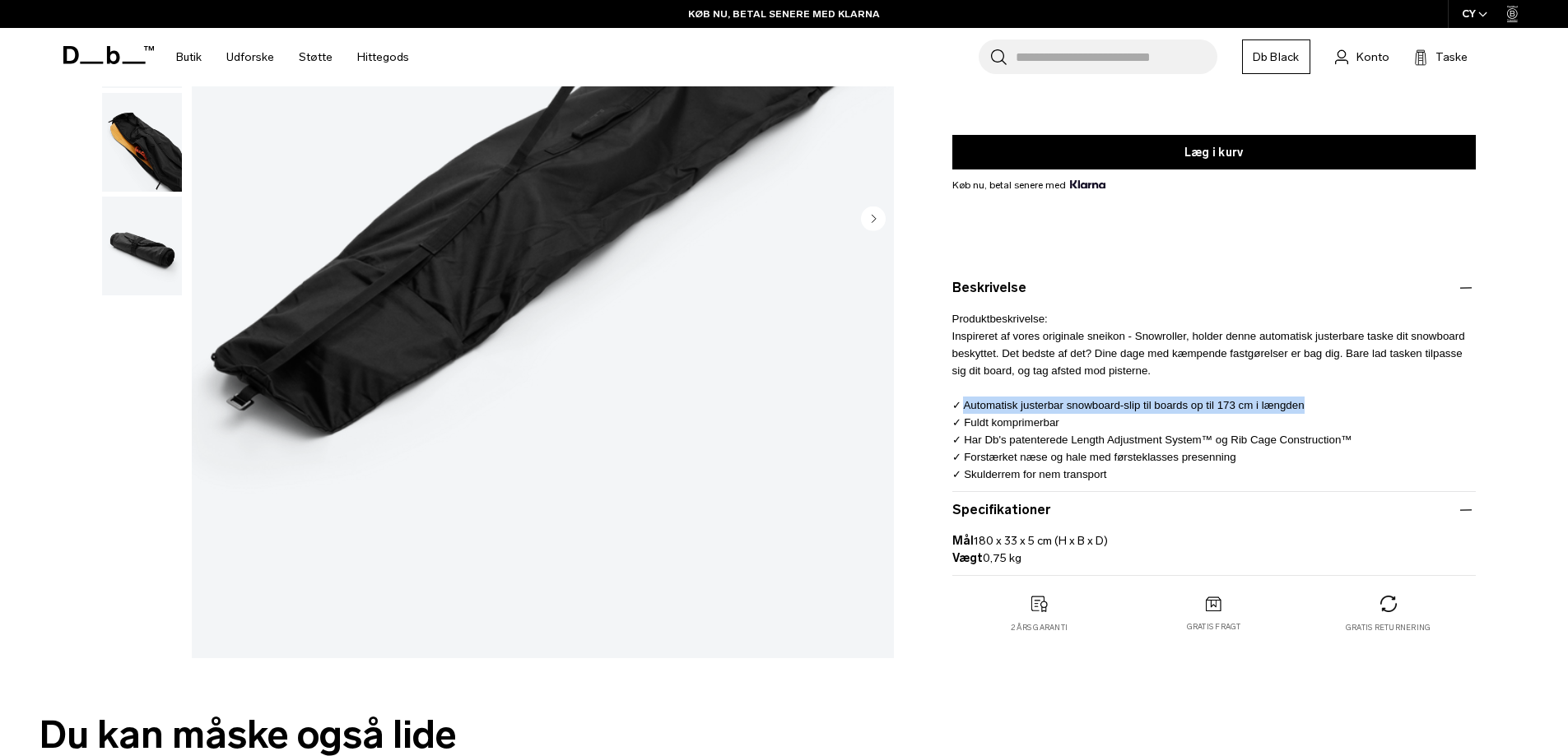
drag, startPoint x: 964, startPoint y: 406, endPoint x: 1332, endPoint y: 398, distance: 368.1
click at [1332, 398] on p "Produktbeskrivelse: Inspireret af vores originale sneikon - Snowroller, holder …" at bounding box center [1214, 390] width 523 height 185
copy font "Automatisk justerbar snowboard-slip til boards op til 173 cm i længden"
drag, startPoint x: 965, startPoint y: 423, endPoint x: 1110, endPoint y: 425, distance: 145.0
click at [1110, 425] on p "Produktbeskrivelse: Inspireret af vores originale sneikon - Snowroller, holder …" at bounding box center [1214, 390] width 523 height 185
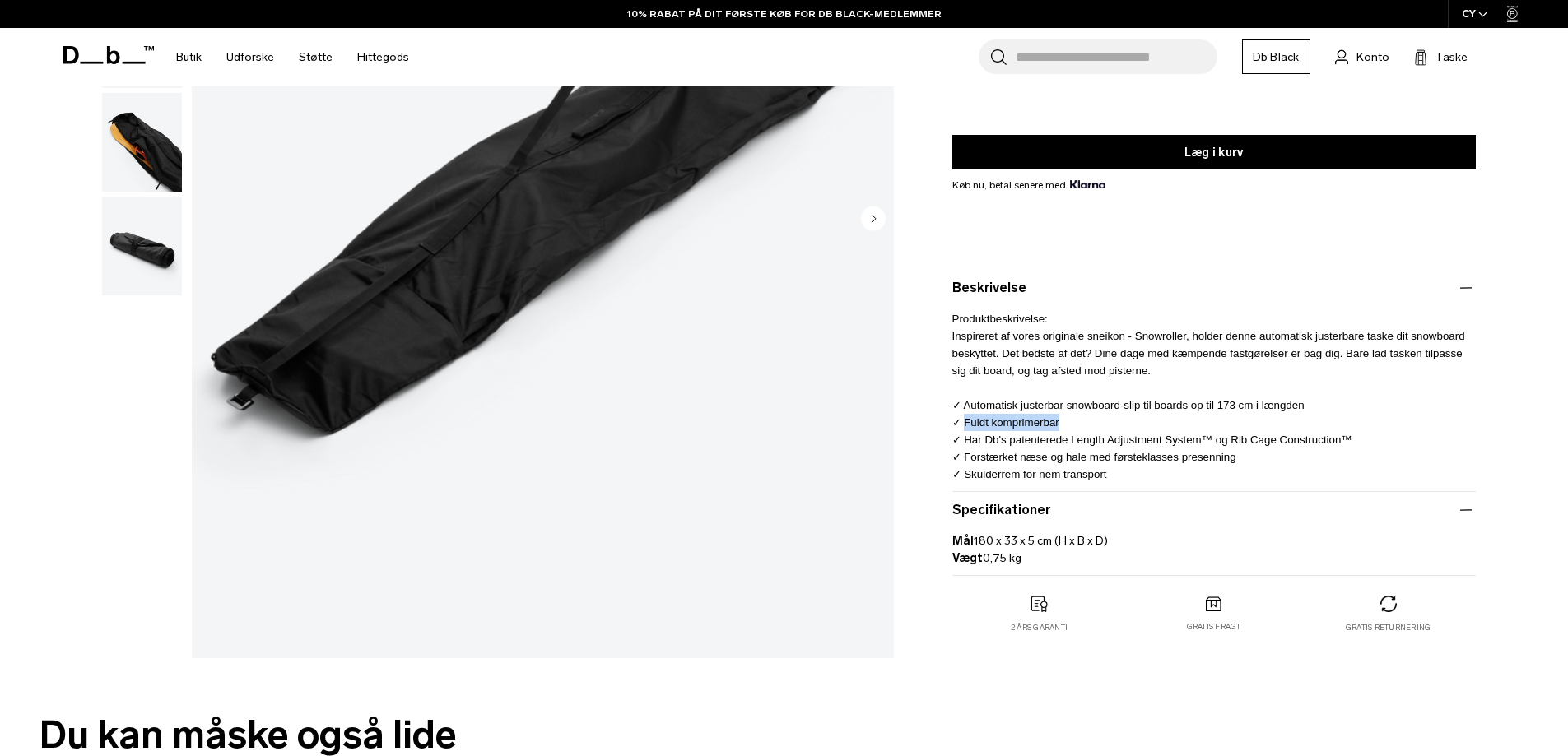
copy font "Fuldt komprimerbar"
drag, startPoint x: 965, startPoint y: 439, endPoint x: 1372, endPoint y: 436, distance: 407.0
click at [1372, 436] on p "Produktbeskrivelse: Inspireret af vores originale sneikon - Snowroller, holder …" at bounding box center [1214, 390] width 523 height 185
copy font "Har Db's patenterede Length Adjustment System™ og Rib Cage Construction™"
drag, startPoint x: 1048, startPoint y: 457, endPoint x: 1446, endPoint y: 458, distance: 398.0
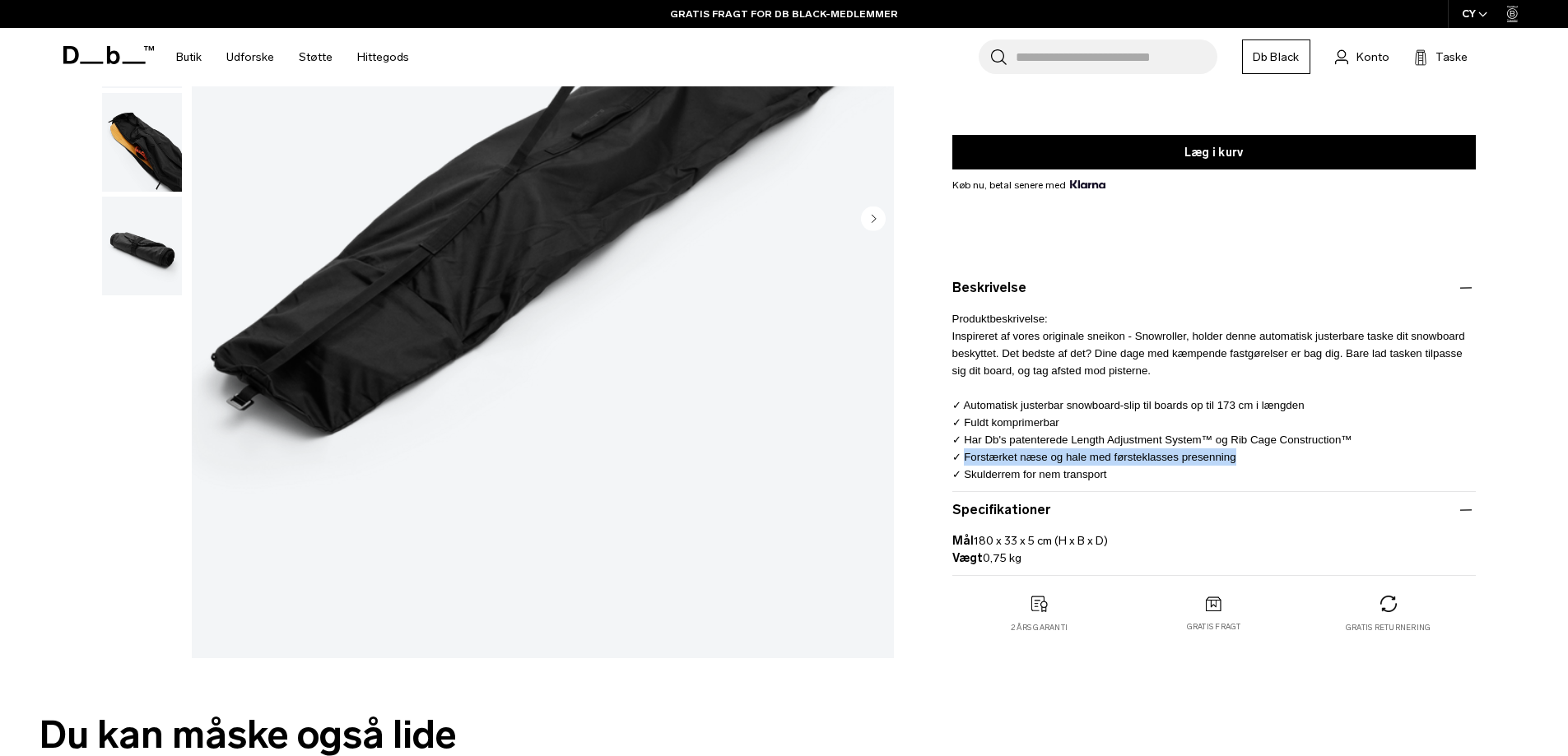
click at [1446, 458] on p "Produktbeskrivelse: Inspireret af vores originale sneikon - Snowroller, holder …" at bounding box center [1214, 390] width 523 height 185
copy font "Forstærket næse og hale med førsteklasses presenning"
drag, startPoint x: 966, startPoint y: 477, endPoint x: 1178, endPoint y: 485, distance: 212.2
click at [1210, 478] on p "Produktbeskrivelse: Inspireret af vores originale sneikon - Snowroller, holder …" at bounding box center [1214, 390] width 523 height 185
copy font "Skulderrem for nem transport"
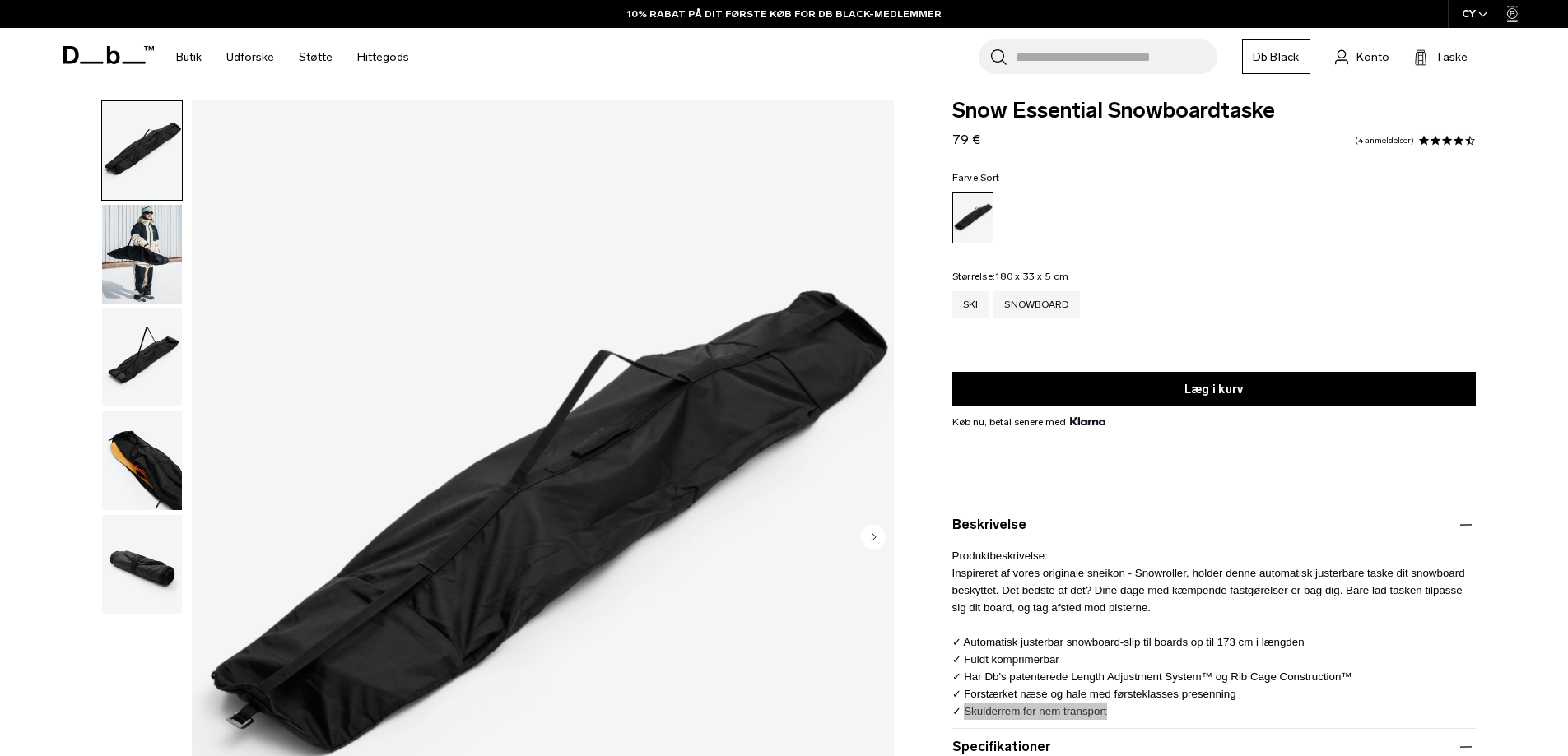
scroll to position [0, 0]
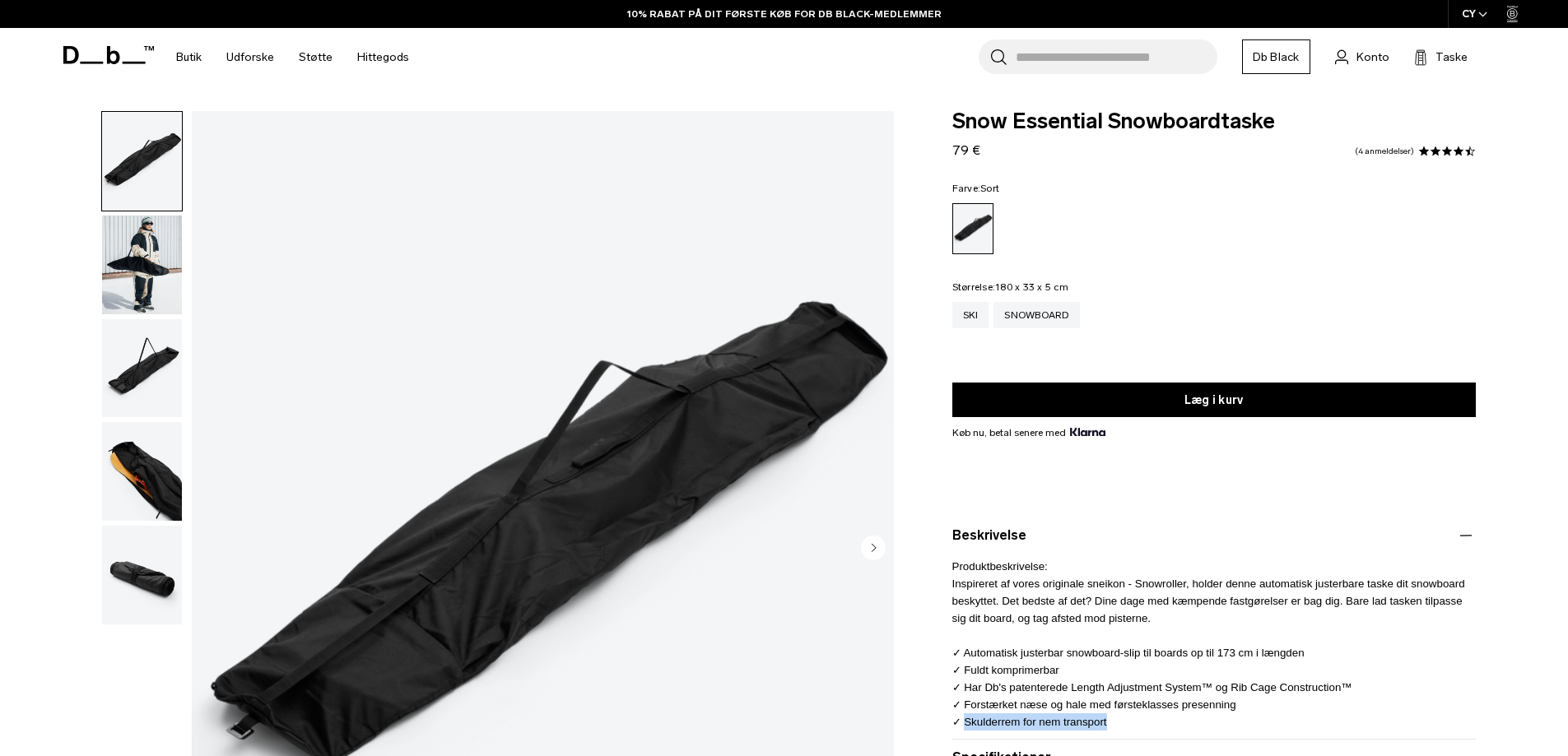
click at [671, 364] on img "1 / 5" at bounding box center [543, 549] width 702 height 877
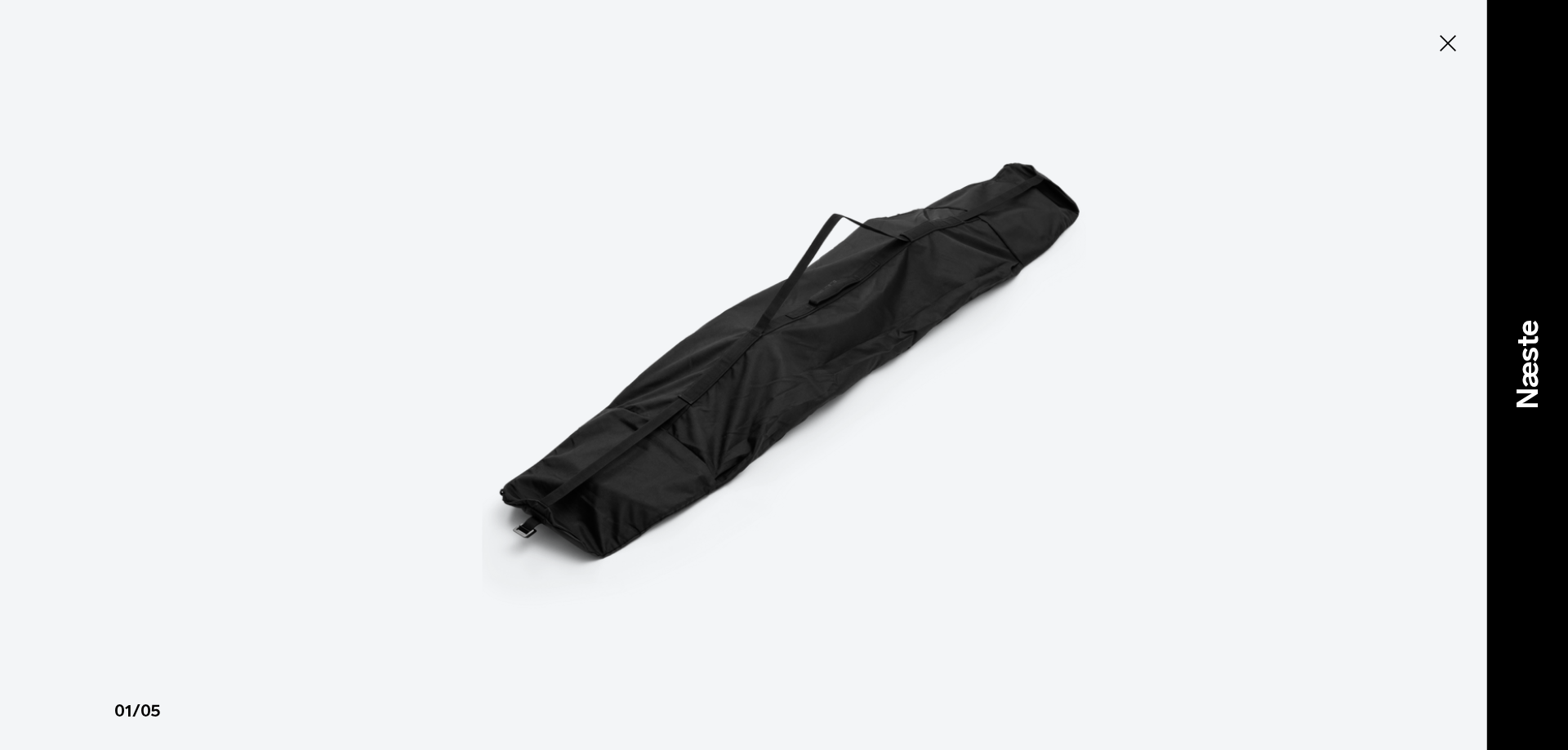
click at [1555, 358] on div "Næste" at bounding box center [1527, 375] width 81 height 750
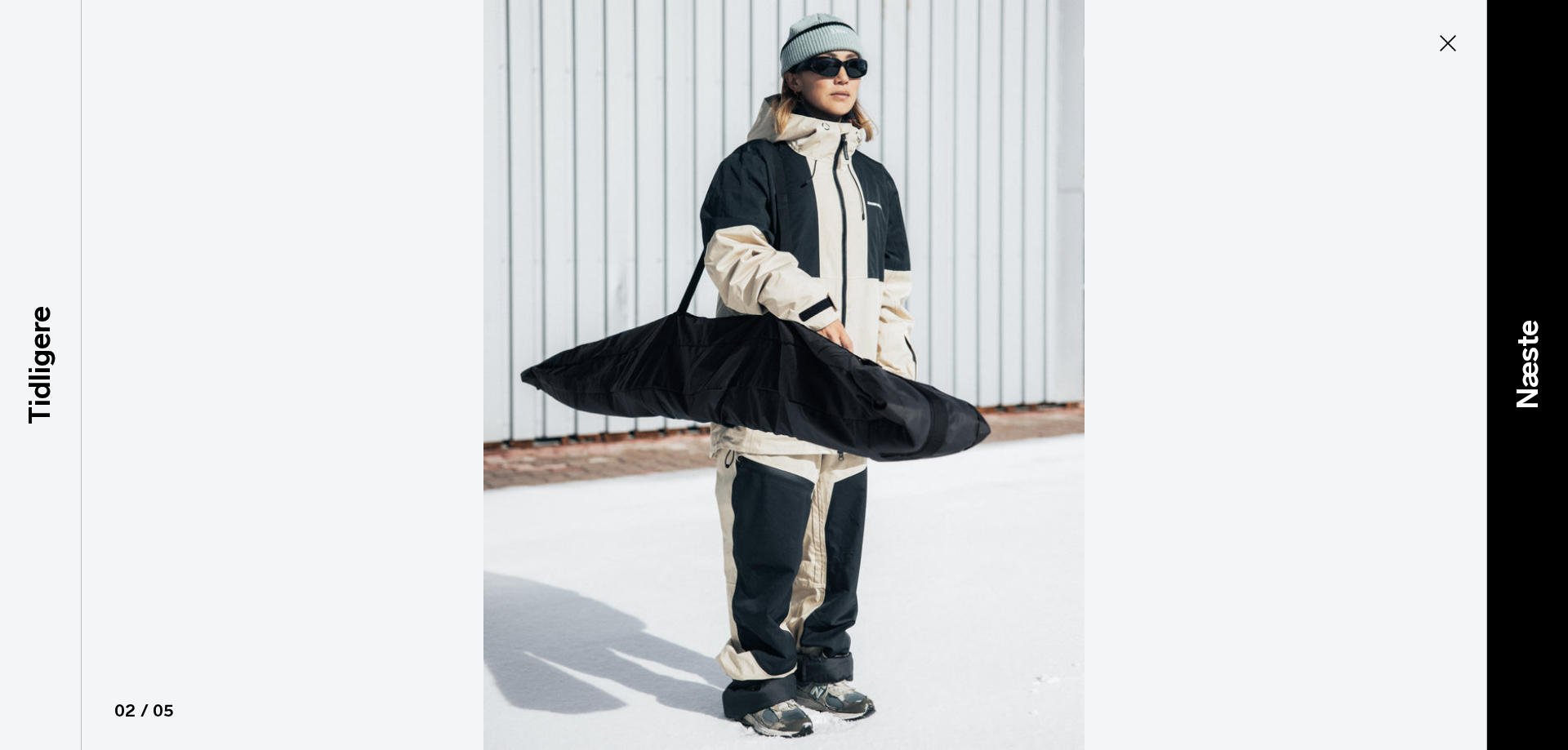
click at [1555, 358] on div "Næste" at bounding box center [1527, 375] width 81 height 750
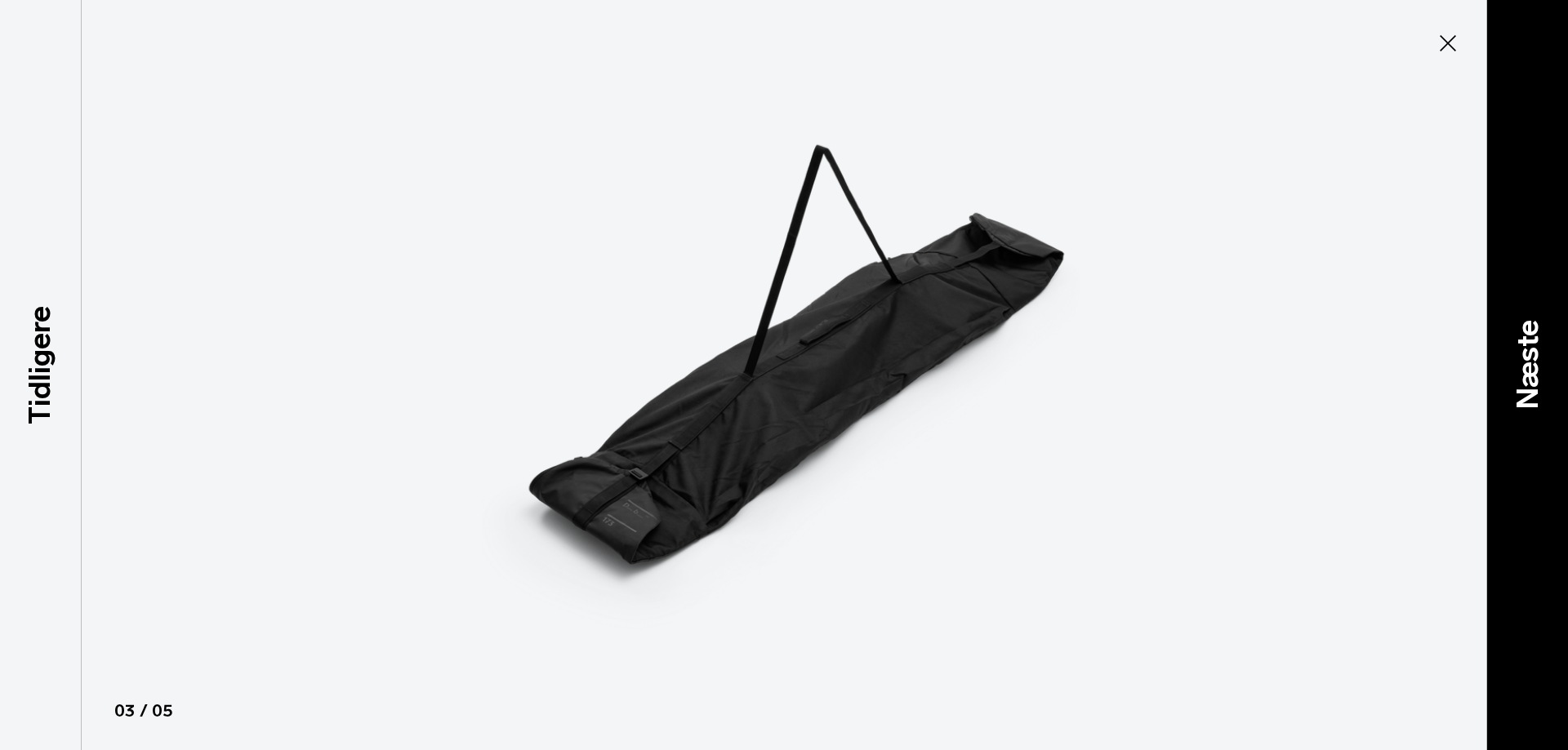
click at [1548, 367] on p "Næste" at bounding box center [1527, 365] width 44 height 90
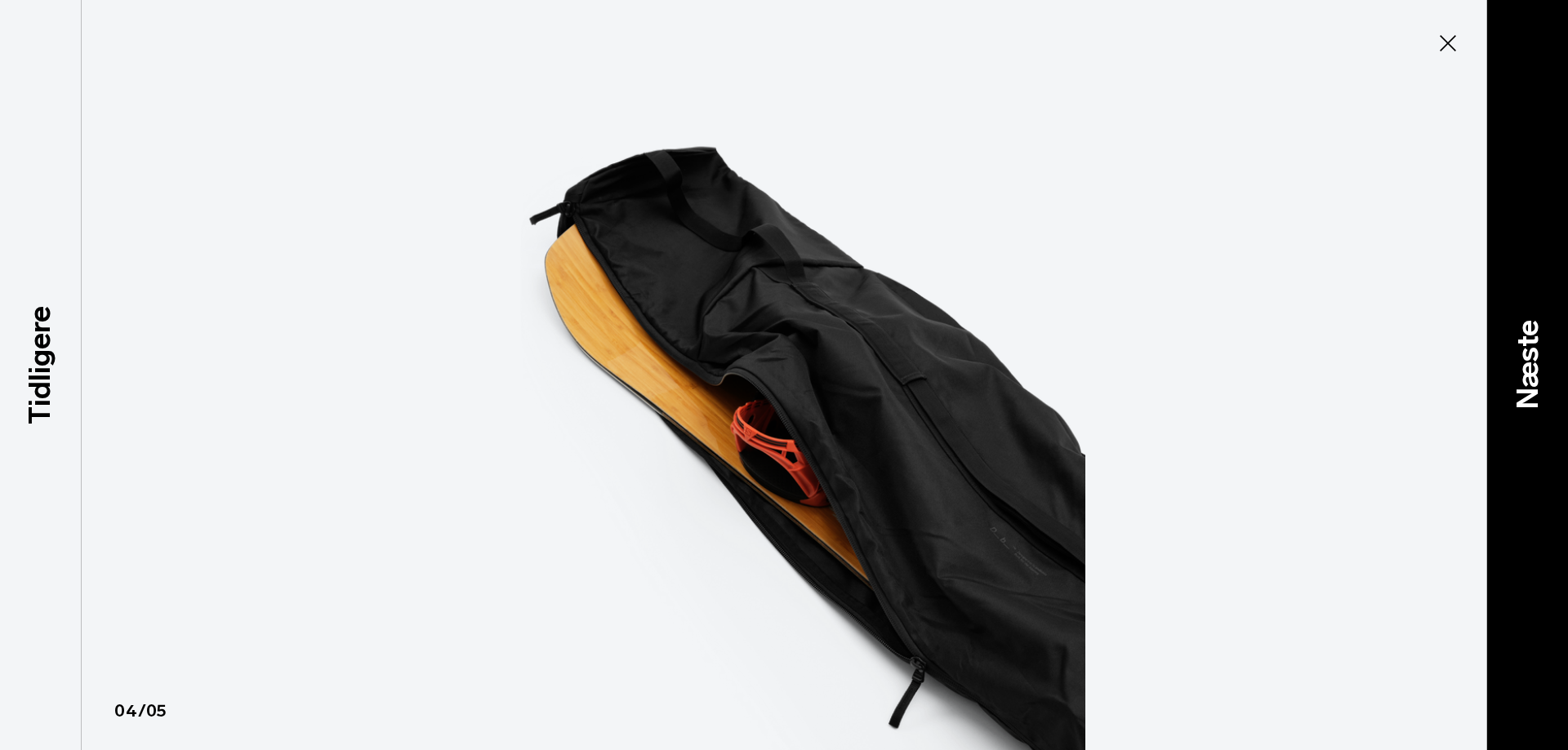
click at [1541, 386] on font "Næste" at bounding box center [1527, 365] width 35 height 90
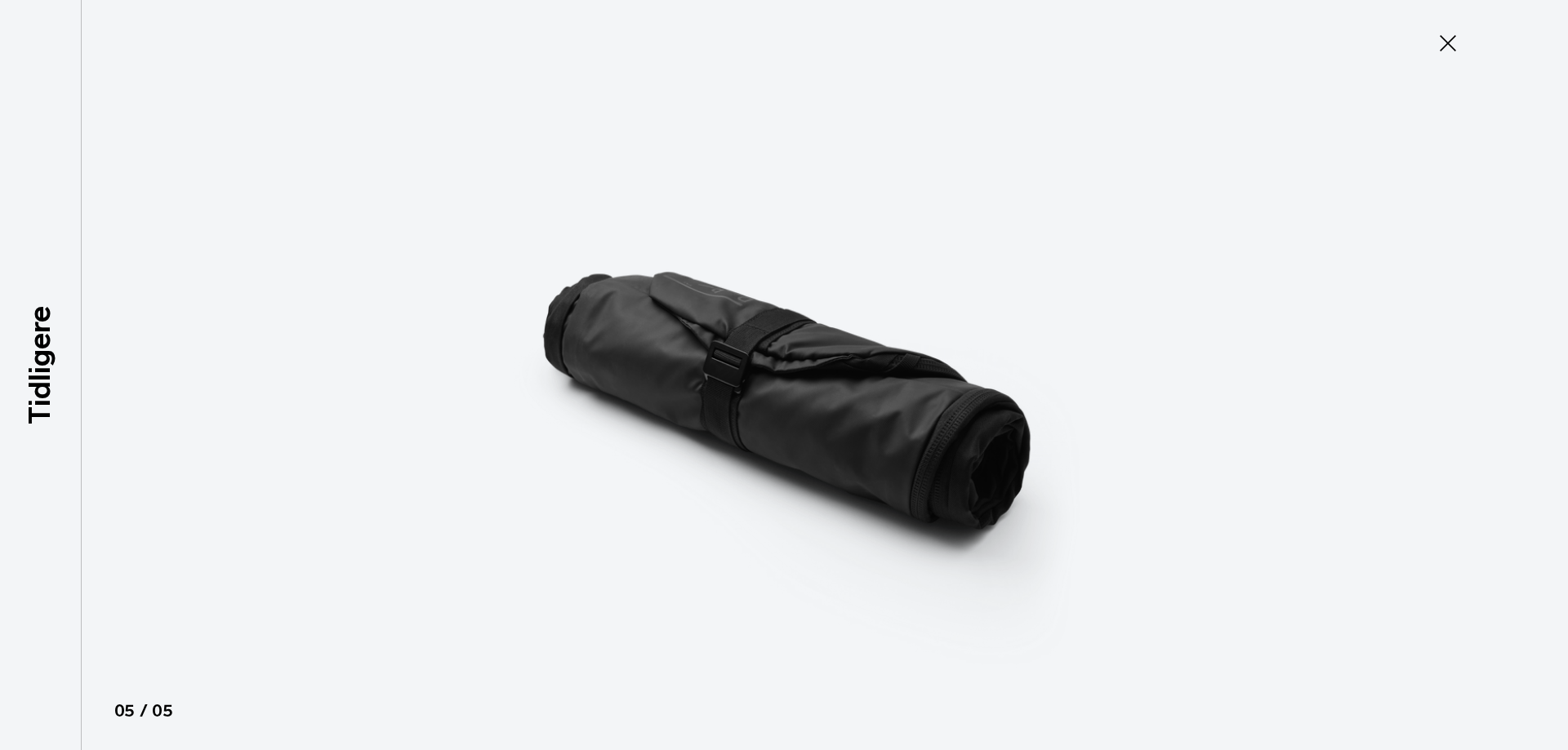
click at [1440, 39] on icon at bounding box center [1448, 43] width 26 height 26
